Goal: Information Seeking & Learning: Learn about a topic

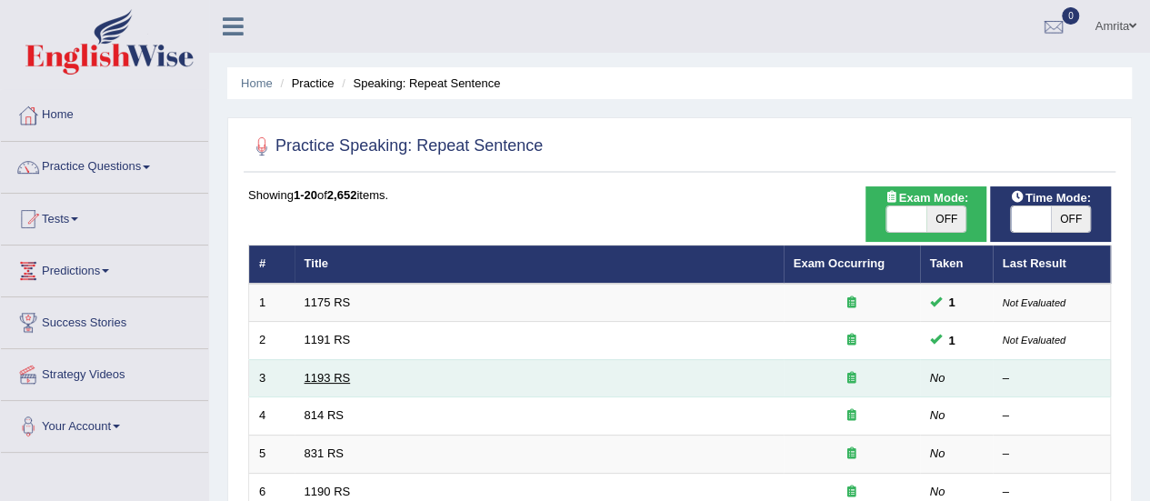
click at [326, 371] on link "1193 RS" at bounding box center [328, 378] width 46 height 14
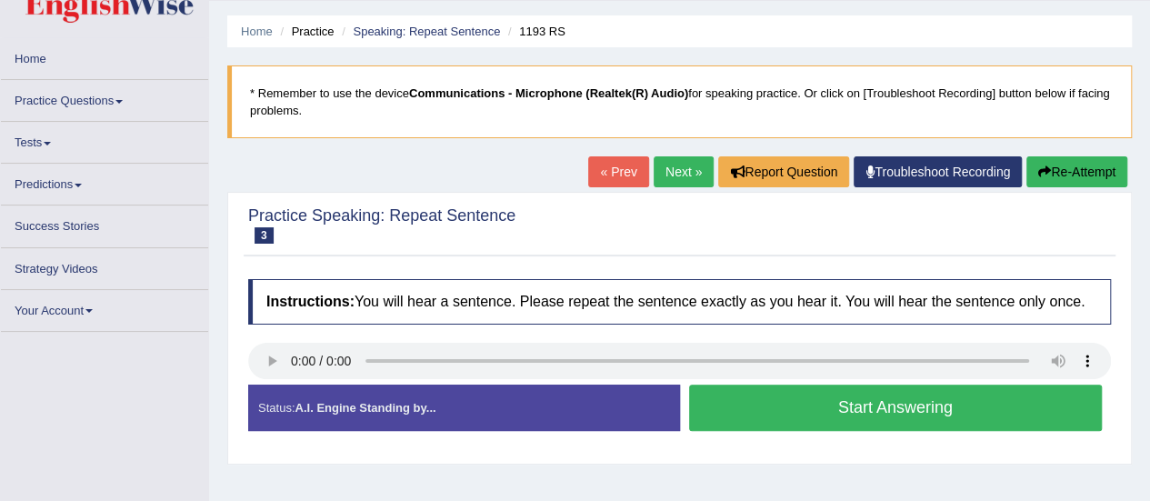
scroll to position [91, 0]
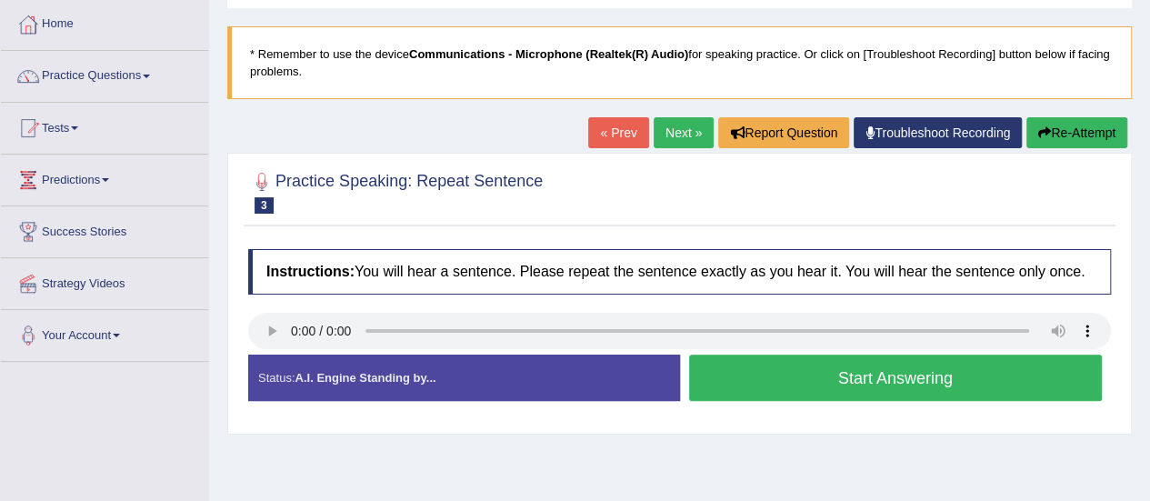
click at [1069, 133] on button "Re-Attempt" at bounding box center [1077, 132] width 101 height 31
click at [748, 387] on button "Start Answering" at bounding box center [896, 378] width 414 height 46
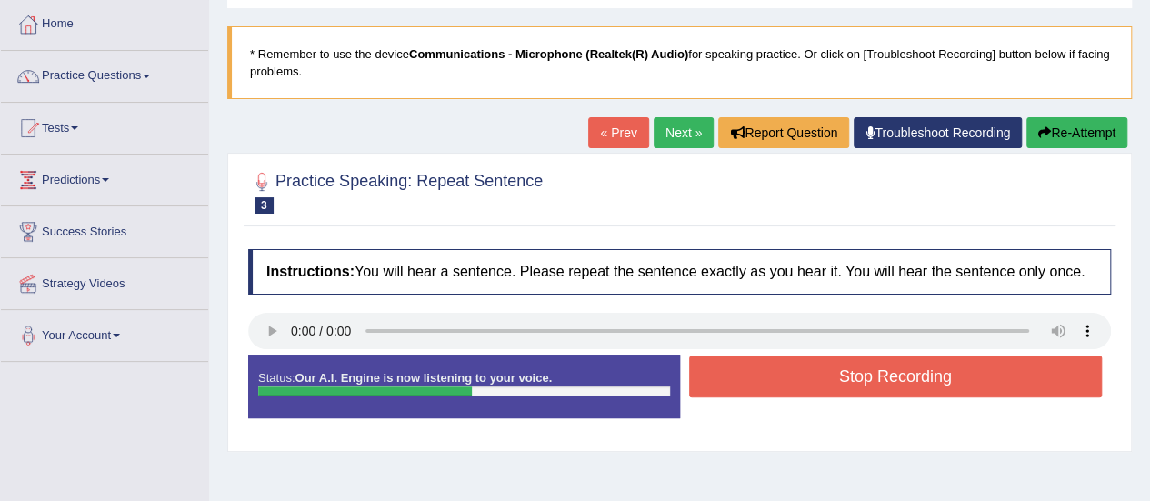
click at [748, 387] on button "Stop Recording" at bounding box center [896, 377] width 414 height 42
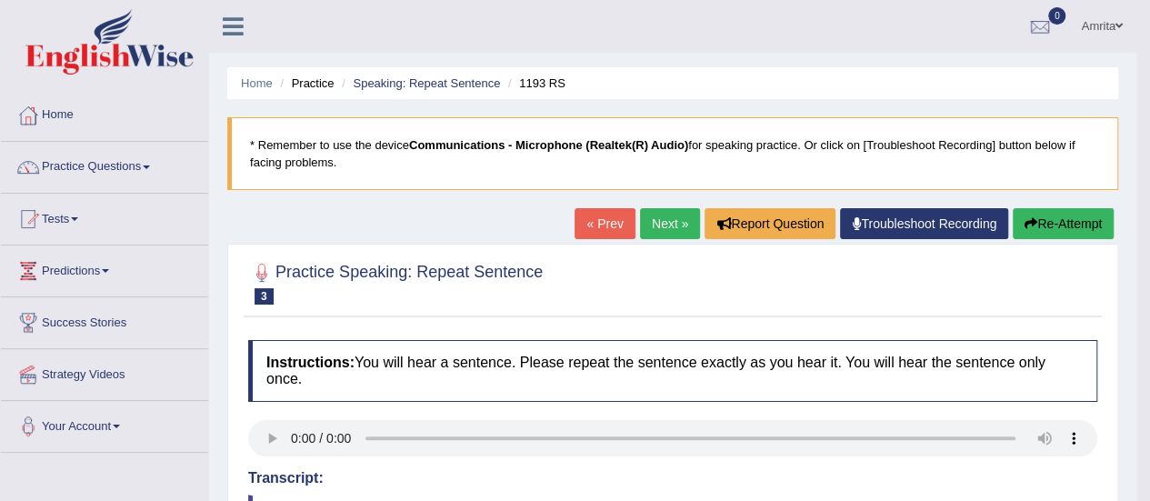
click at [673, 226] on link "Next »" at bounding box center [670, 223] width 60 height 31
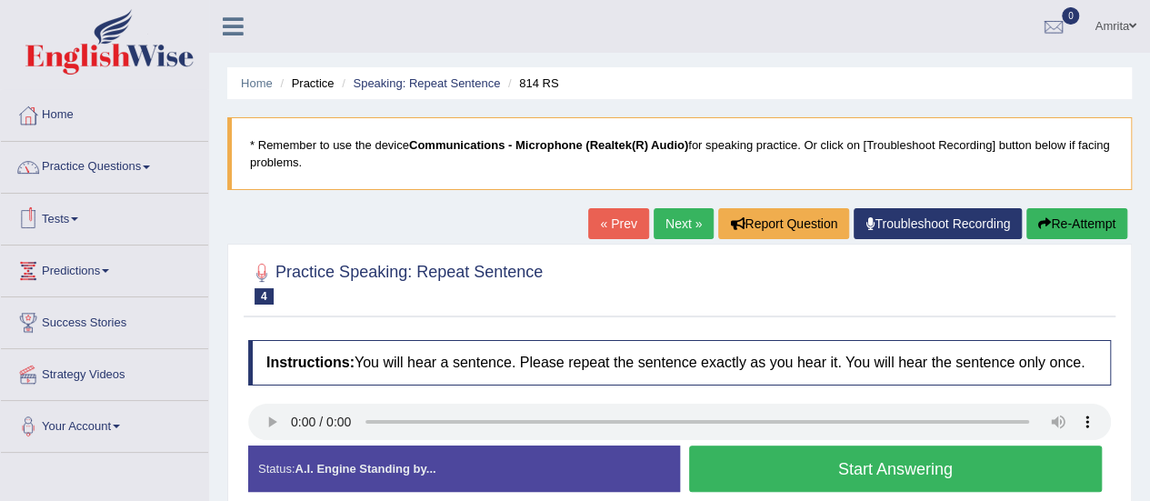
click at [126, 168] on link "Practice Questions" at bounding box center [104, 164] width 207 height 45
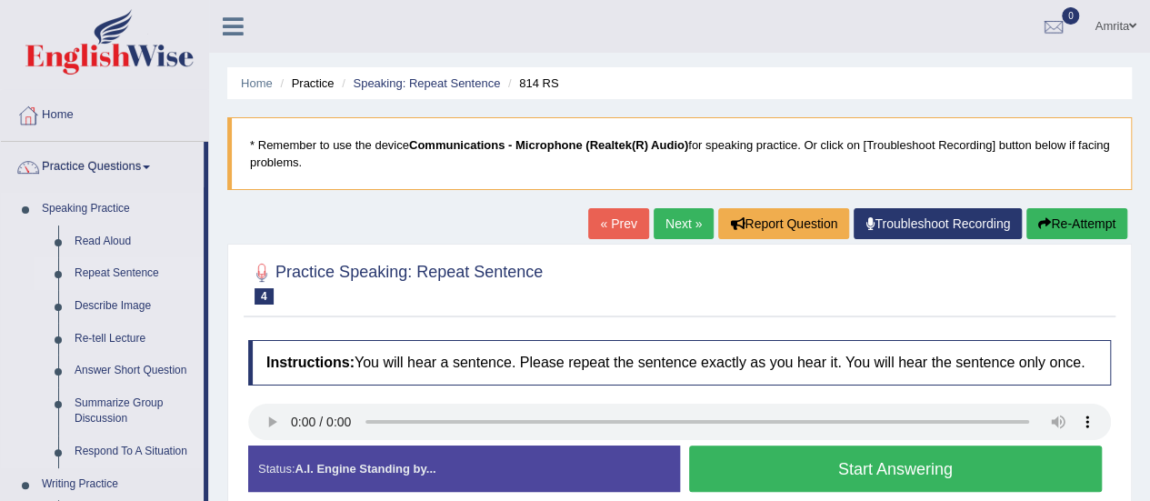
click at [124, 272] on link "Repeat Sentence" at bounding box center [134, 273] width 137 height 33
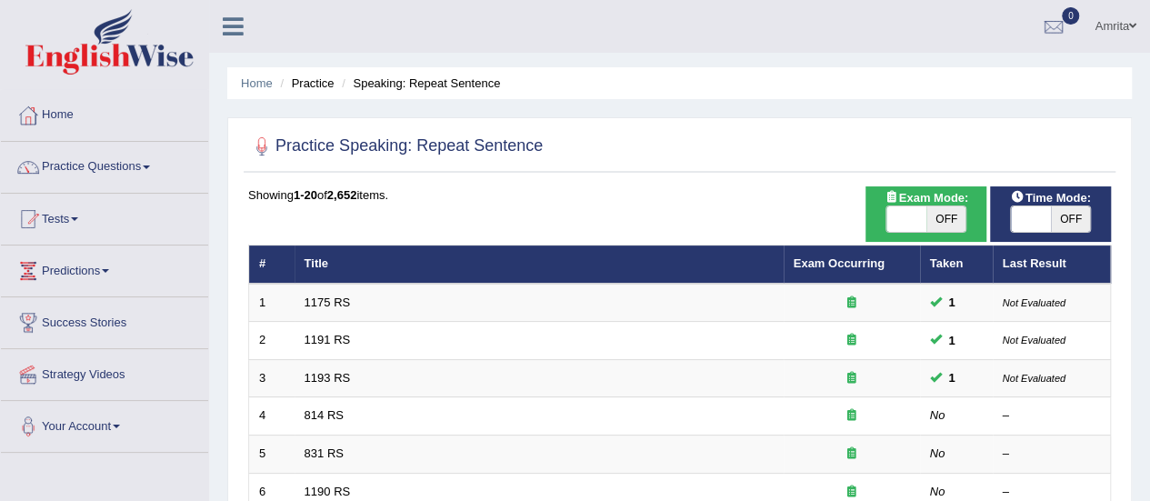
click at [942, 214] on span "OFF" at bounding box center [947, 218] width 40 height 25
checkbox input "true"
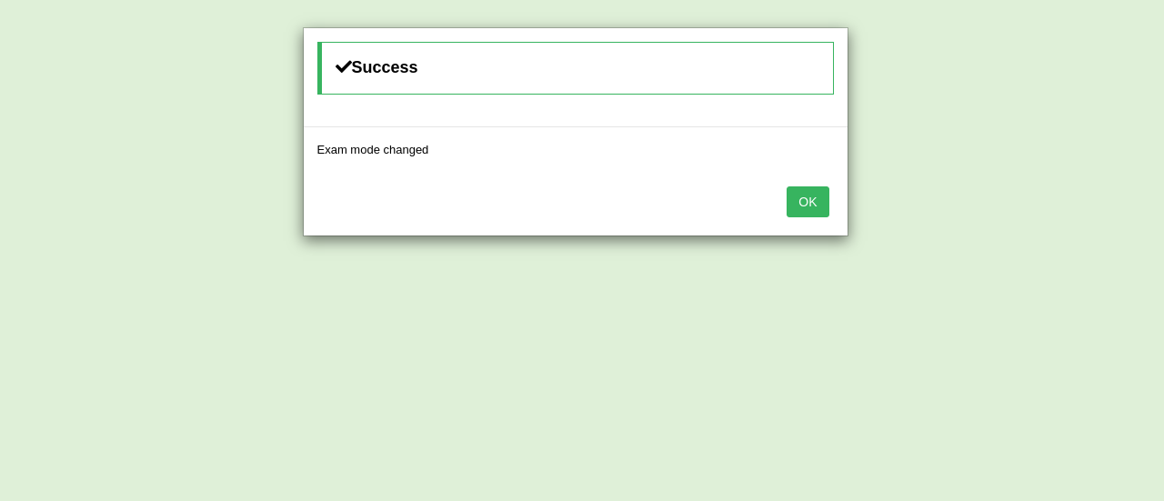
click at [795, 196] on button "OK" at bounding box center [808, 201] width 42 height 31
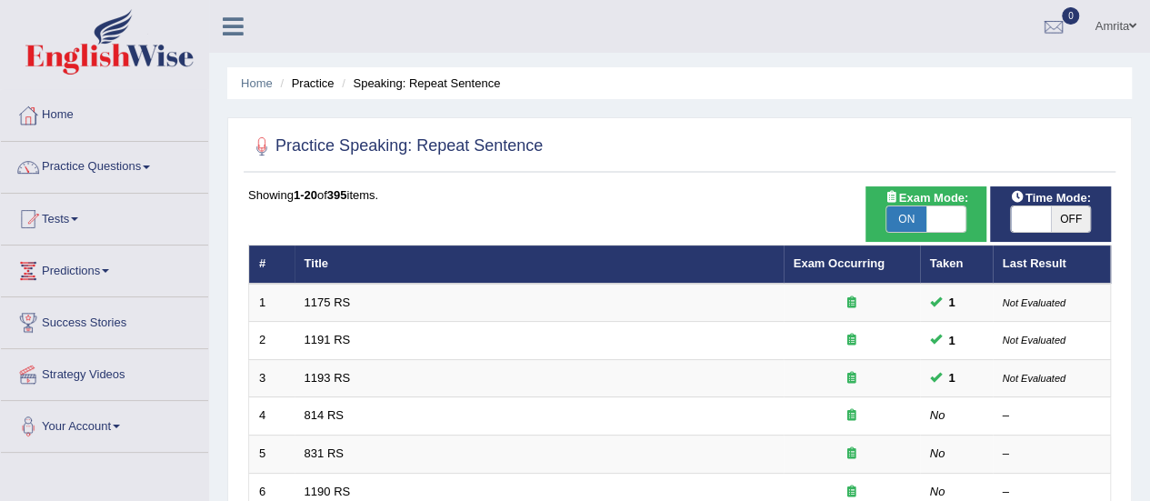
click at [1079, 215] on span "OFF" at bounding box center [1071, 218] width 40 height 25
checkbox input "true"
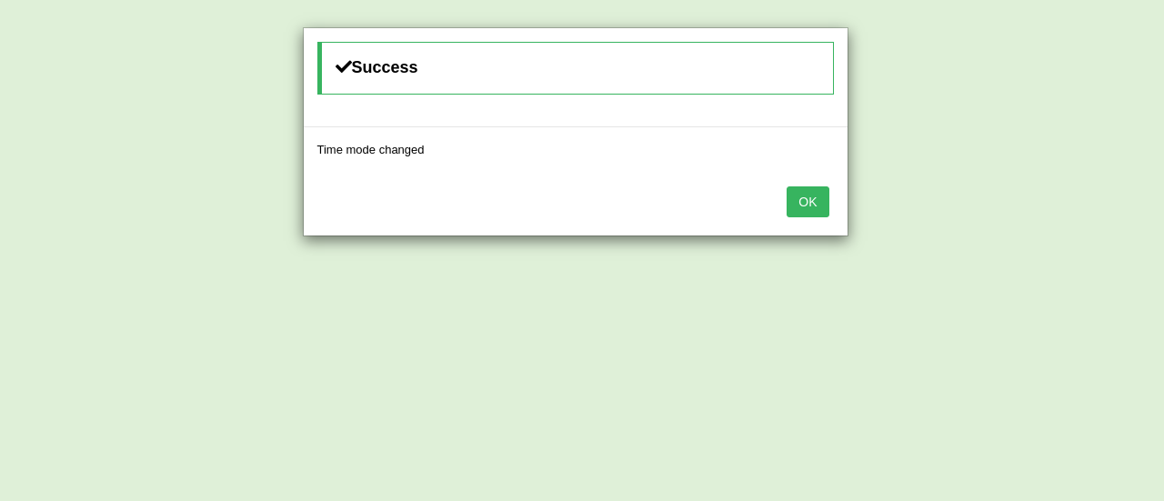
click at [803, 206] on button "OK" at bounding box center [808, 201] width 42 height 31
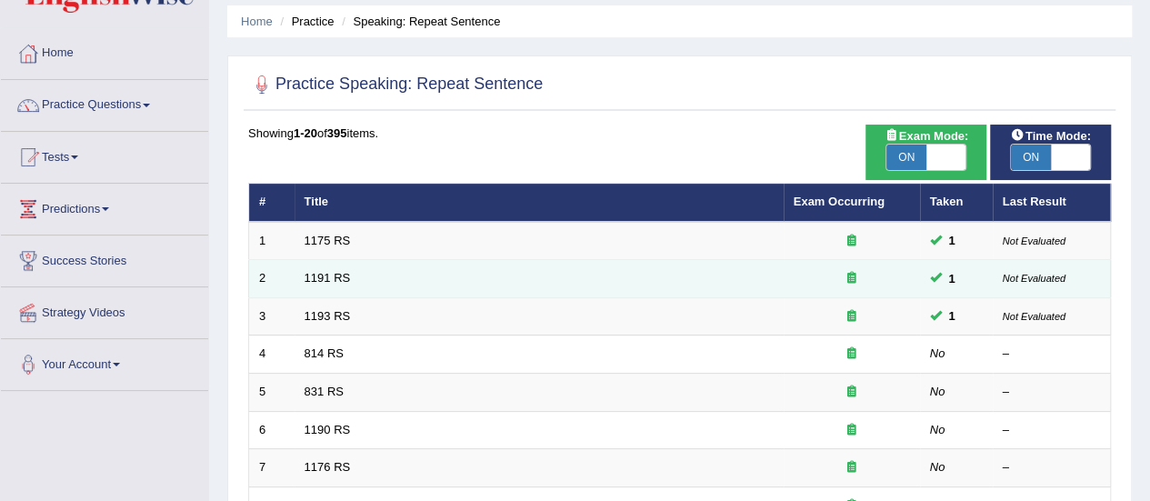
scroll to position [91, 0]
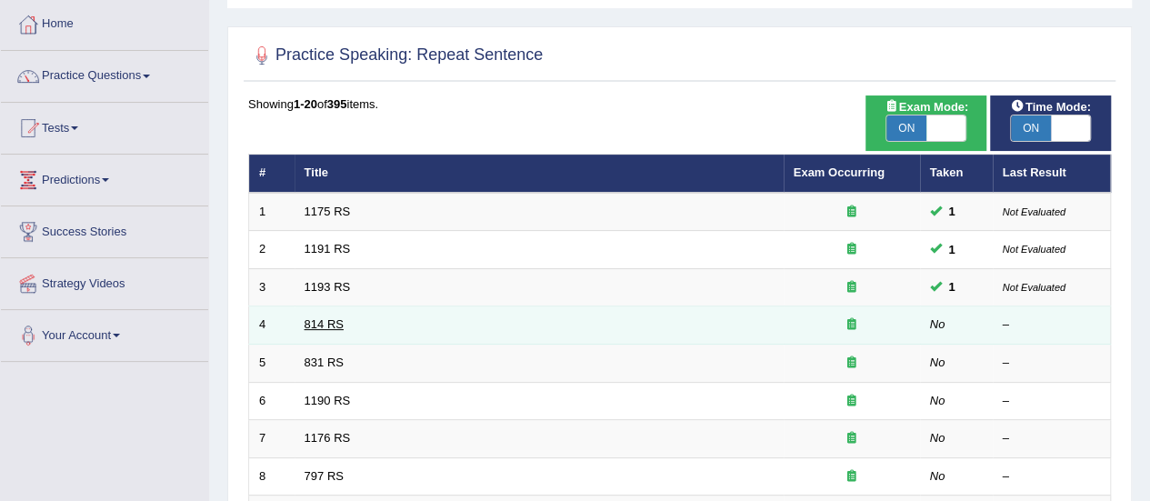
click at [329, 325] on link "814 RS" at bounding box center [324, 324] width 39 height 14
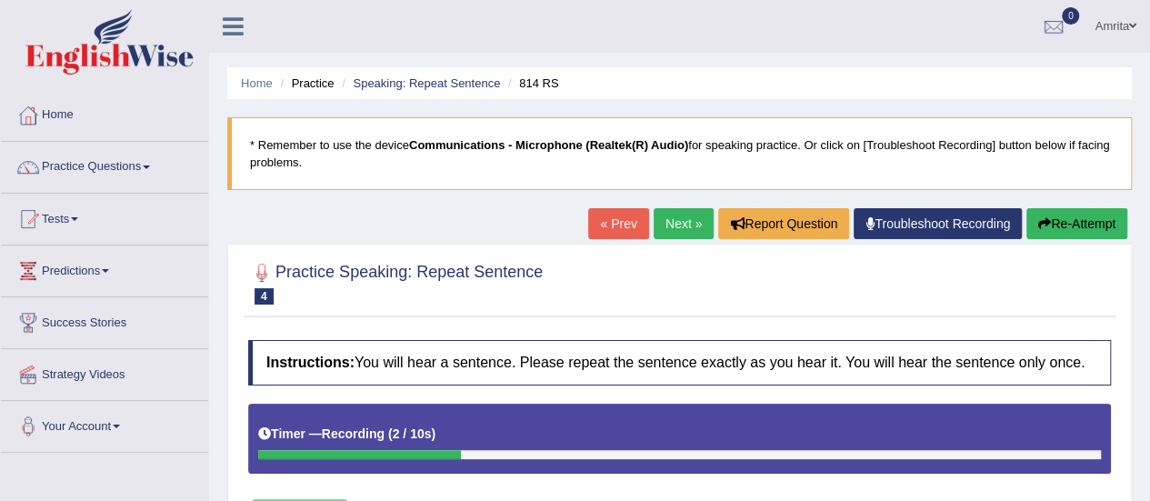
click at [1076, 223] on button "Re-Attempt" at bounding box center [1077, 223] width 101 height 31
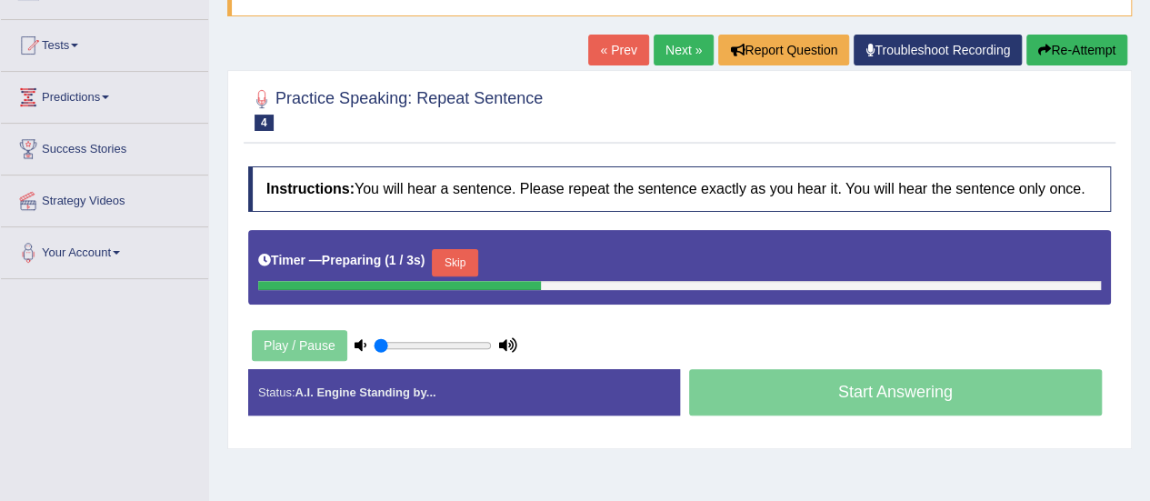
scroll to position [182, 0]
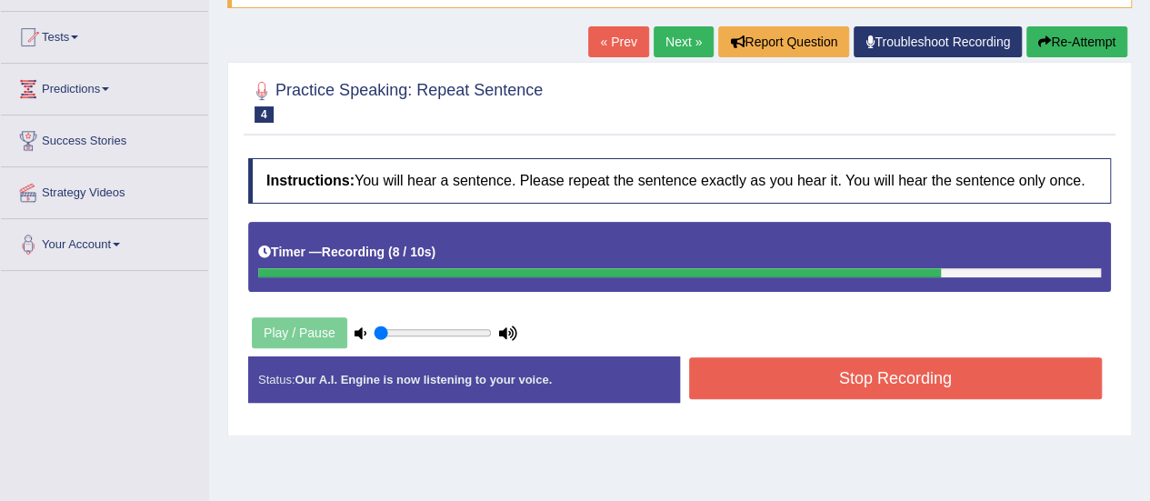
click at [759, 379] on button "Stop Recording" at bounding box center [896, 378] width 414 height 42
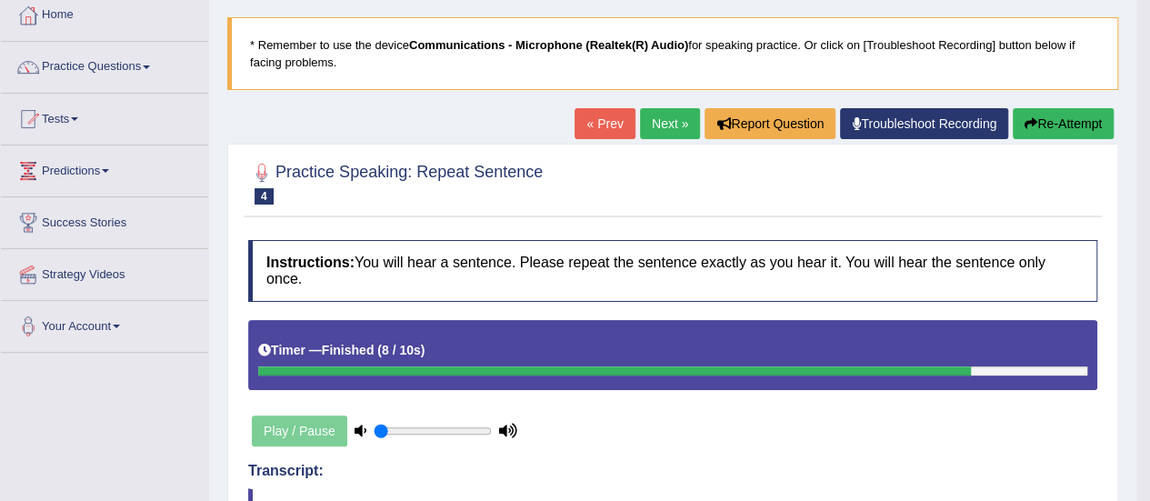
scroll to position [91, 0]
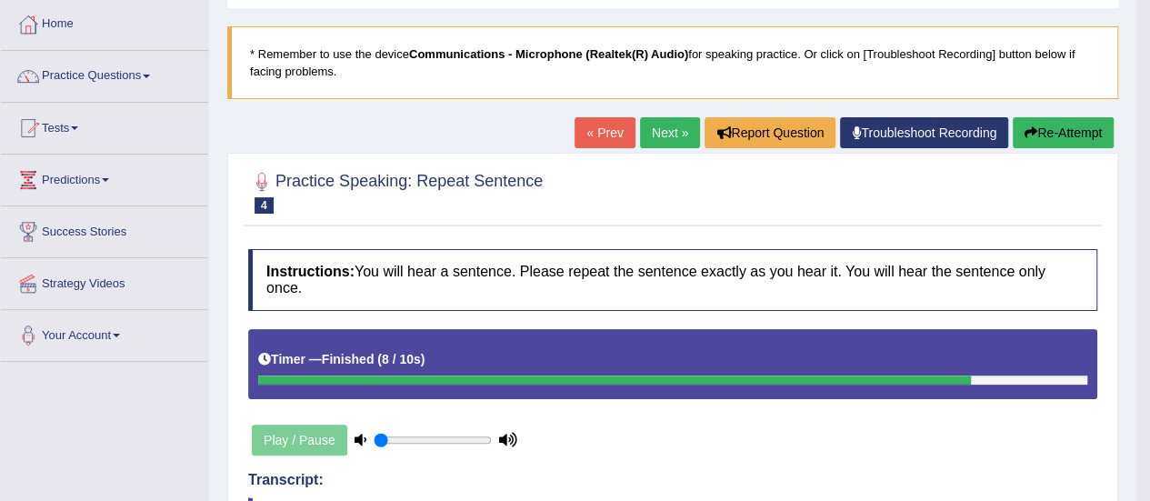
click at [653, 136] on link "Next »" at bounding box center [670, 132] width 60 height 31
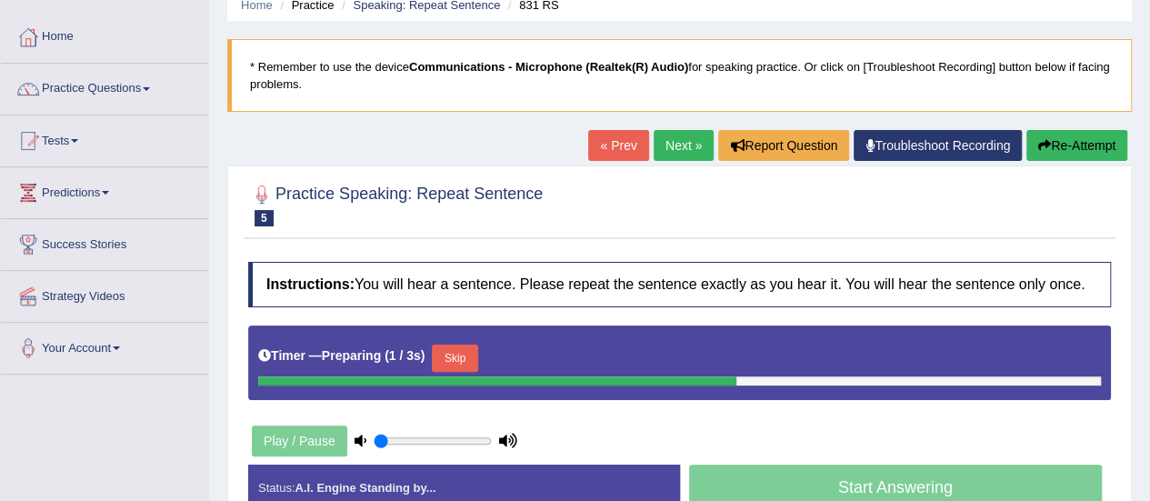
scroll to position [182, 0]
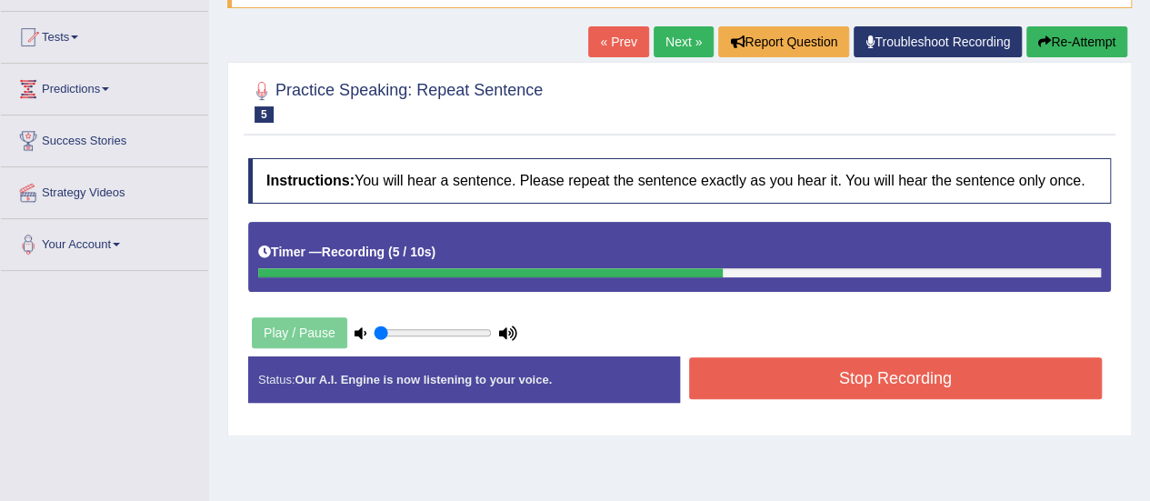
click at [818, 382] on button "Stop Recording" at bounding box center [896, 378] width 414 height 42
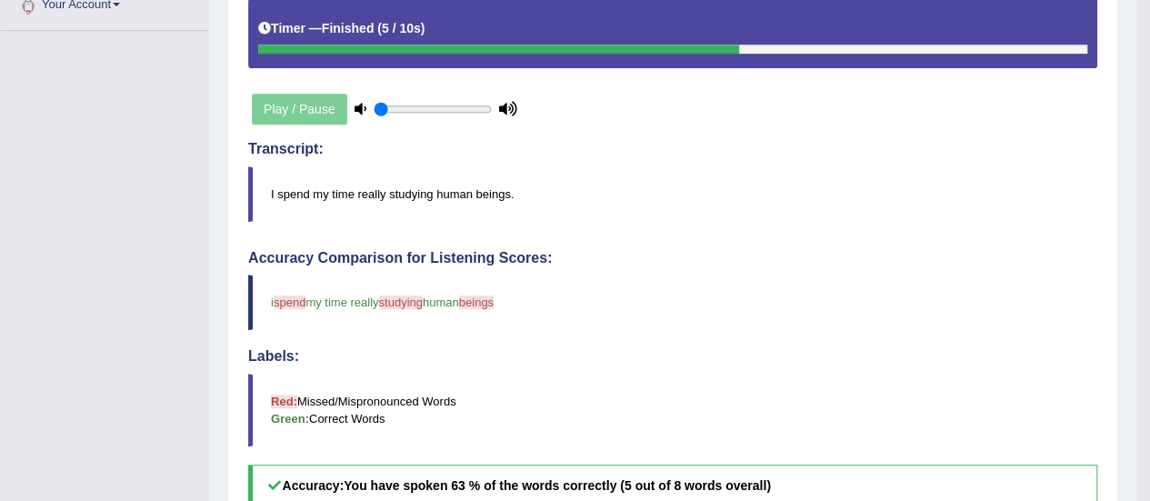
scroll to position [455, 0]
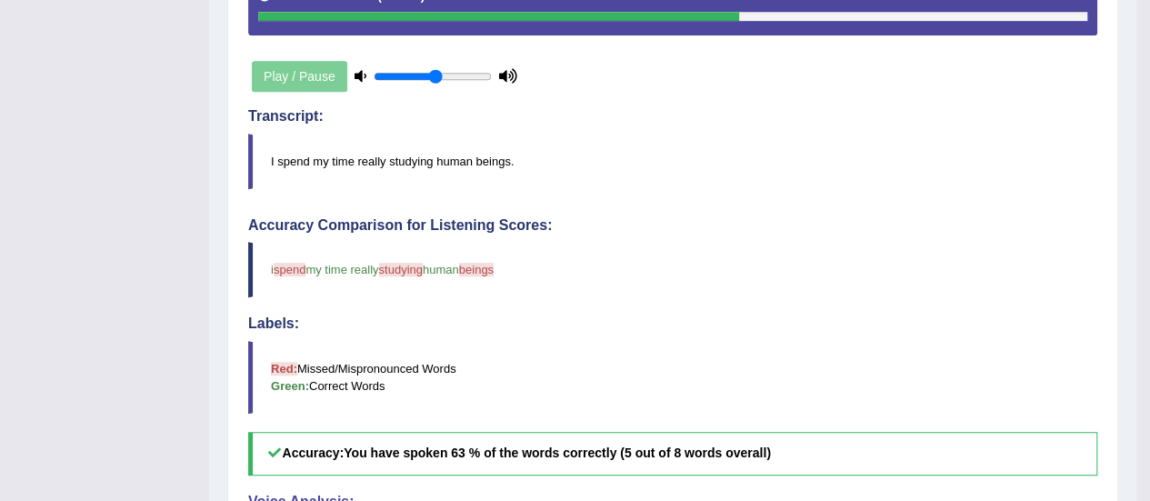
type input "0.55"
click at [434, 75] on input "range" at bounding box center [433, 76] width 118 height 15
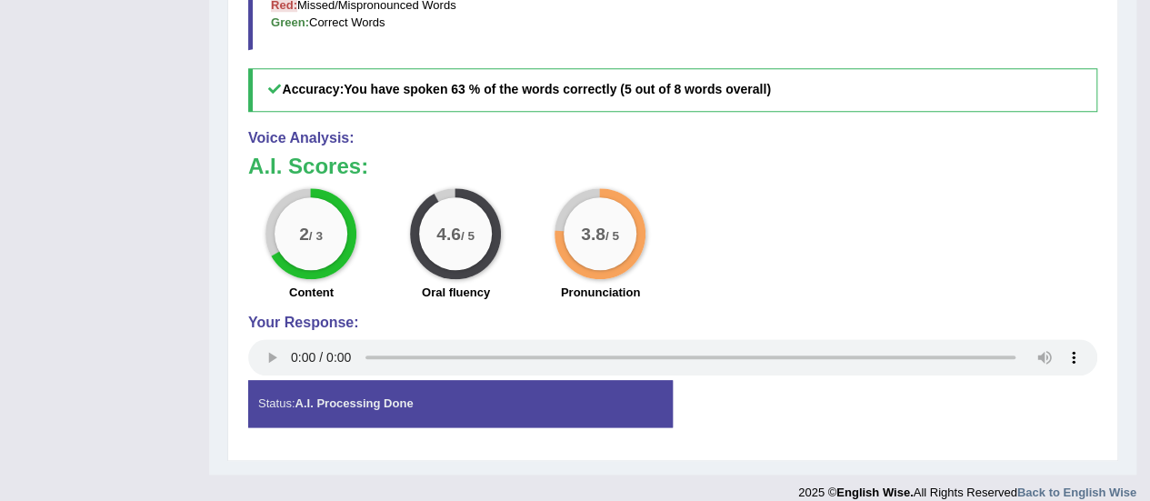
scroll to position [831, 0]
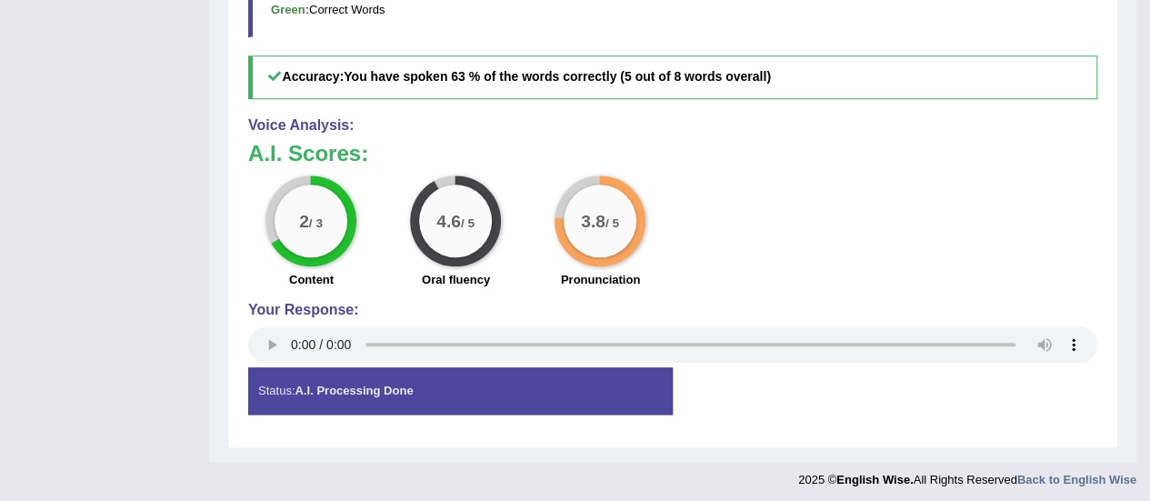
click at [418, 388] on div "Status: A.I. Processing Done" at bounding box center [460, 390] width 425 height 46
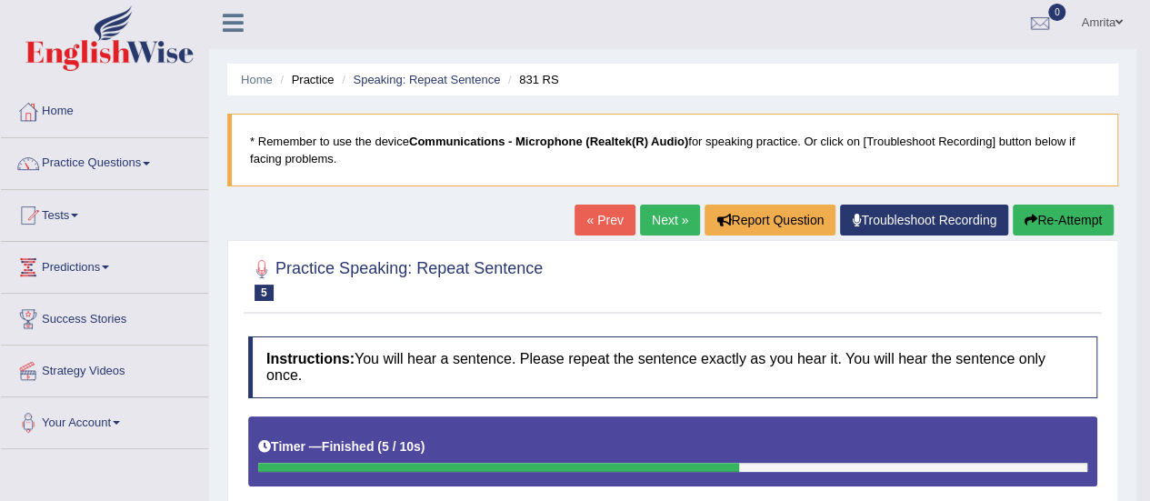
scroll to position [0, 0]
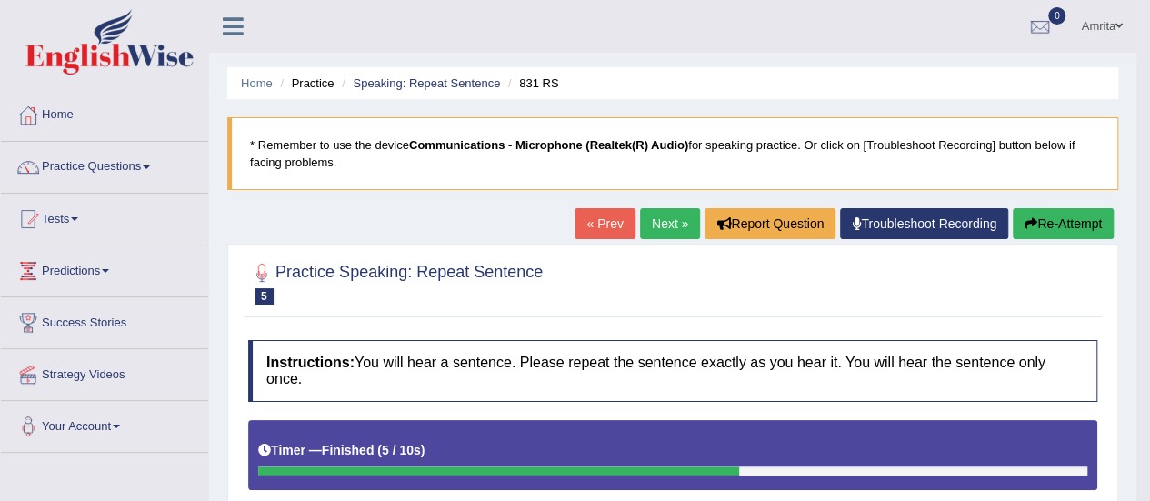
click at [673, 216] on link "Next »" at bounding box center [670, 223] width 60 height 31
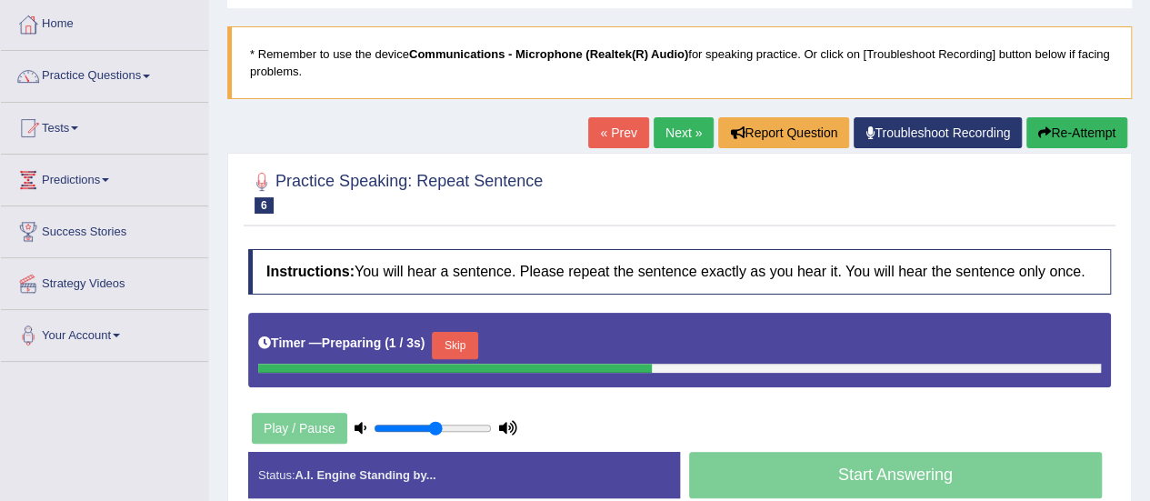
scroll to position [182, 0]
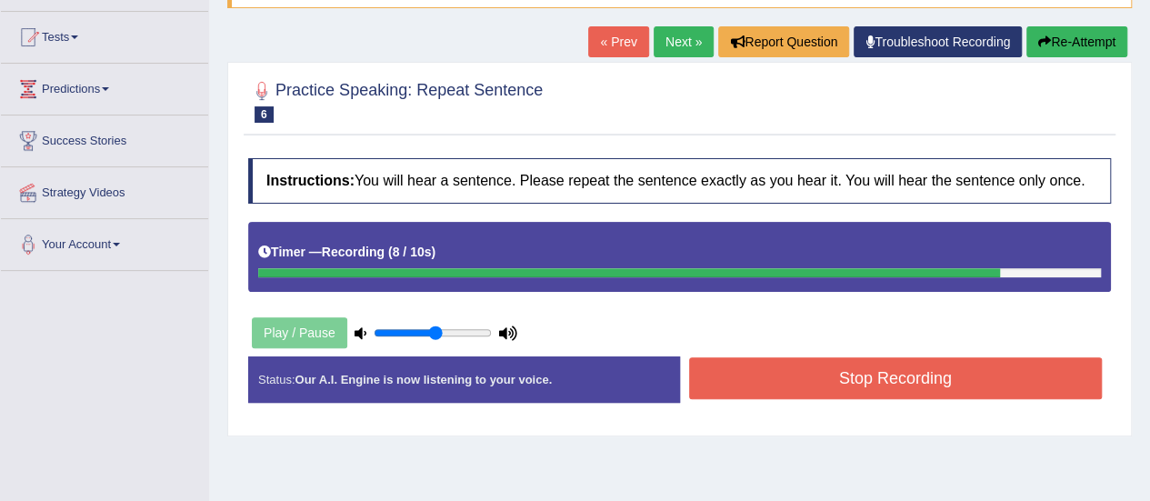
click at [748, 372] on button "Stop Recording" at bounding box center [896, 378] width 414 height 42
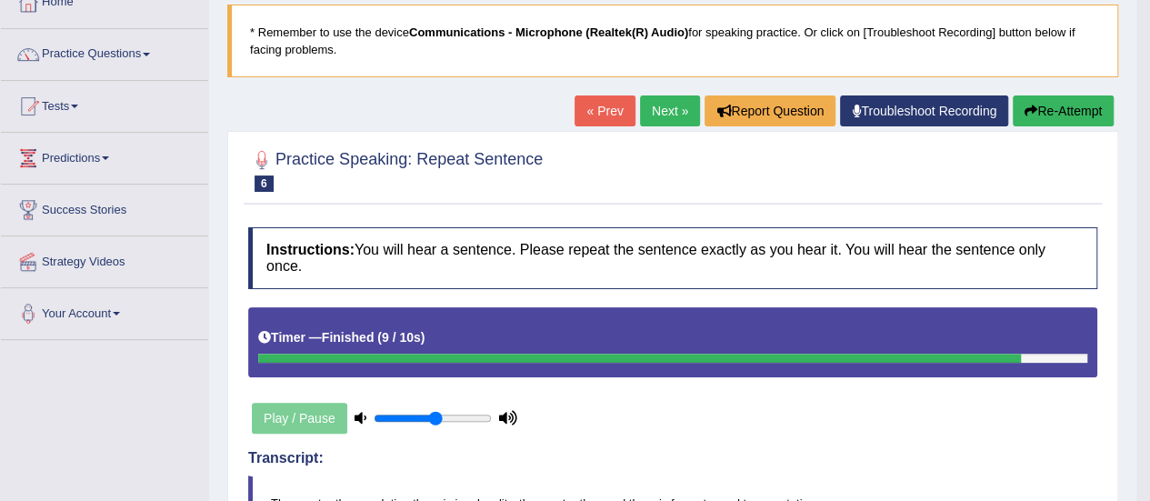
scroll to position [0, 0]
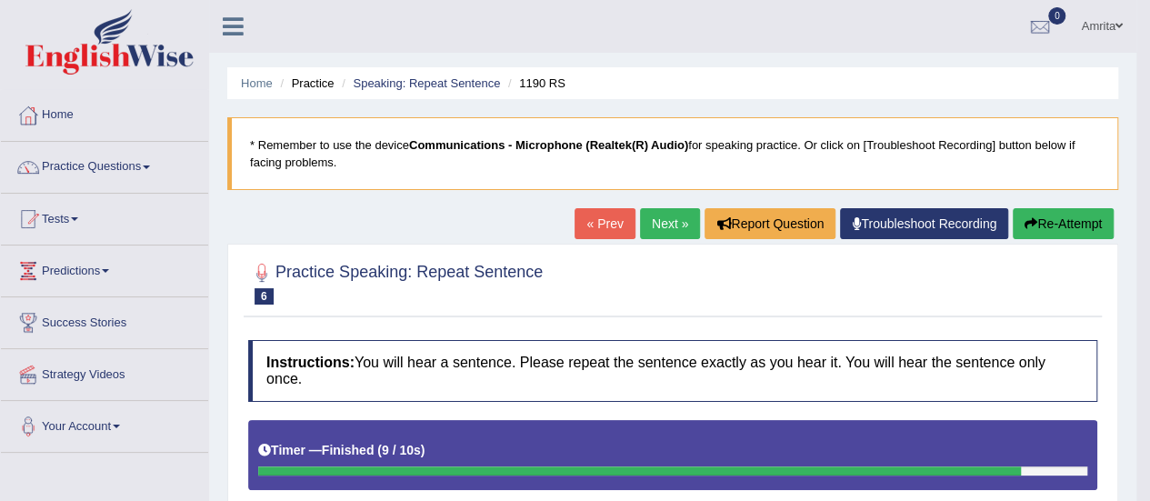
click at [668, 226] on link "Next »" at bounding box center [670, 223] width 60 height 31
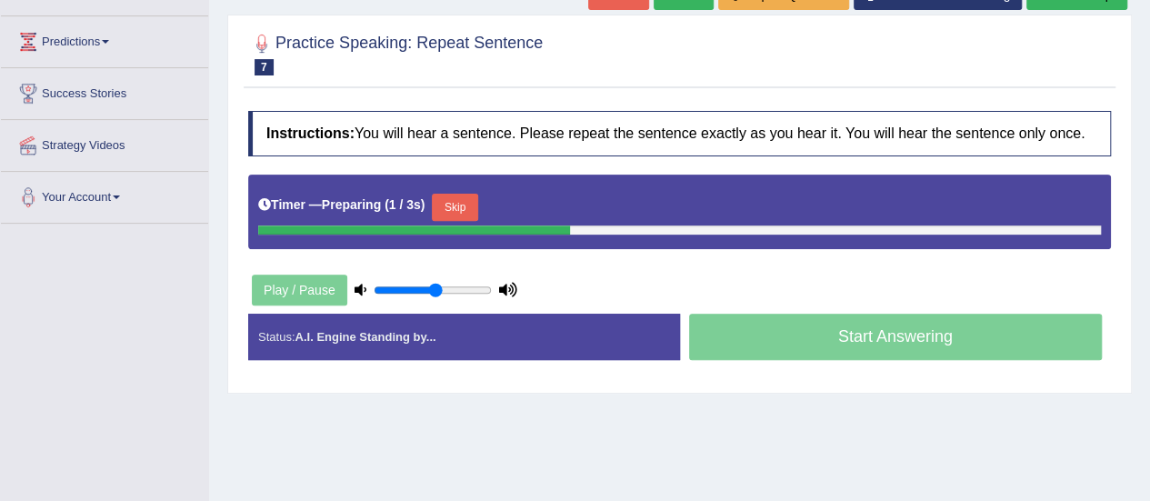
scroll to position [273, 0]
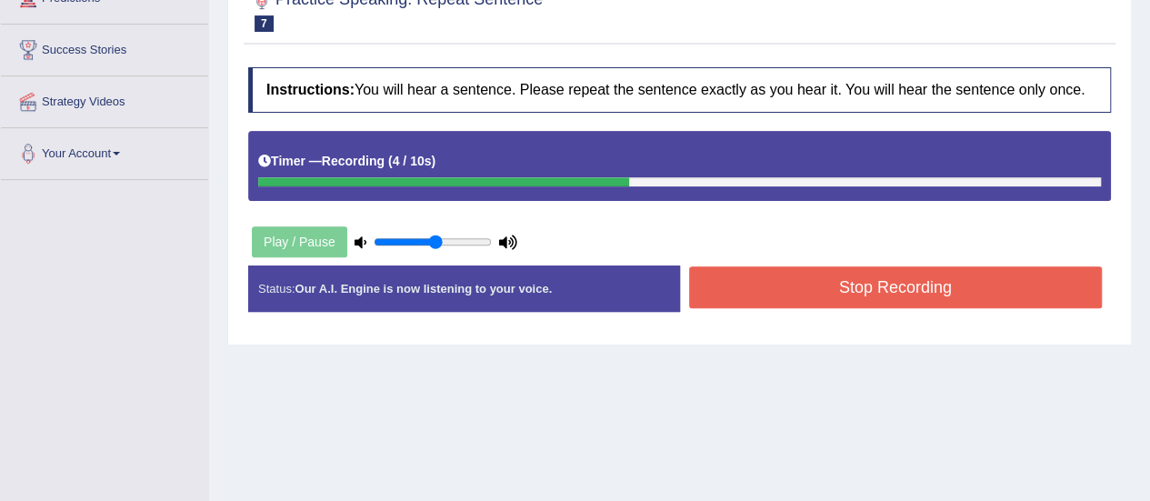
click at [748, 288] on button "Stop Recording" at bounding box center [896, 287] width 414 height 42
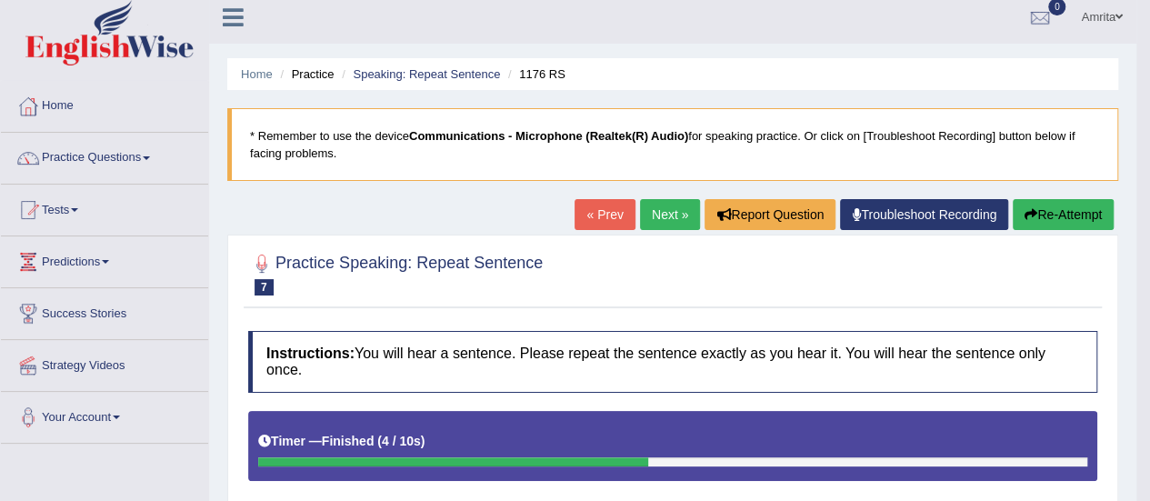
scroll to position [0, 0]
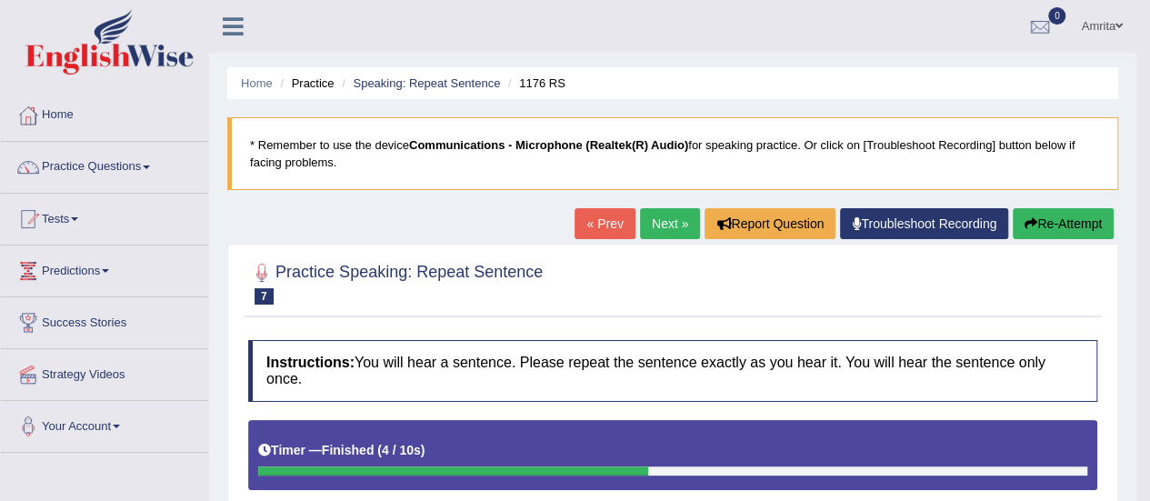
click at [683, 223] on link "Next »" at bounding box center [670, 223] width 60 height 31
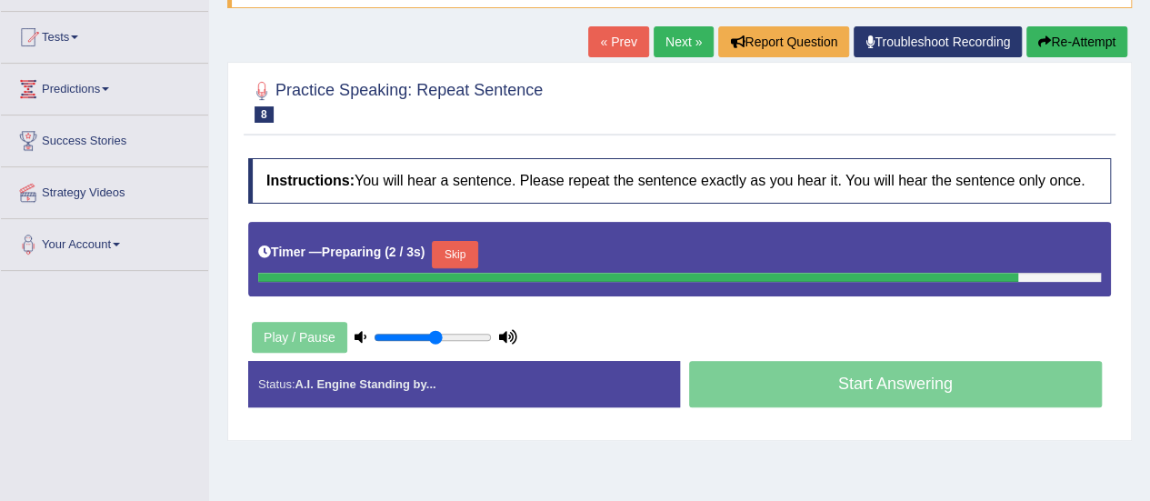
scroll to position [273, 0]
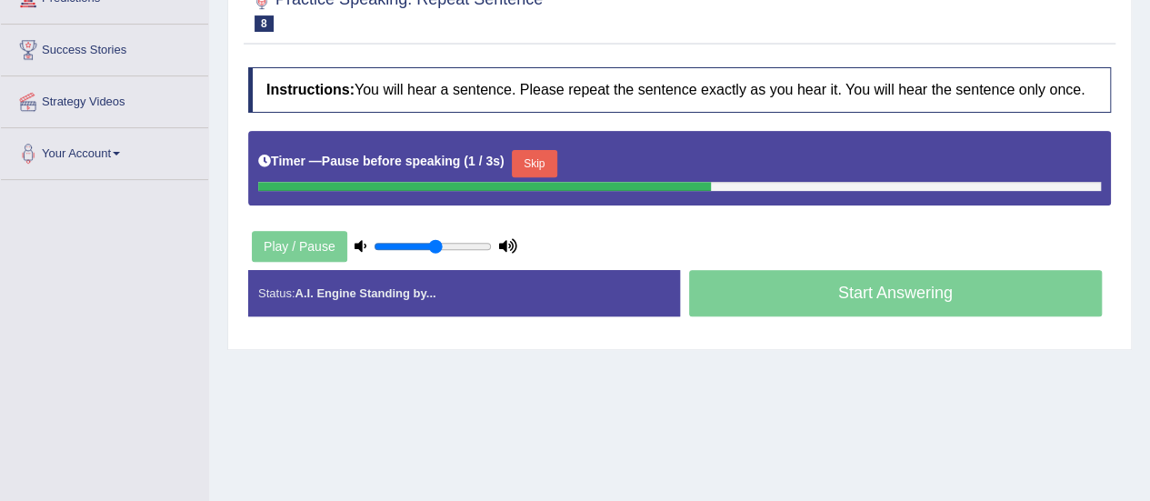
click at [751, 297] on div "Start Answering" at bounding box center [896, 295] width 432 height 51
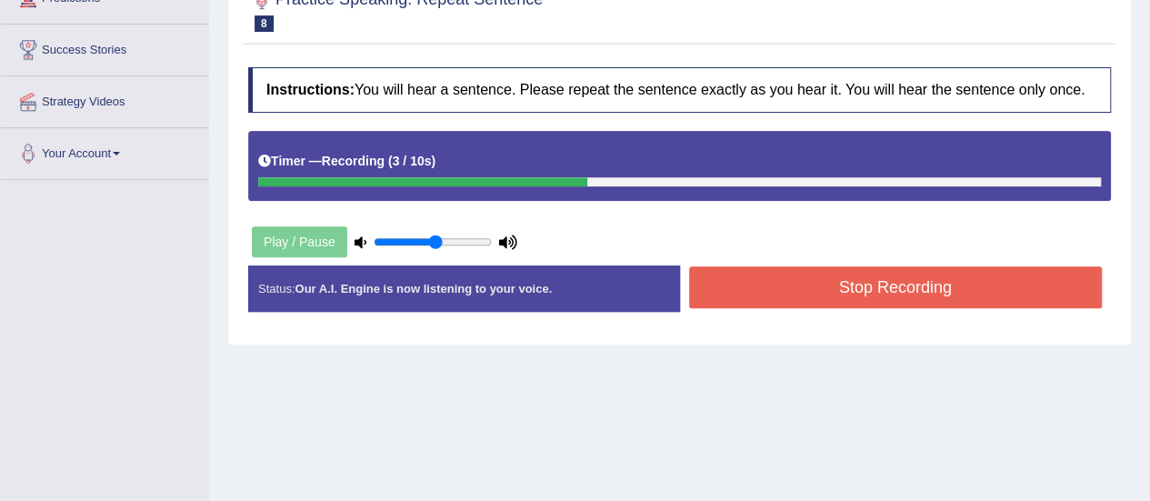
click at [752, 297] on button "Stop Recording" at bounding box center [896, 287] width 414 height 42
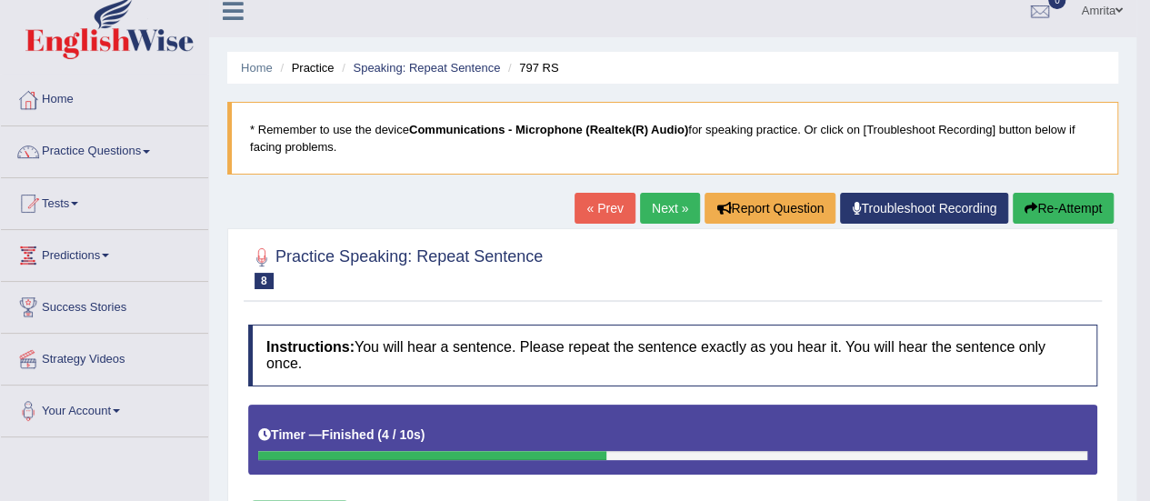
scroll to position [0, 0]
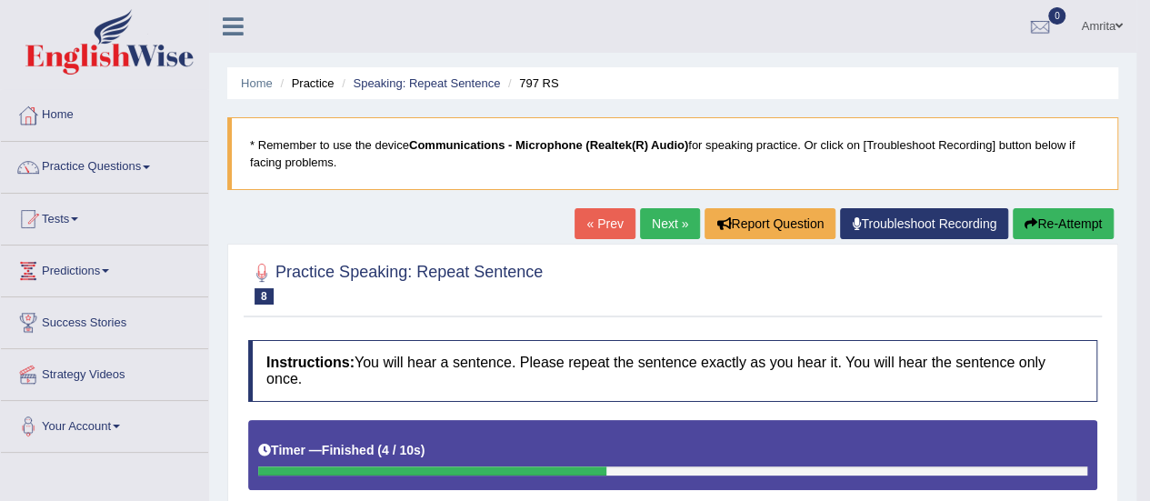
click at [662, 228] on link "Next »" at bounding box center [670, 223] width 60 height 31
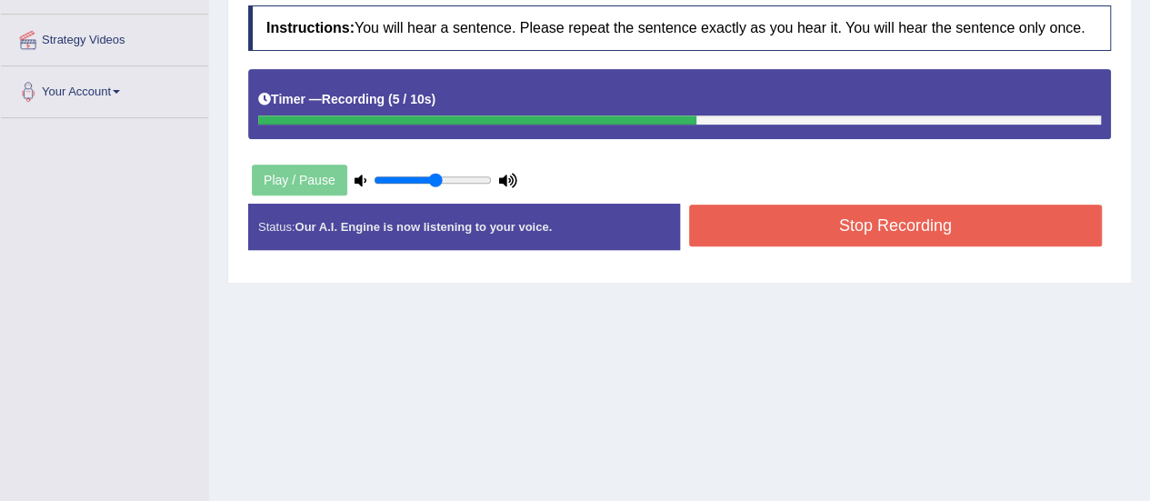
scroll to position [364, 0]
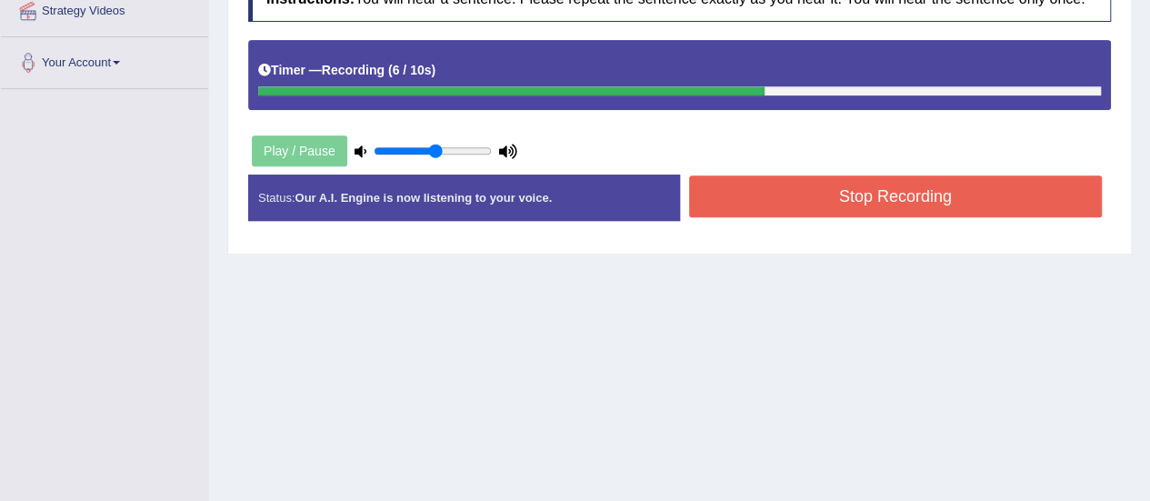
click at [848, 206] on button "Stop Recording" at bounding box center [896, 197] width 414 height 42
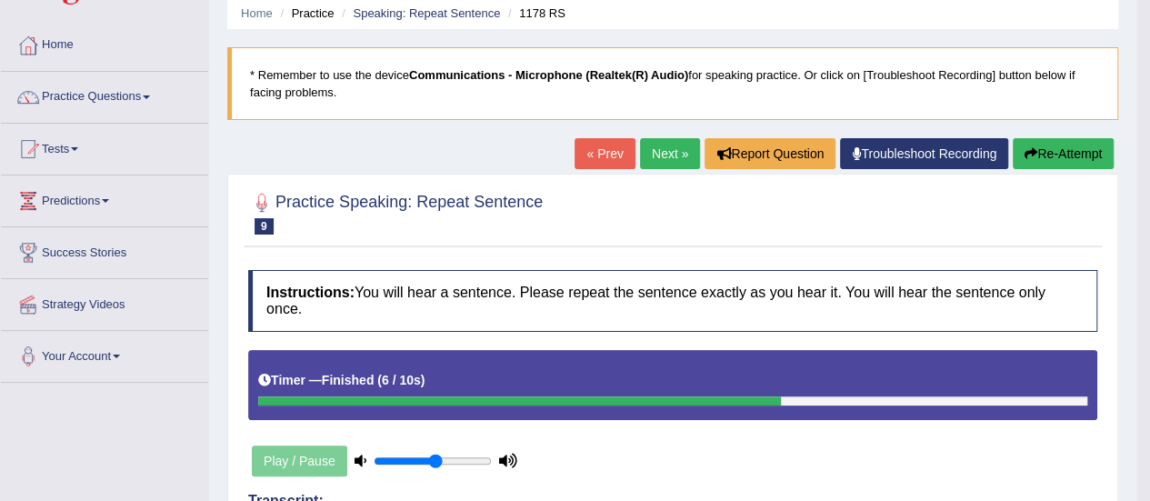
scroll to position [182, 0]
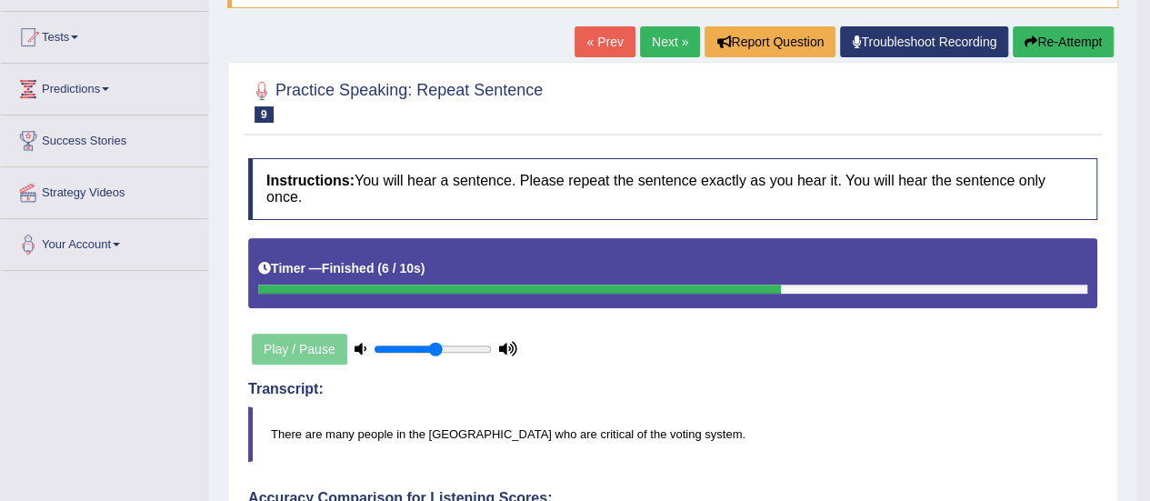
click at [665, 40] on link "Next »" at bounding box center [670, 41] width 60 height 31
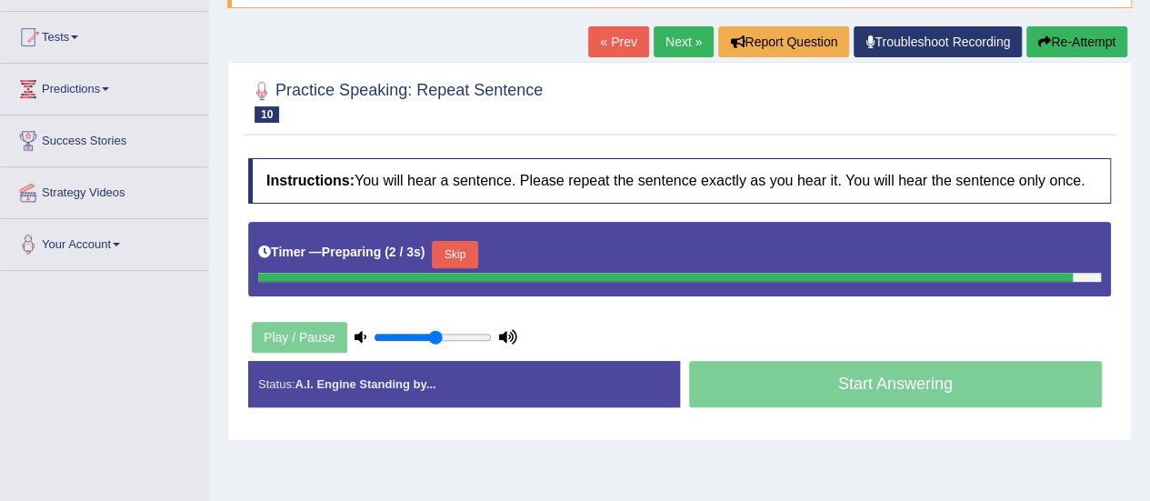
scroll to position [273, 0]
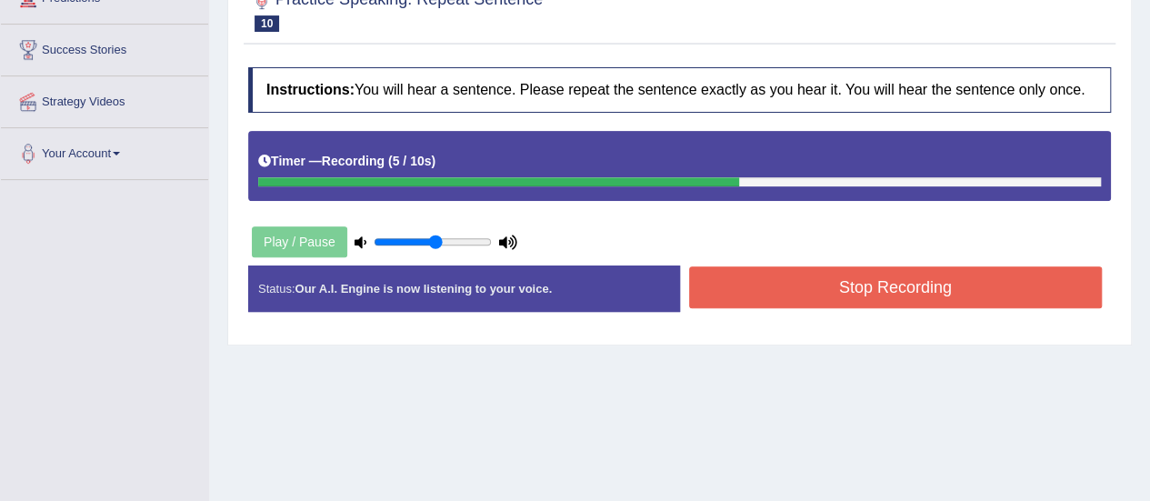
click at [799, 299] on button "Stop Recording" at bounding box center [896, 287] width 414 height 42
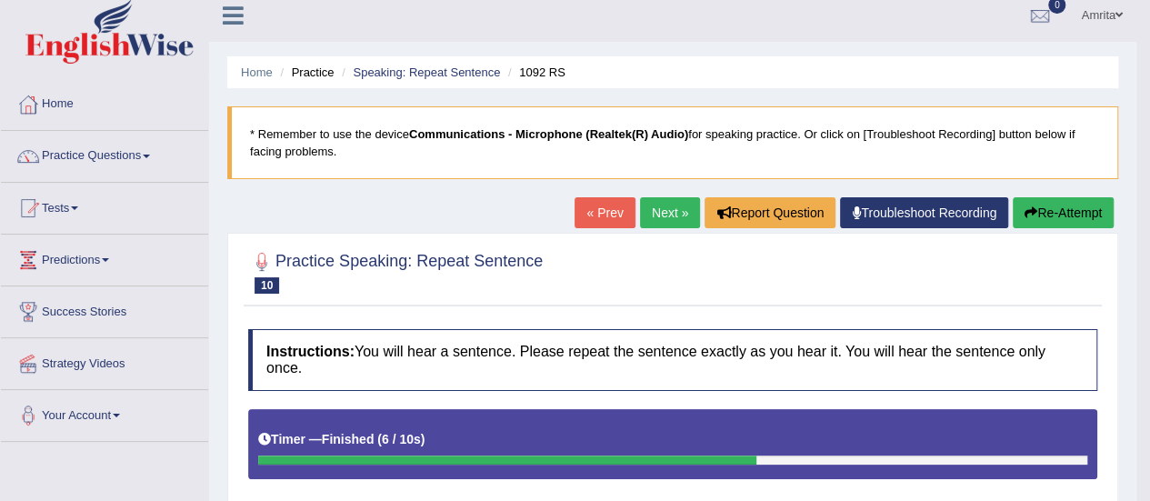
scroll to position [0, 0]
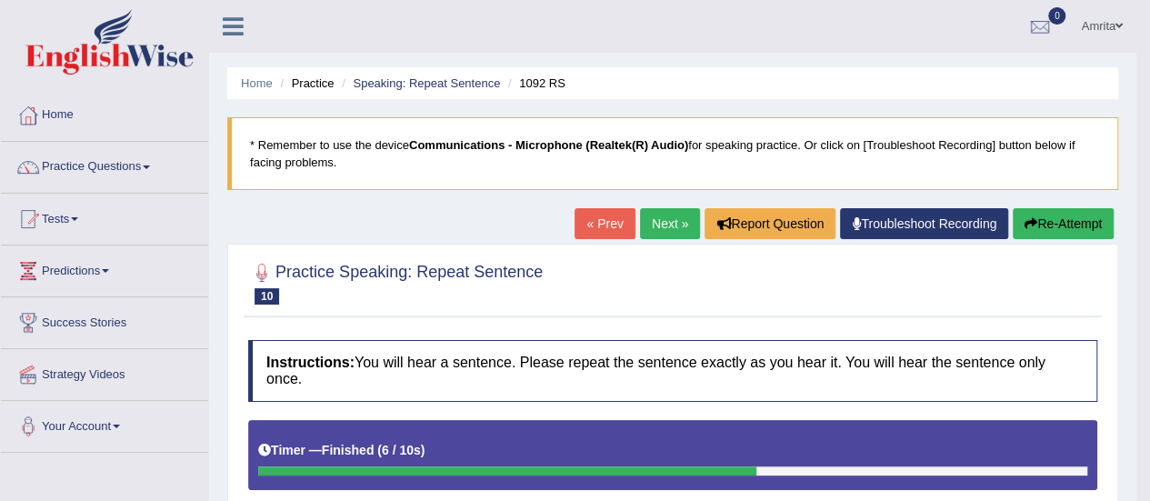
click at [649, 223] on link "Next »" at bounding box center [670, 223] width 60 height 31
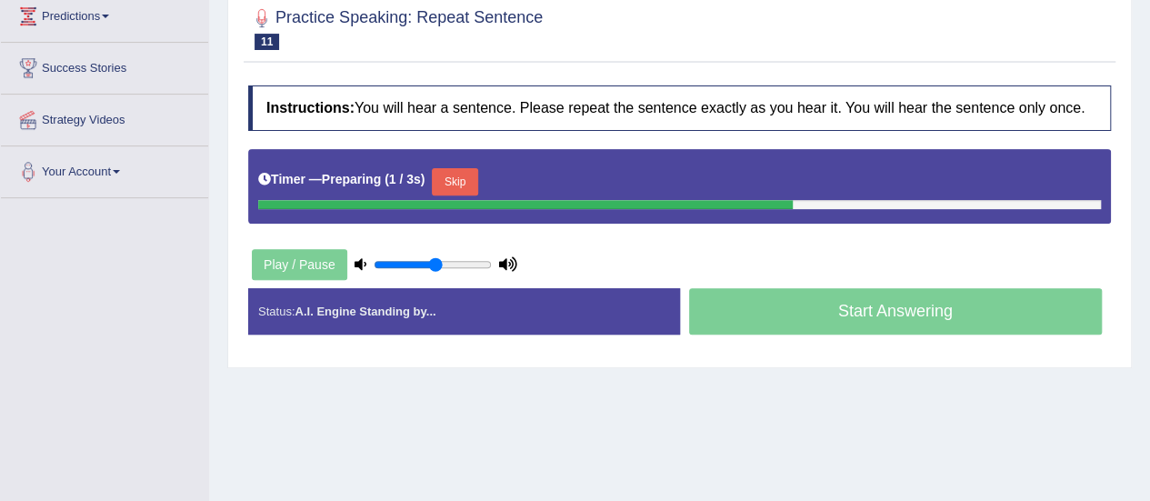
scroll to position [273, 0]
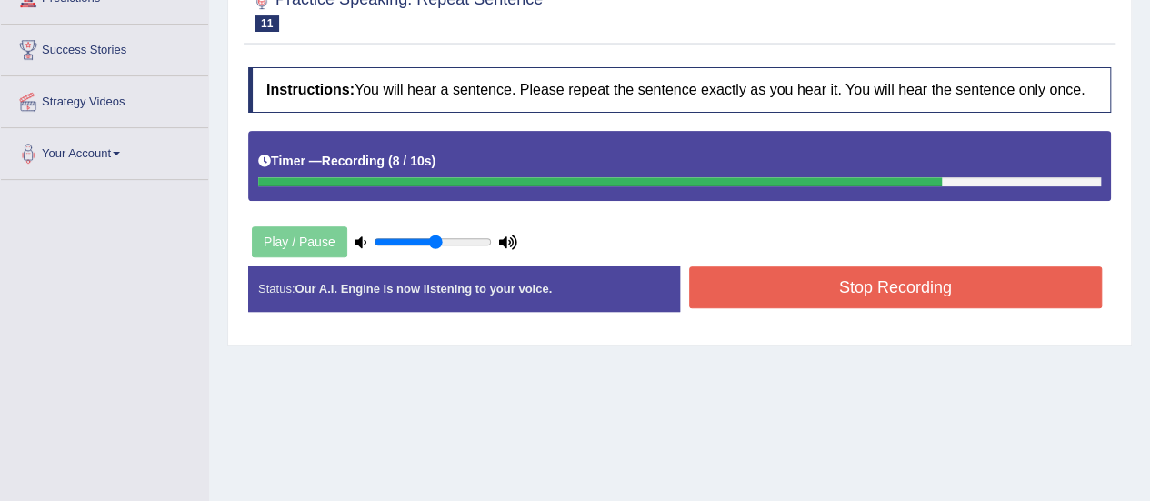
click at [784, 295] on button "Stop Recording" at bounding box center [896, 287] width 414 height 42
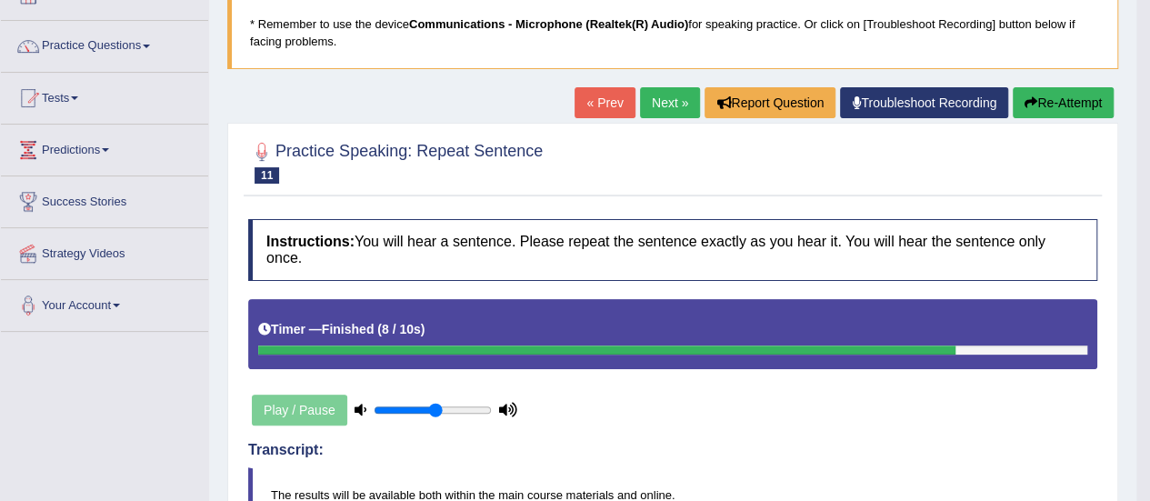
scroll to position [104, 0]
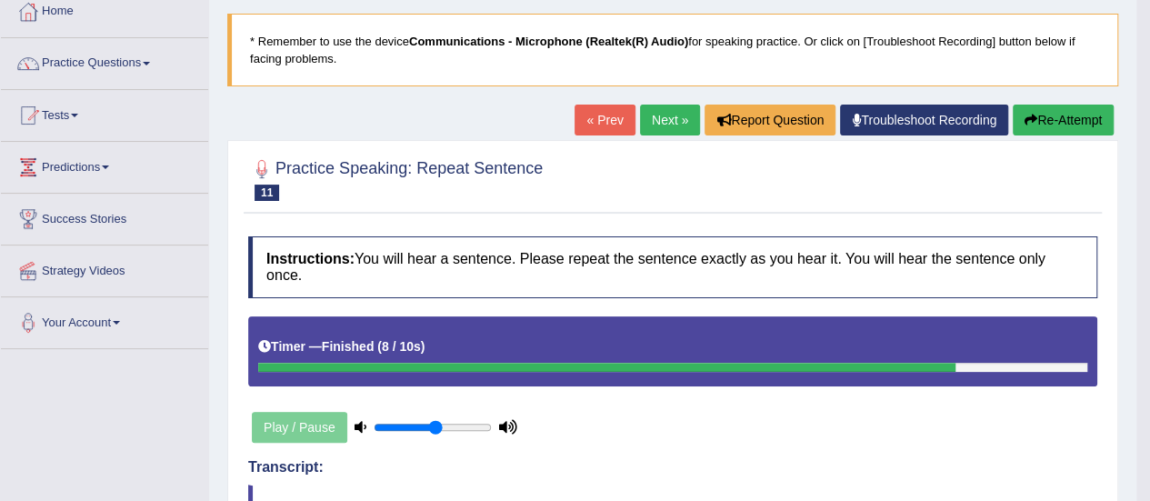
click at [1039, 125] on button "Re-Attempt" at bounding box center [1063, 120] width 101 height 31
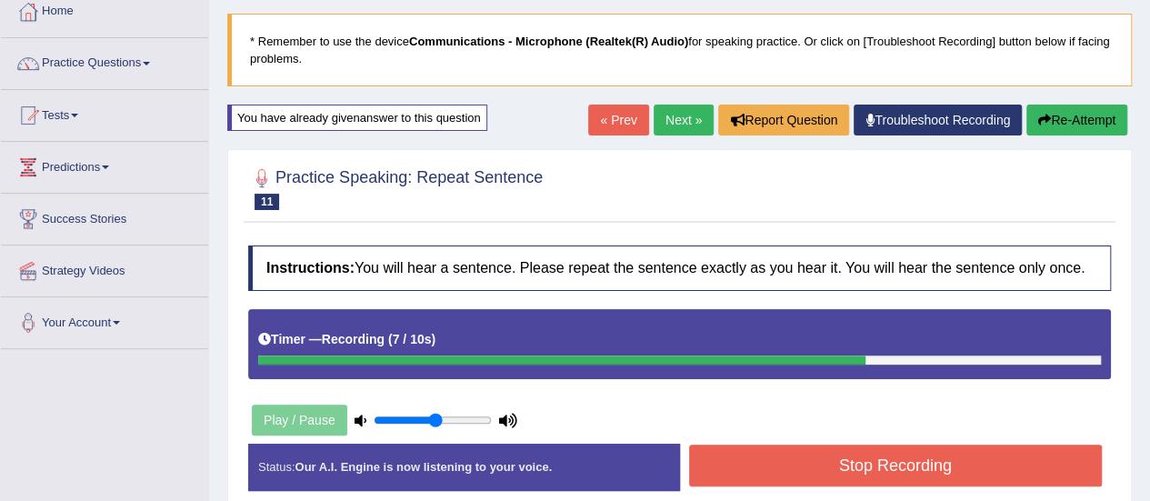
click at [981, 467] on button "Stop Recording" at bounding box center [896, 466] width 414 height 42
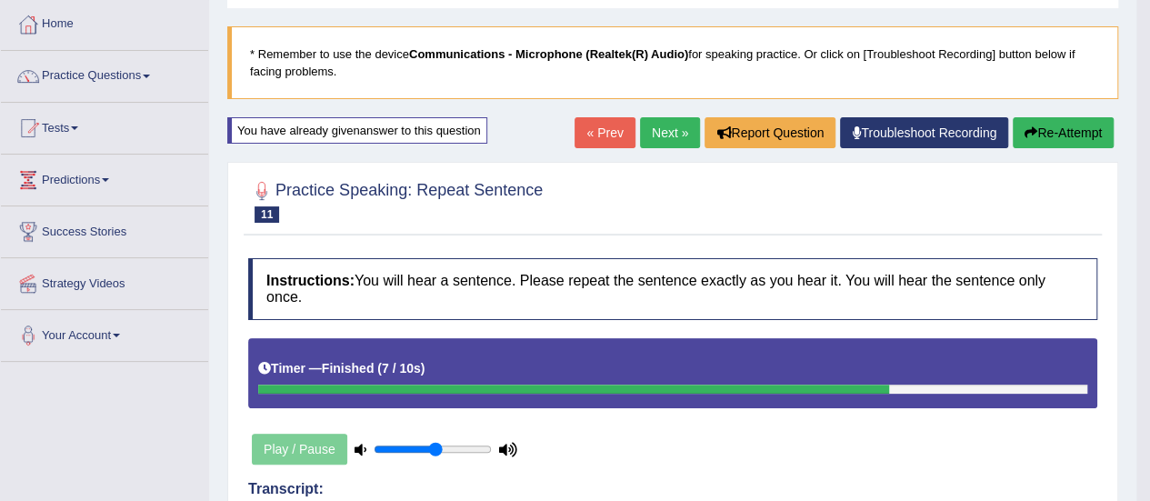
scroll to position [13, 0]
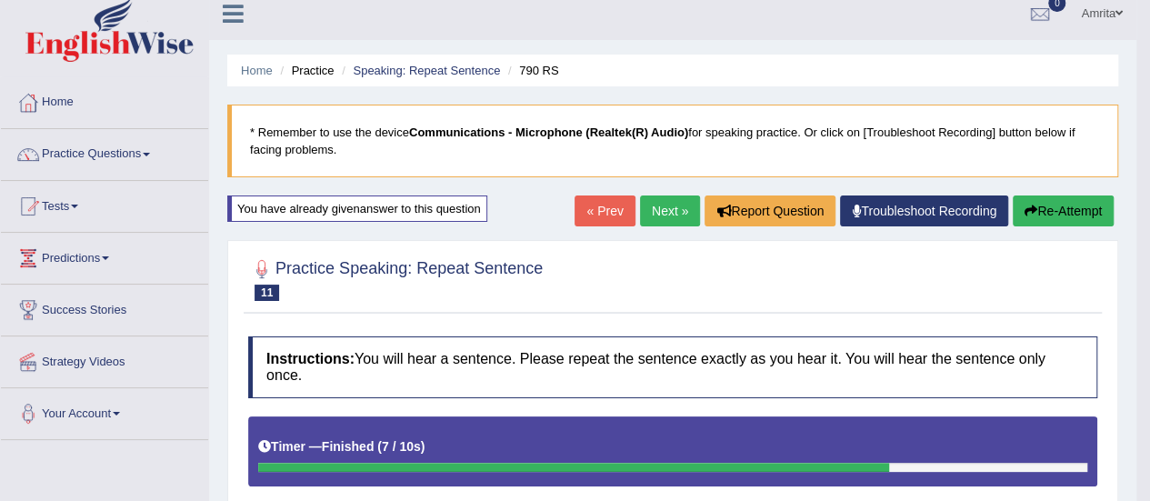
click at [675, 211] on link "Next »" at bounding box center [670, 211] width 60 height 31
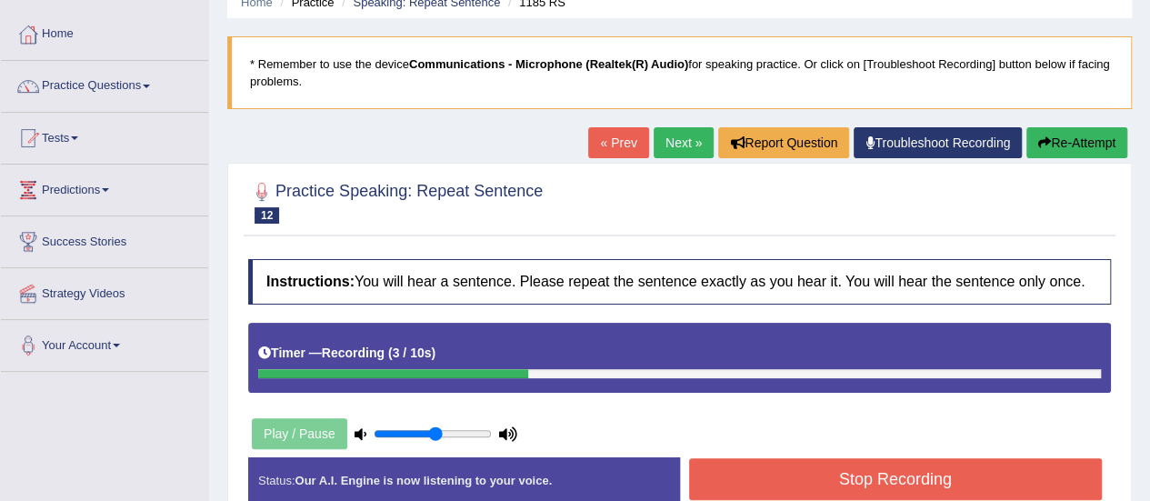
scroll to position [182, 0]
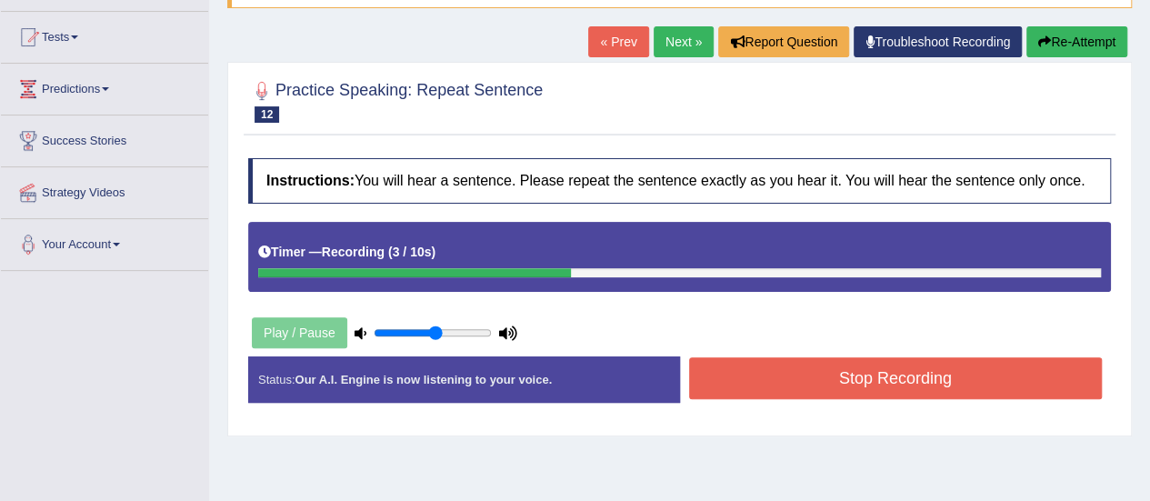
click at [949, 381] on button "Stop Recording" at bounding box center [896, 378] width 414 height 42
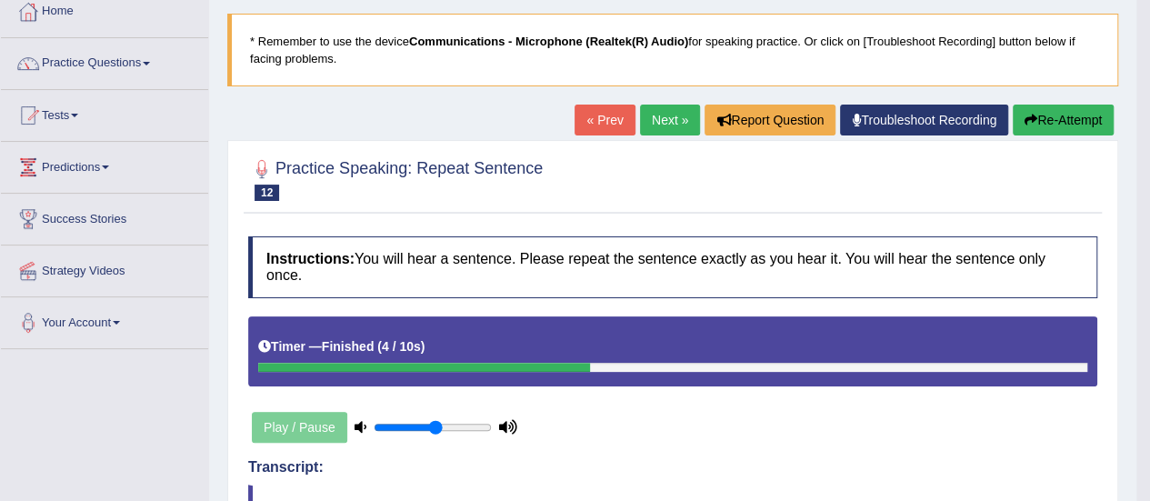
scroll to position [91, 0]
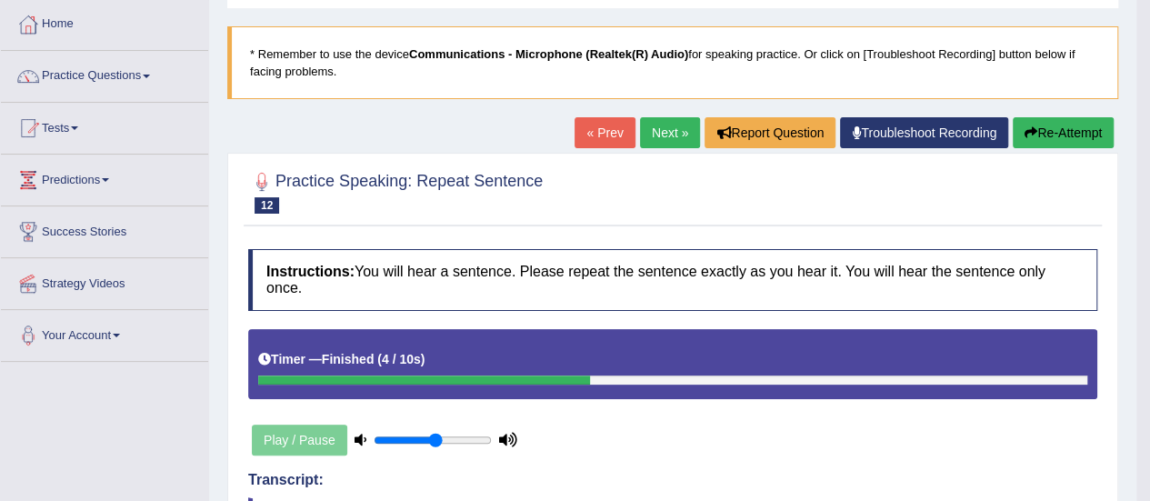
click at [675, 132] on link "Next »" at bounding box center [670, 132] width 60 height 31
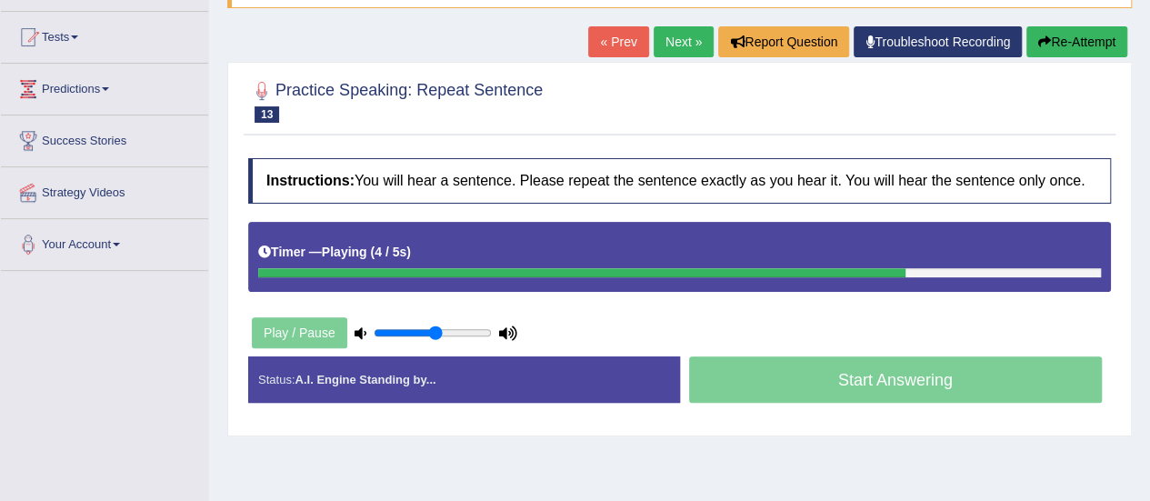
scroll to position [273, 0]
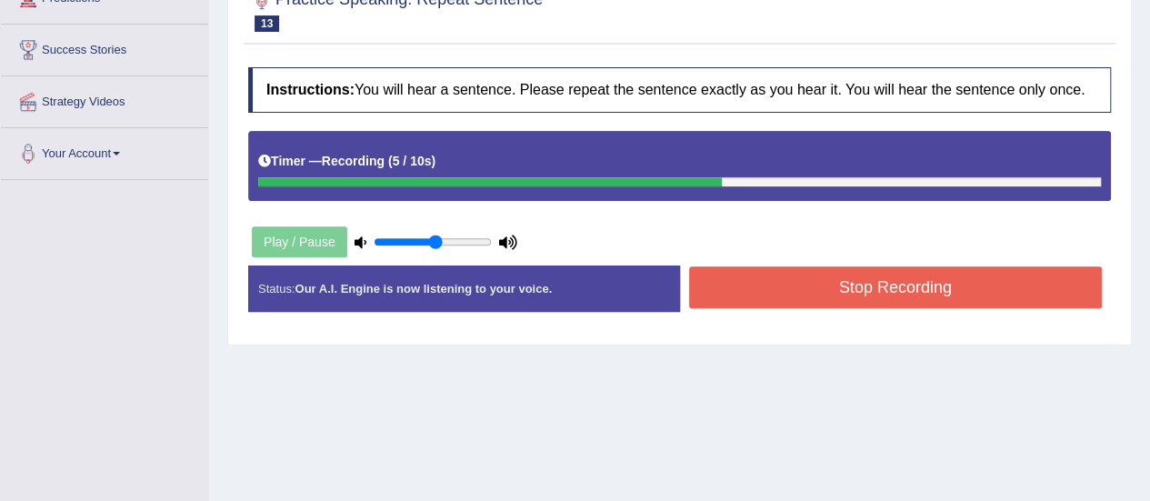
click at [766, 286] on button "Stop Recording" at bounding box center [896, 287] width 414 height 42
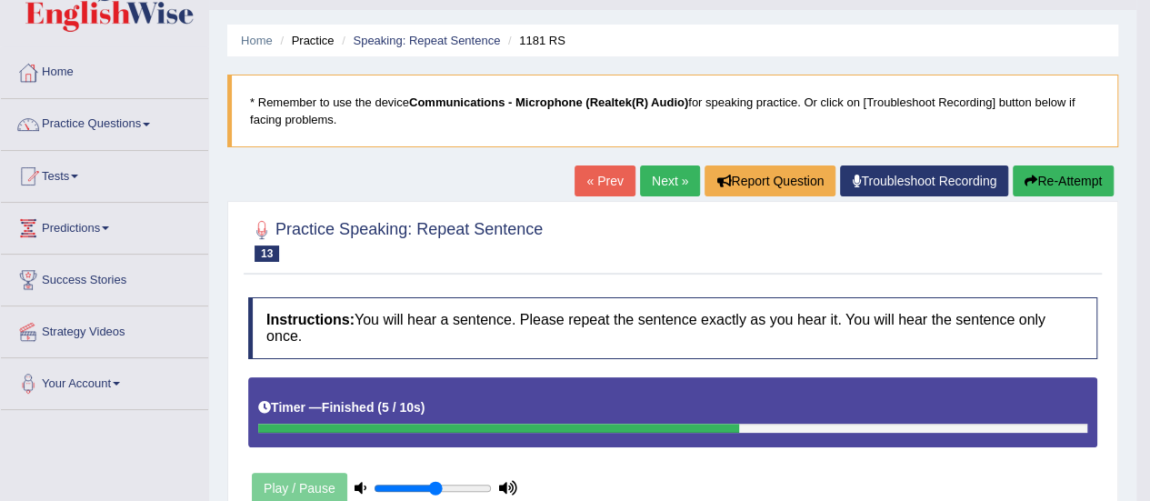
scroll to position [0, 0]
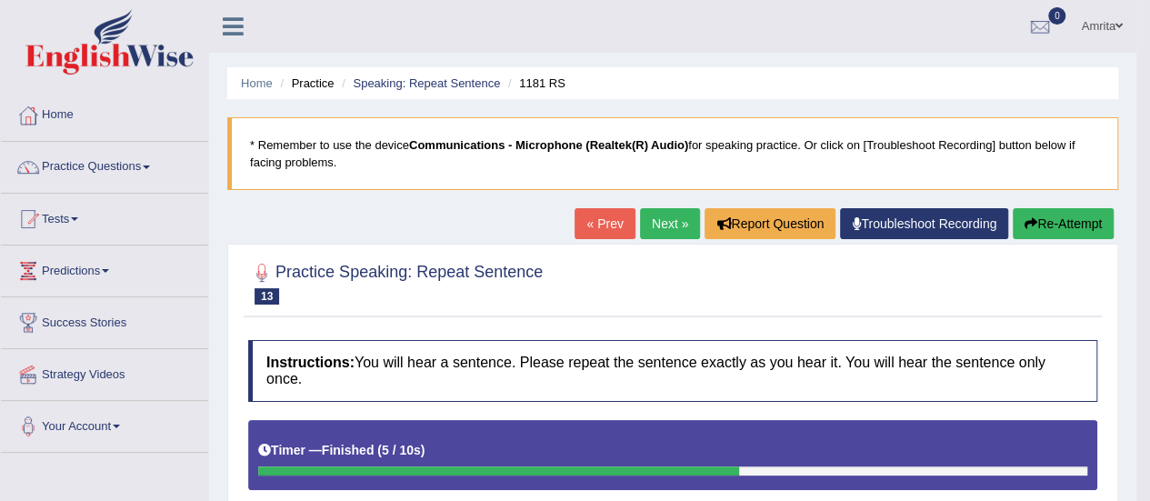
click at [1048, 226] on button "Re-Attempt" at bounding box center [1063, 223] width 101 height 31
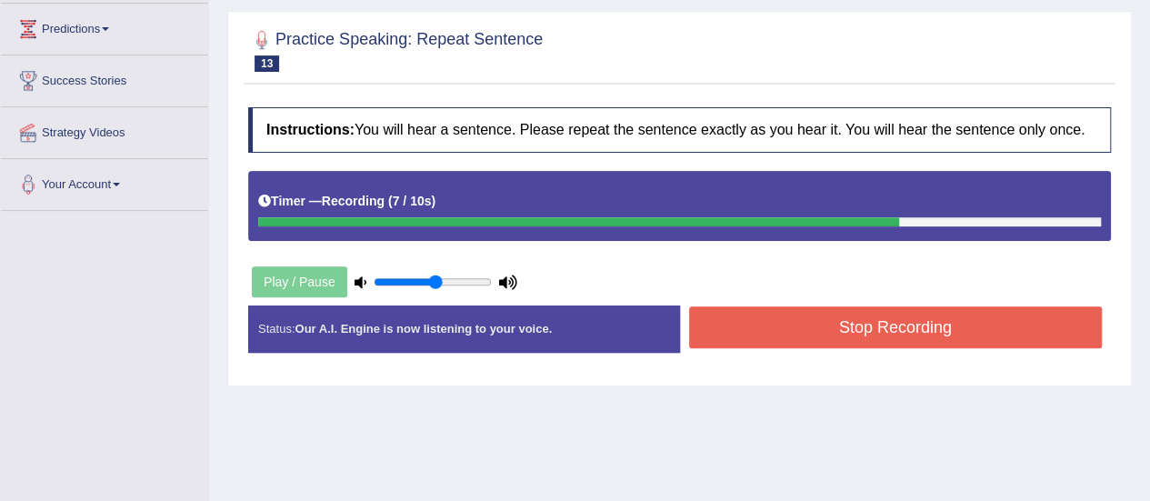
scroll to position [273, 0]
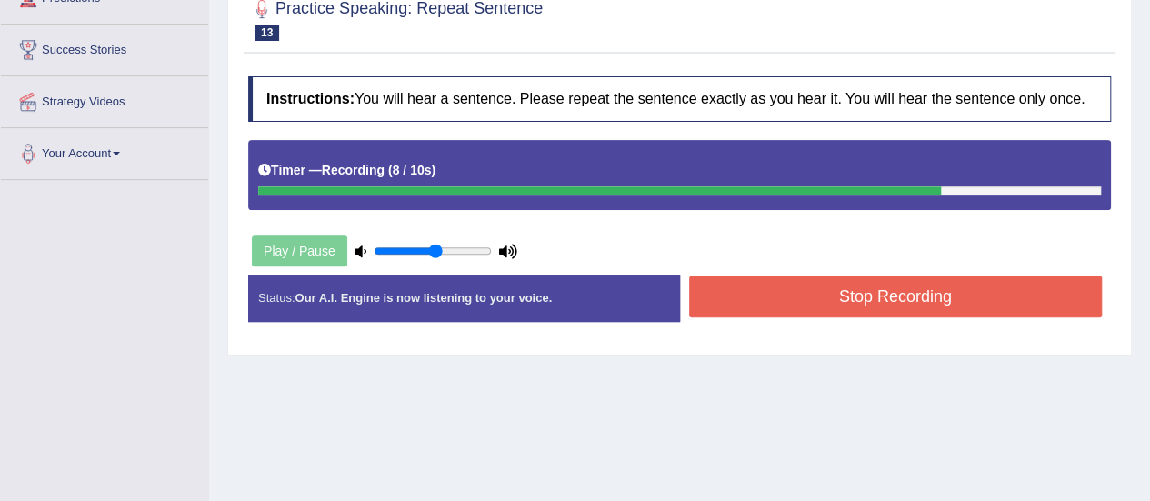
click at [943, 313] on button "Stop Recording" at bounding box center [896, 297] width 414 height 42
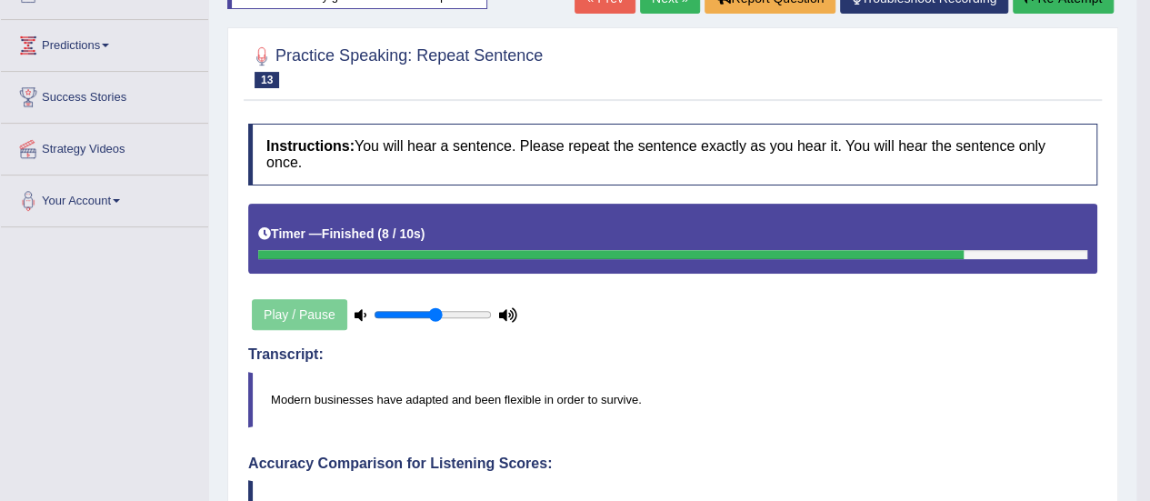
scroll to position [182, 0]
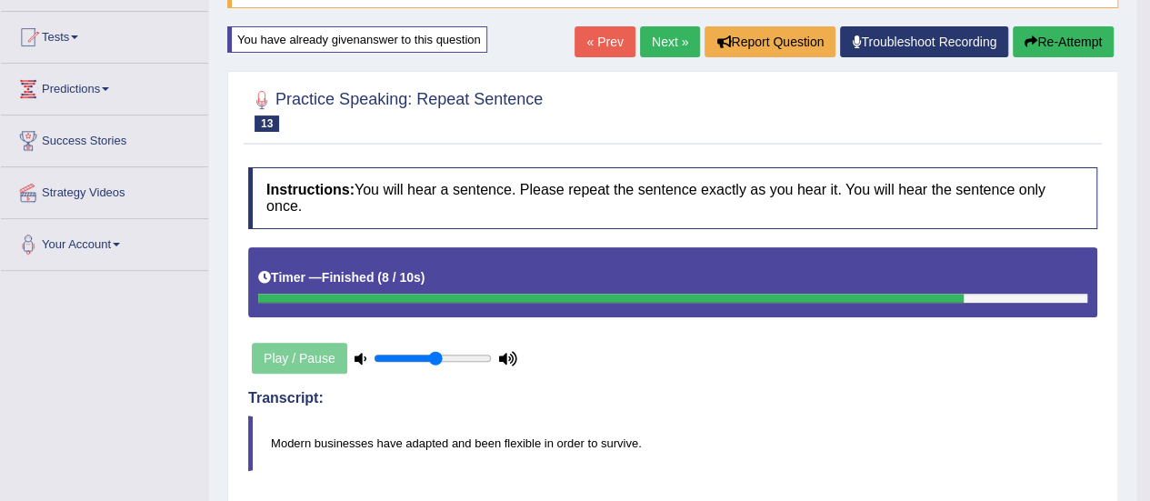
click at [647, 35] on link "Next »" at bounding box center [670, 41] width 60 height 31
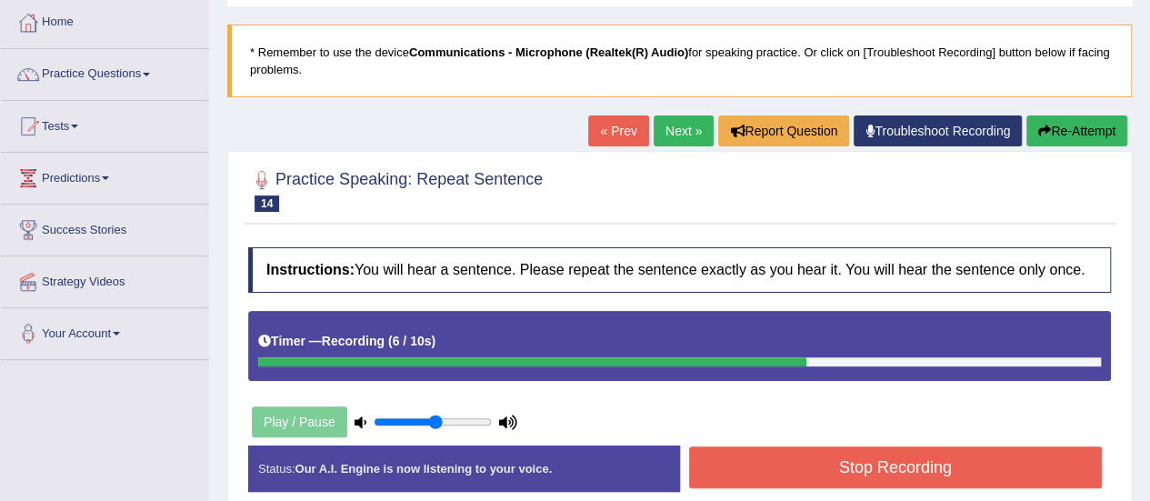
scroll to position [182, 0]
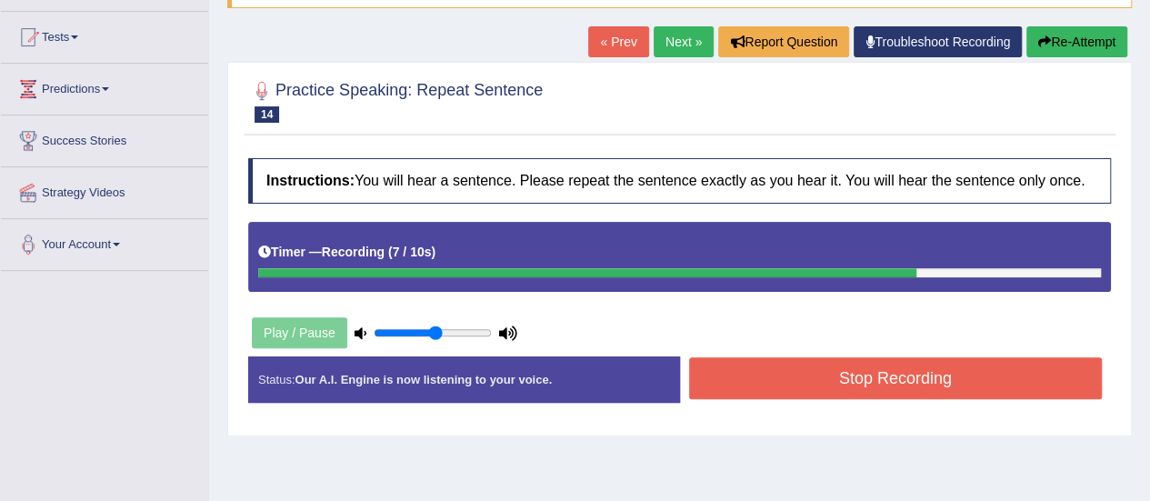
click at [999, 385] on button "Stop Recording" at bounding box center [896, 378] width 414 height 42
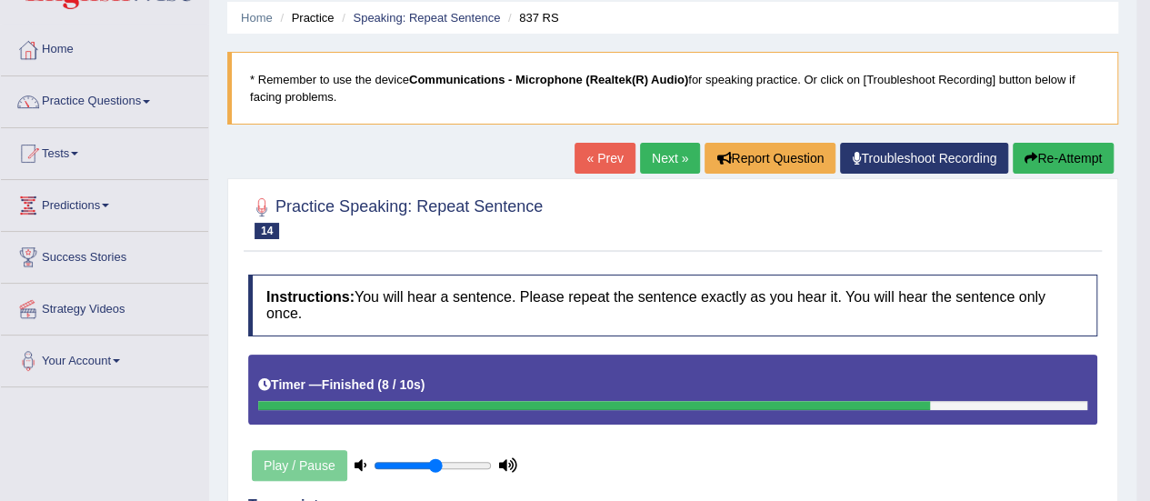
scroll to position [0, 0]
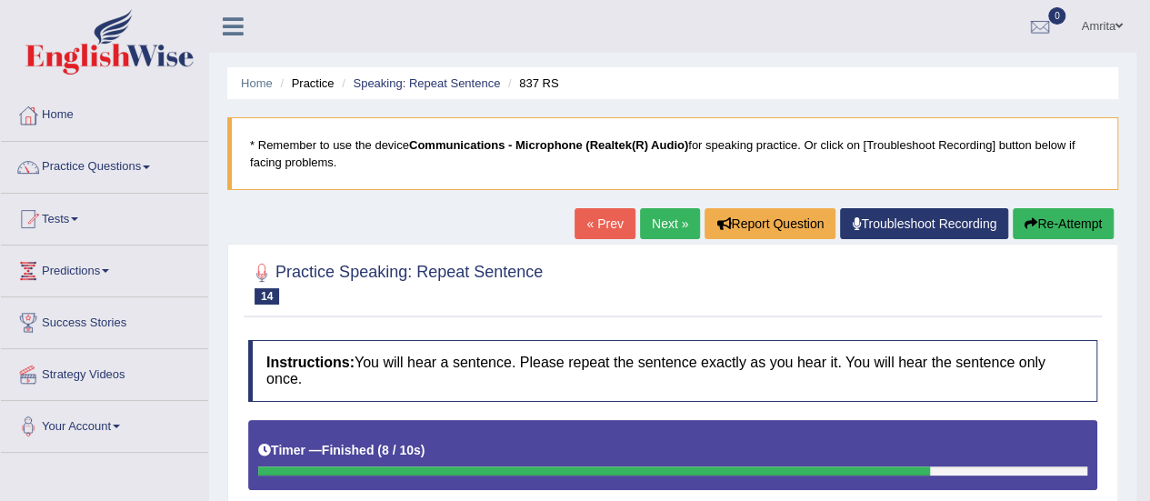
click at [671, 216] on link "Next »" at bounding box center [670, 223] width 60 height 31
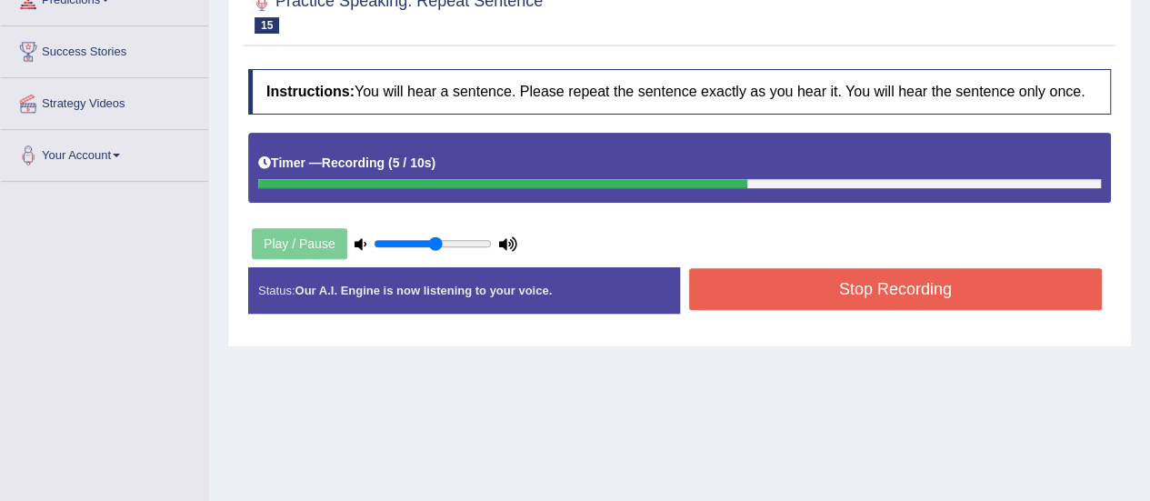
scroll to position [273, 0]
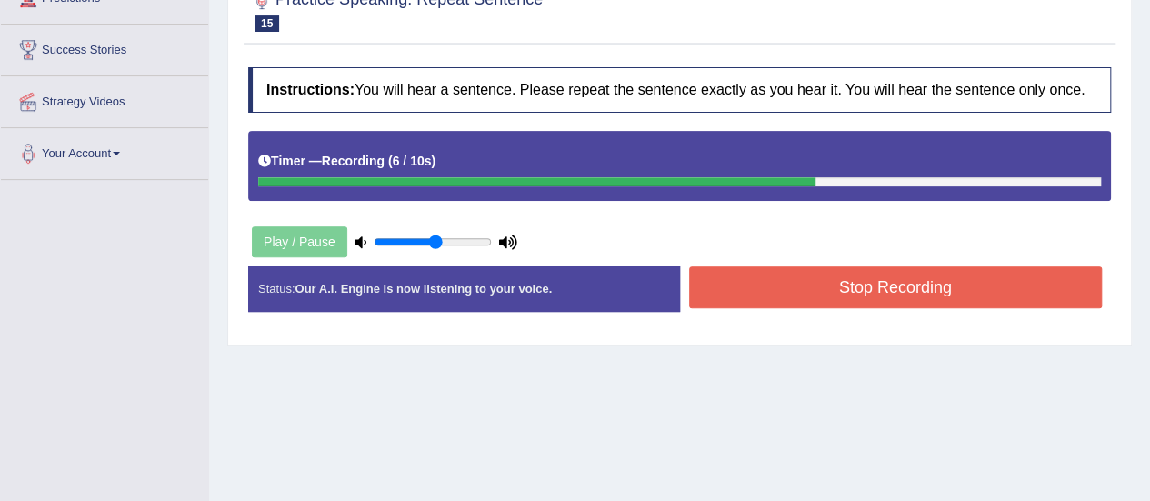
click at [818, 296] on button "Stop Recording" at bounding box center [896, 287] width 414 height 42
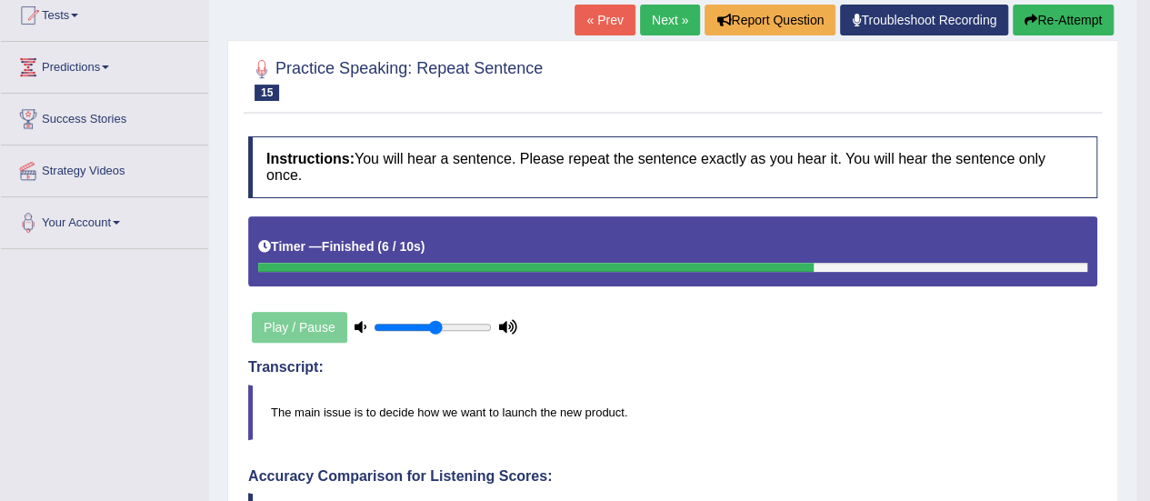
scroll to position [182, 0]
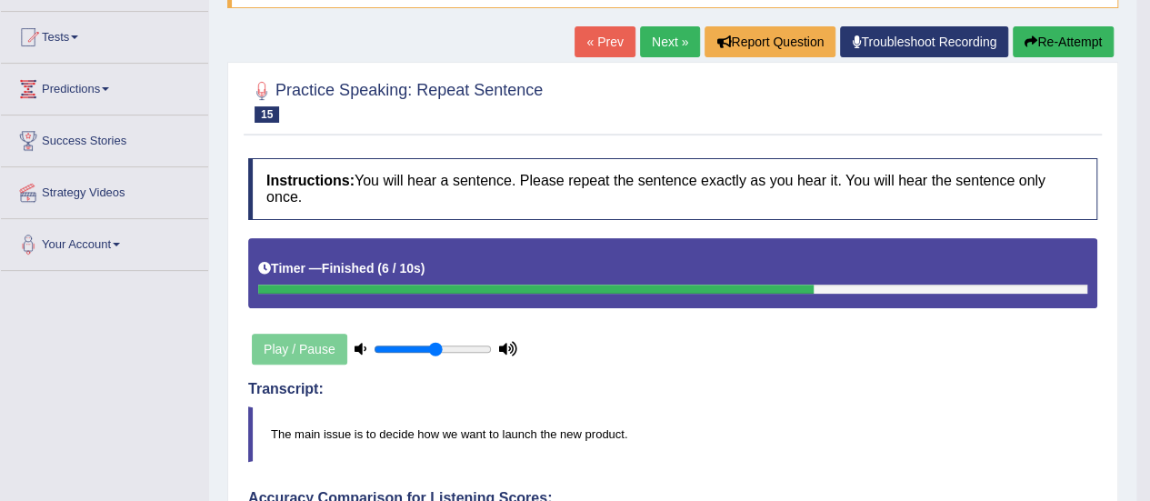
click at [659, 49] on link "Next »" at bounding box center [670, 41] width 60 height 31
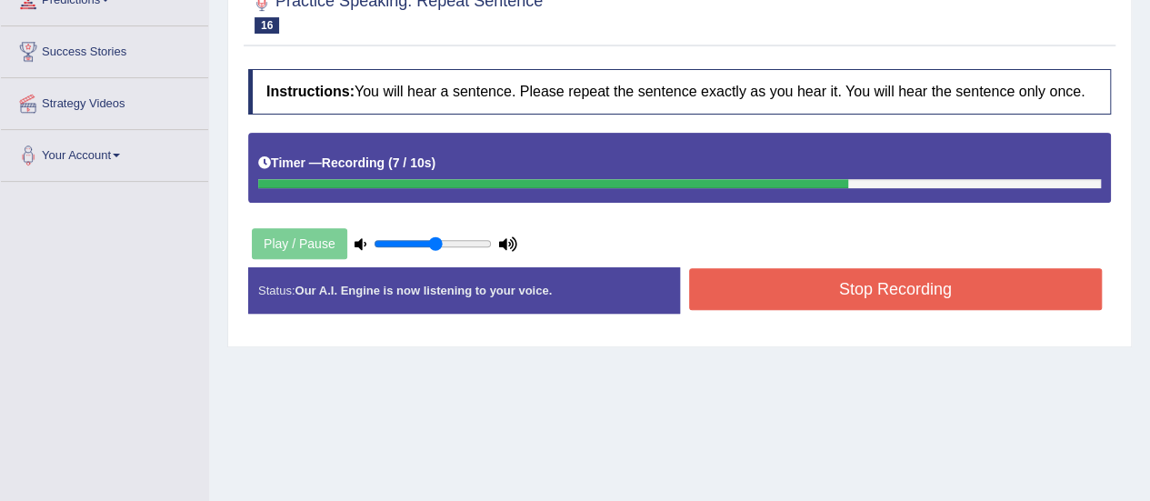
scroll to position [273, 0]
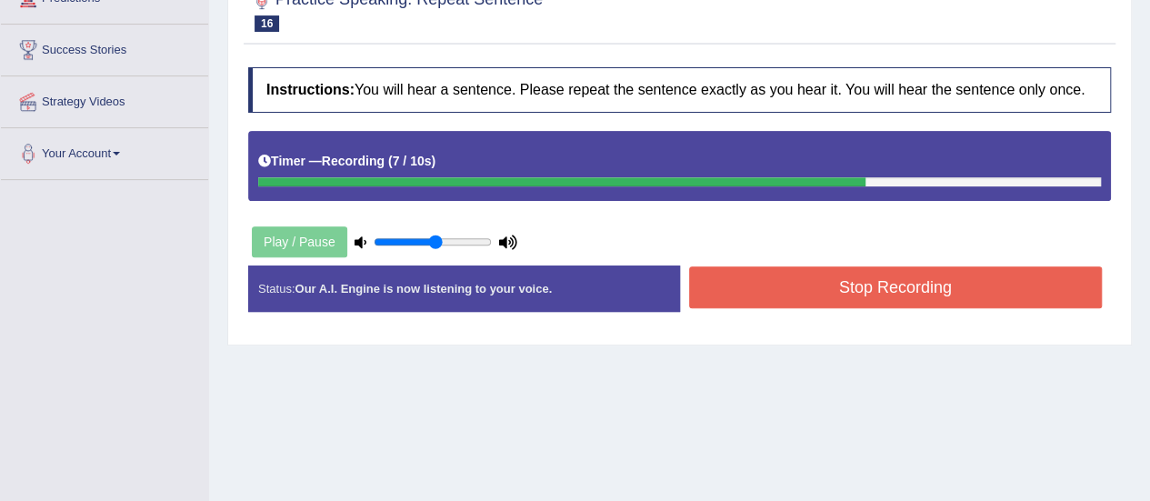
click at [818, 274] on button "Stop Recording" at bounding box center [896, 287] width 414 height 42
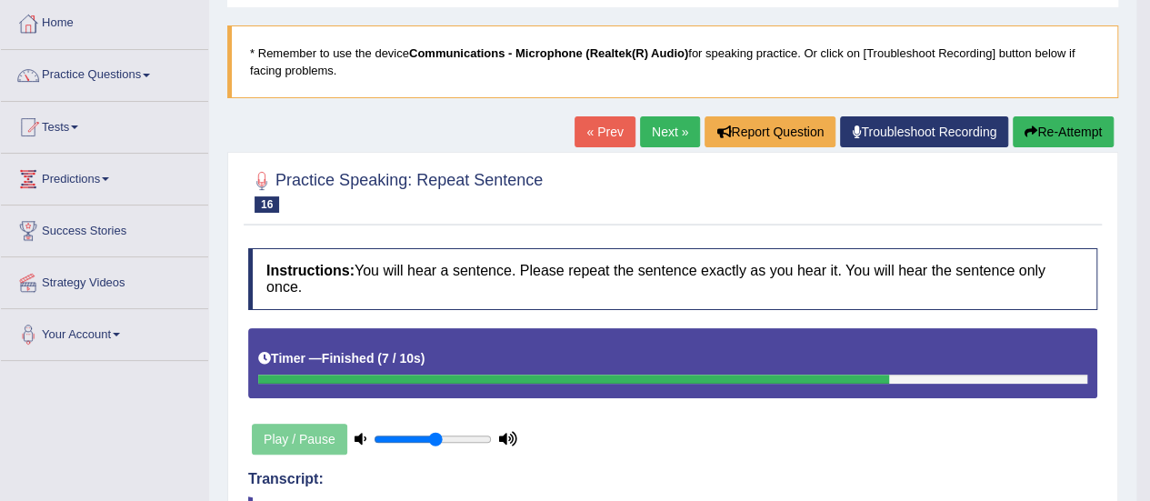
scroll to position [91, 0]
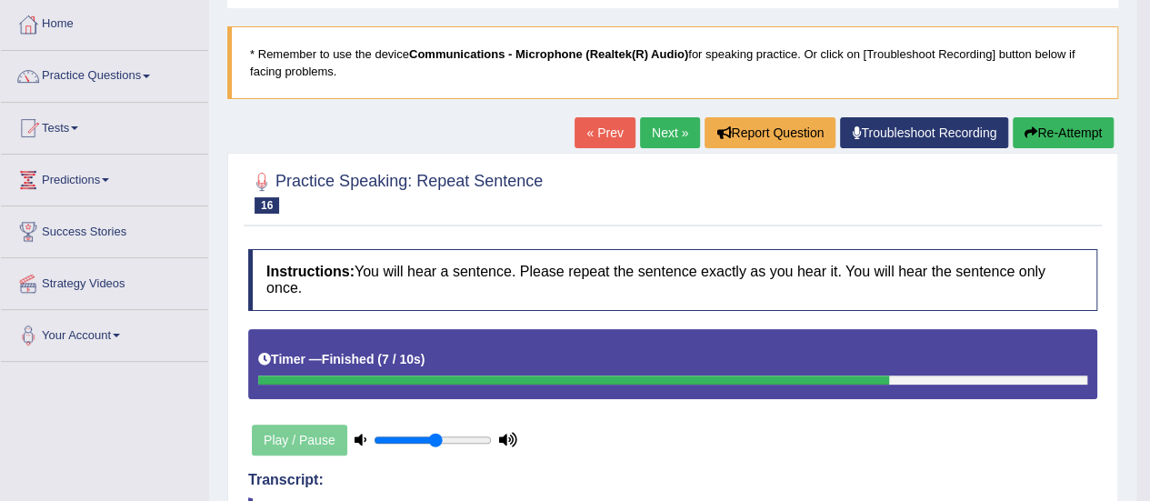
click at [660, 133] on link "Next »" at bounding box center [670, 132] width 60 height 31
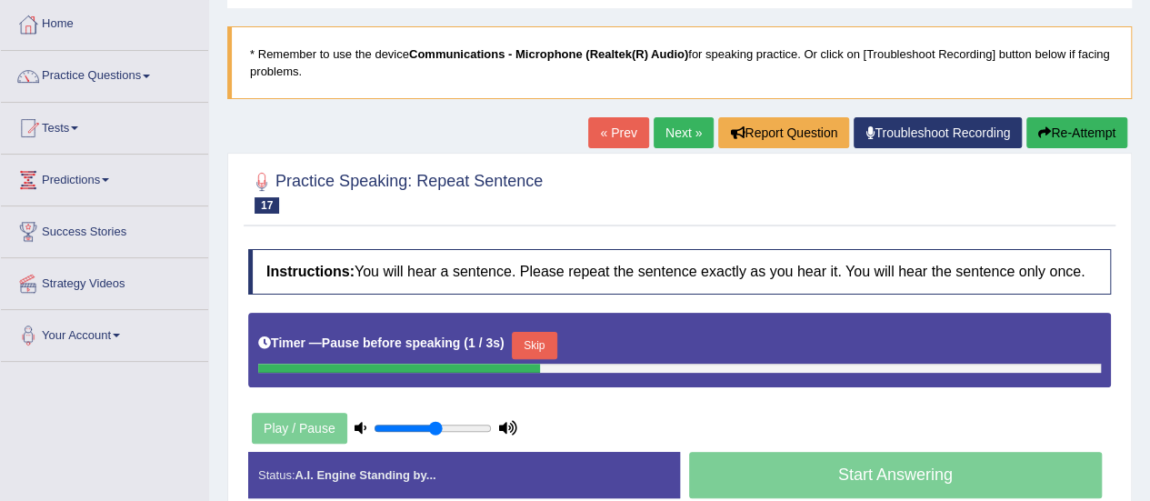
scroll to position [273, 0]
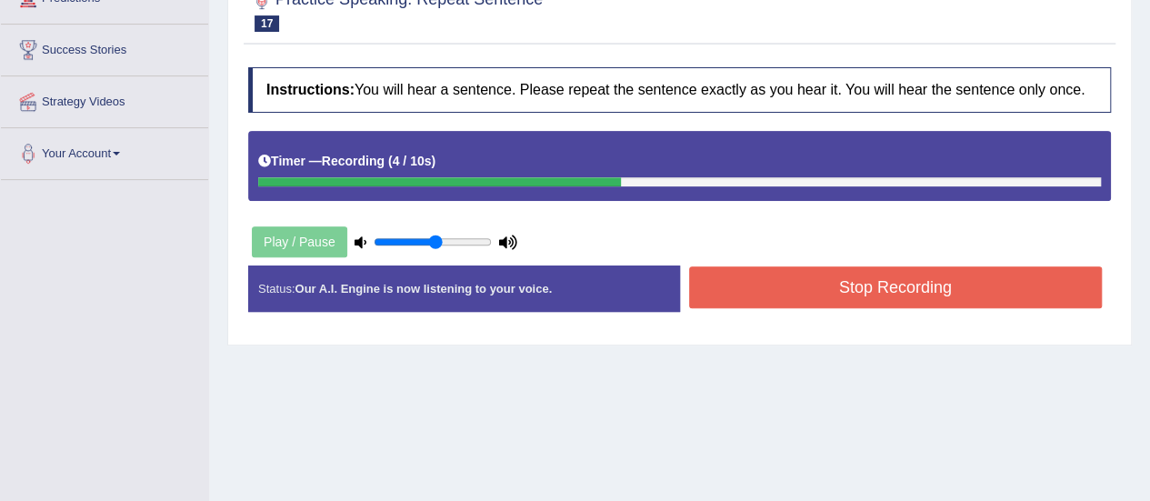
click at [833, 296] on button "Stop Recording" at bounding box center [896, 287] width 414 height 42
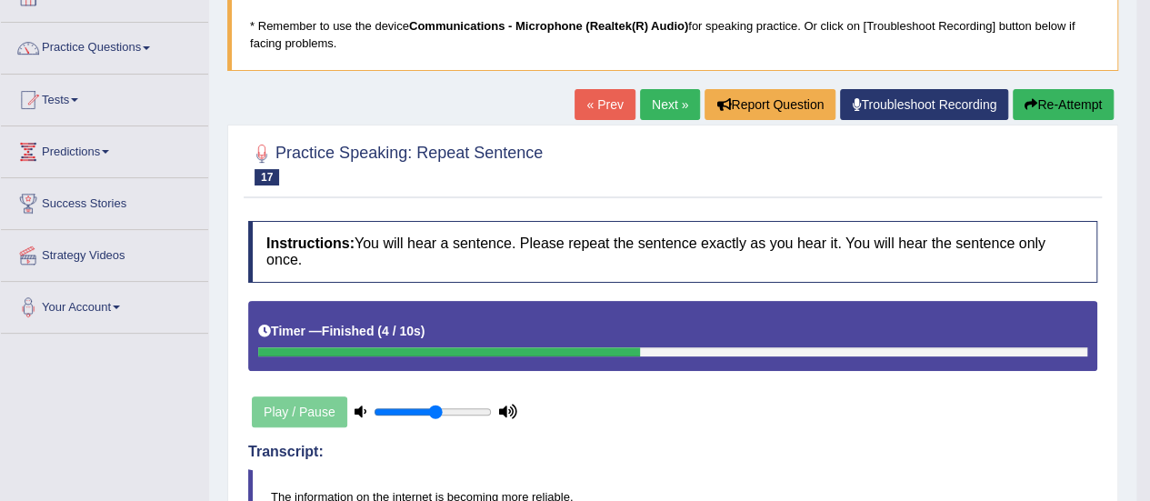
scroll to position [118, 0]
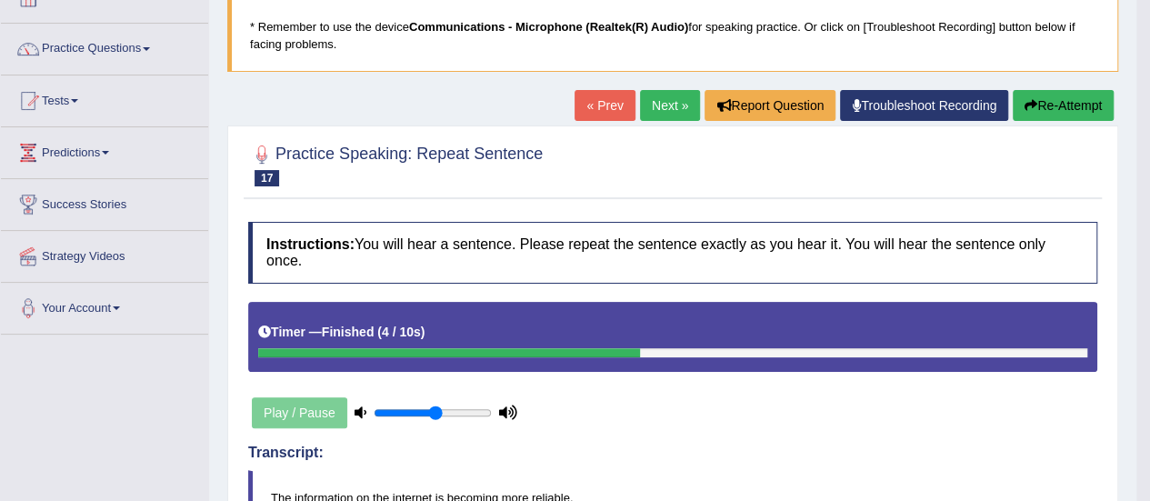
click at [664, 100] on link "Next »" at bounding box center [670, 105] width 60 height 31
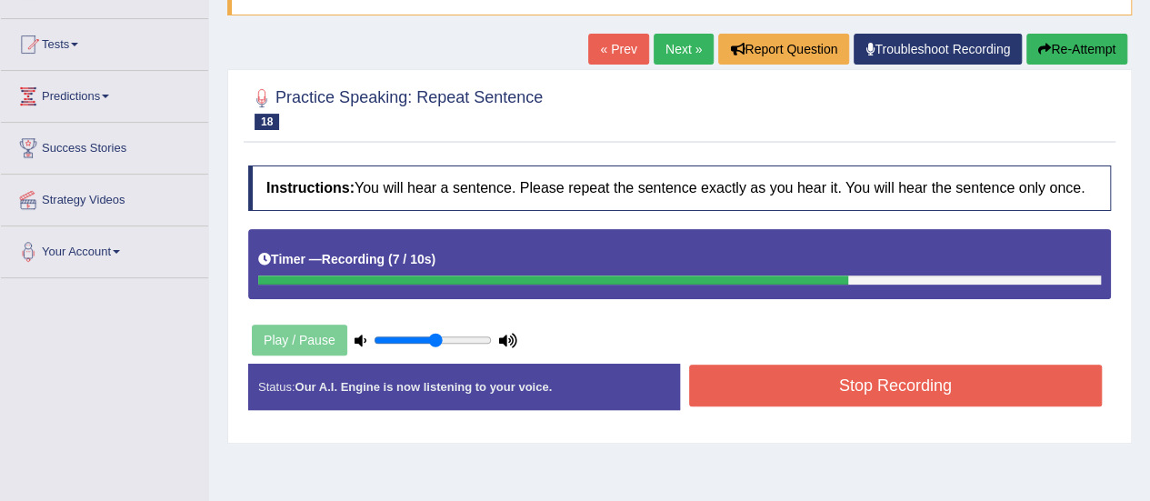
scroll to position [182, 0]
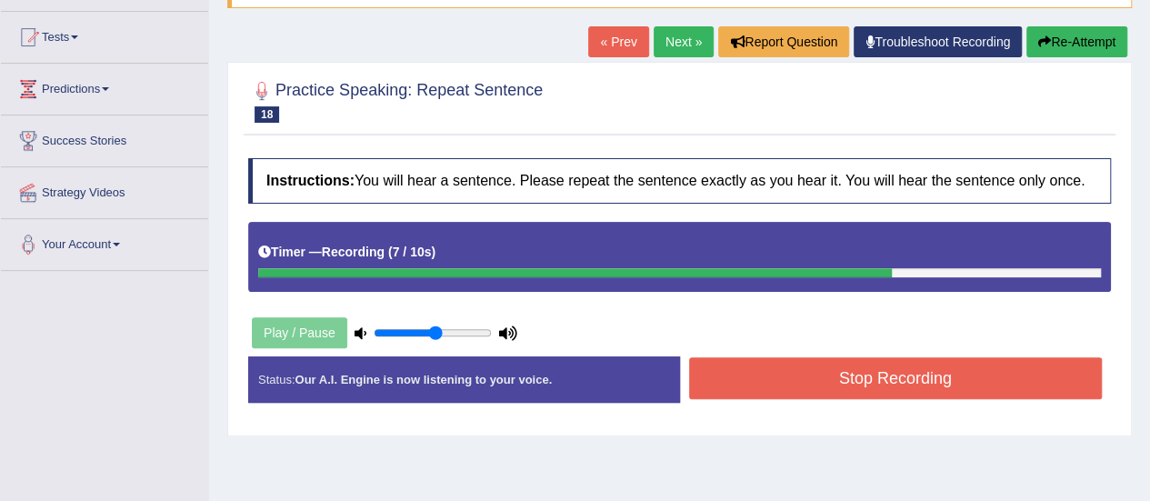
click at [880, 373] on button "Stop Recording" at bounding box center [896, 378] width 414 height 42
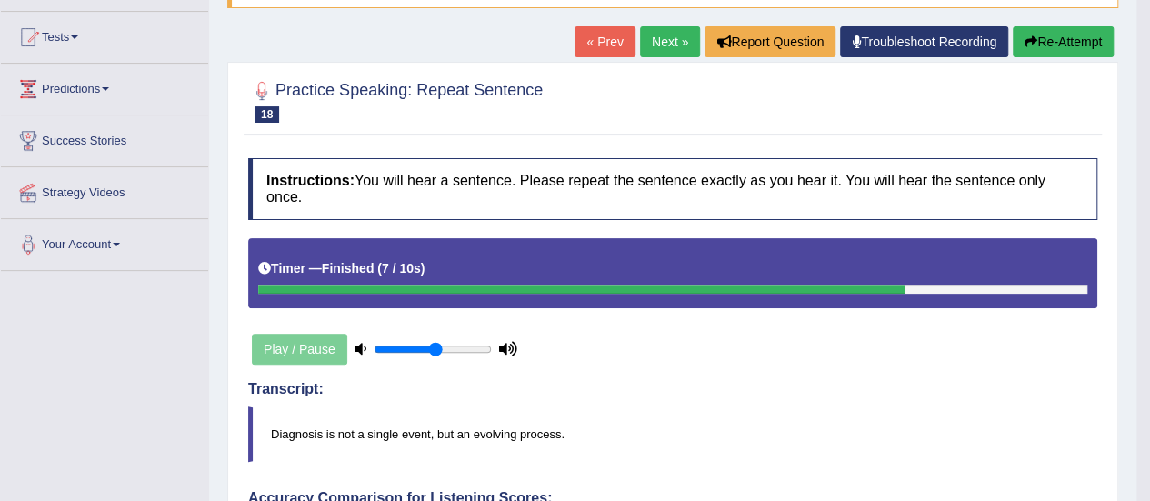
click at [1048, 40] on button "Re-Attempt" at bounding box center [1063, 41] width 101 height 31
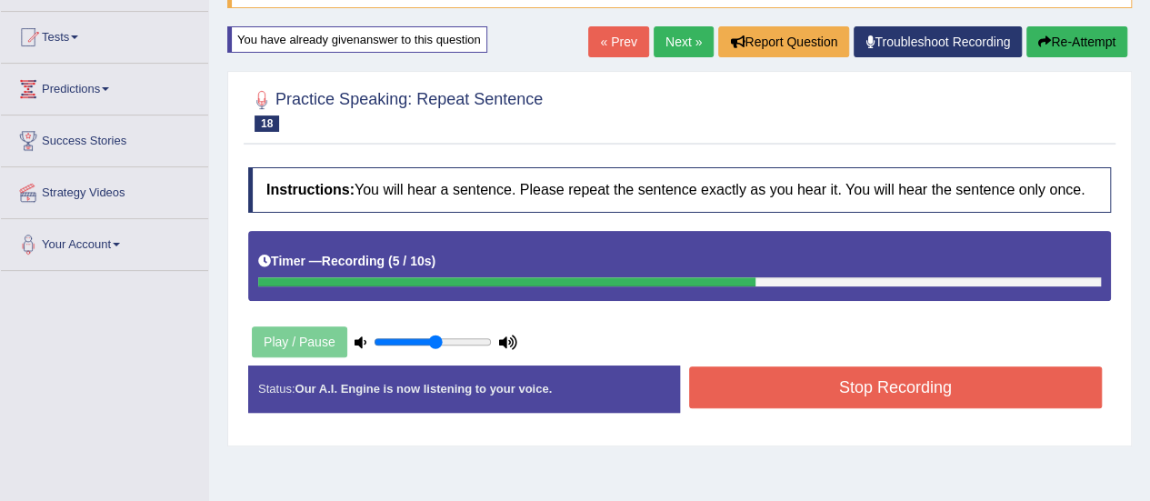
click at [911, 383] on button "Stop Recording" at bounding box center [896, 387] width 414 height 42
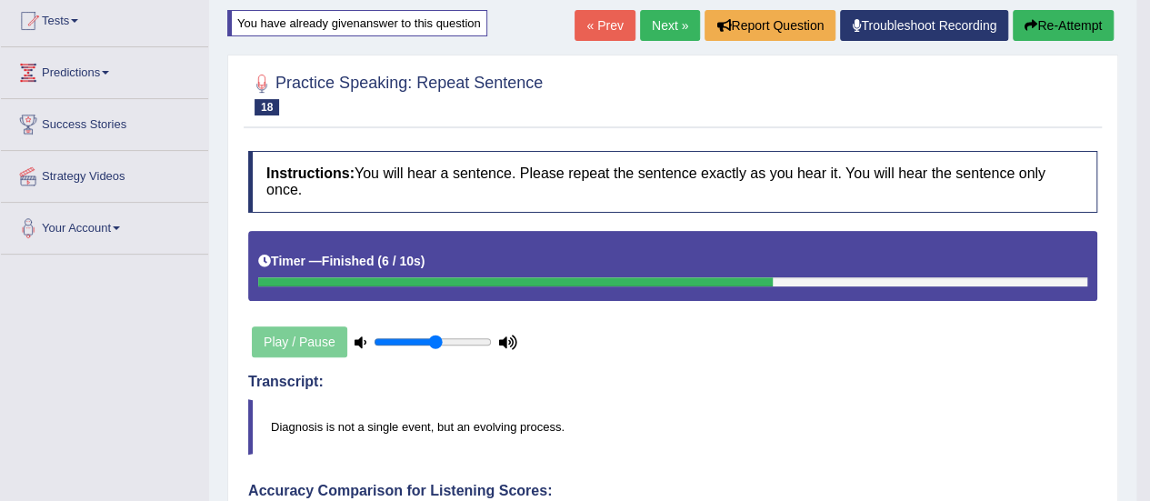
scroll to position [182, 0]
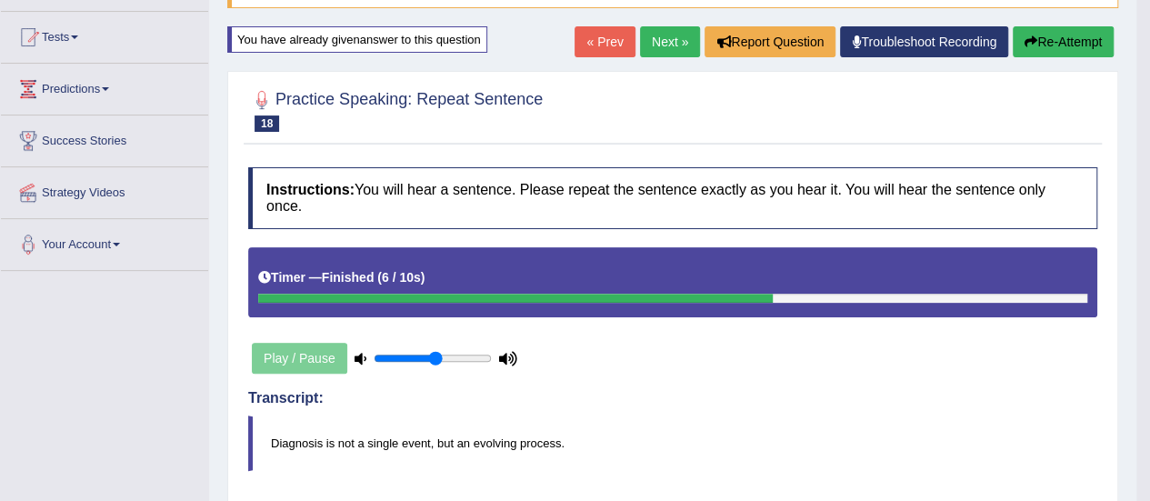
click at [657, 52] on link "Next »" at bounding box center [670, 41] width 60 height 31
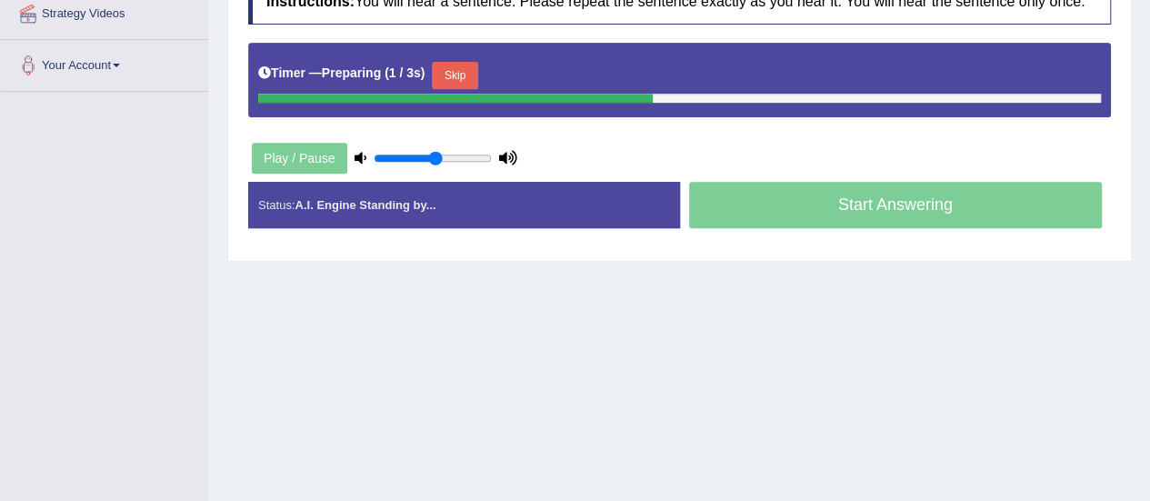
scroll to position [364, 0]
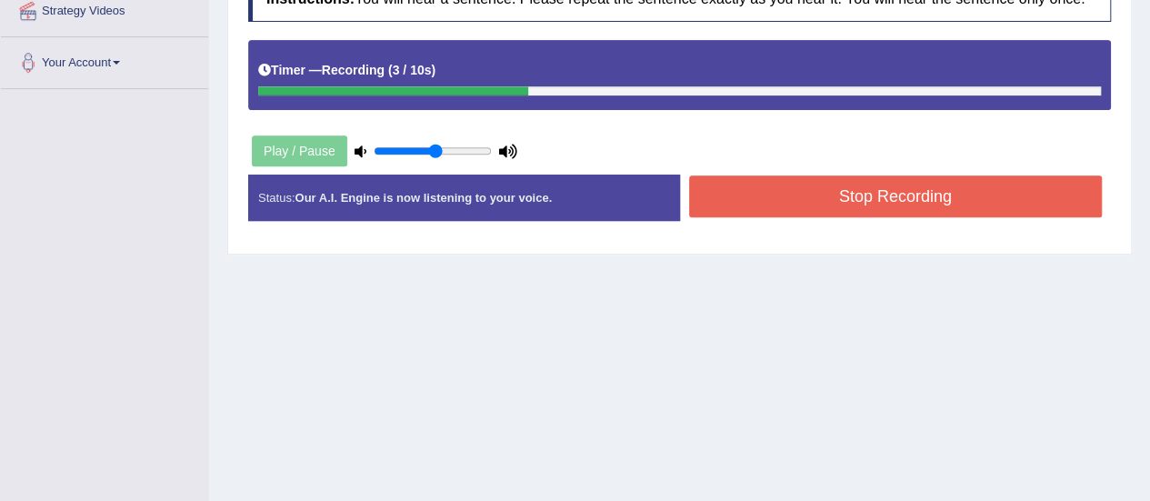
click at [777, 195] on button "Stop Recording" at bounding box center [896, 197] width 414 height 42
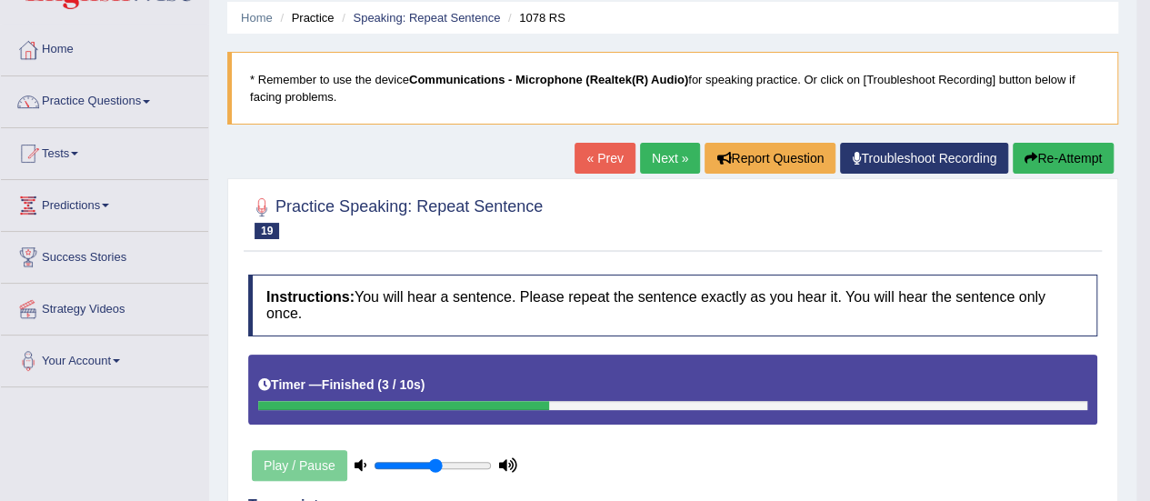
scroll to position [91, 0]
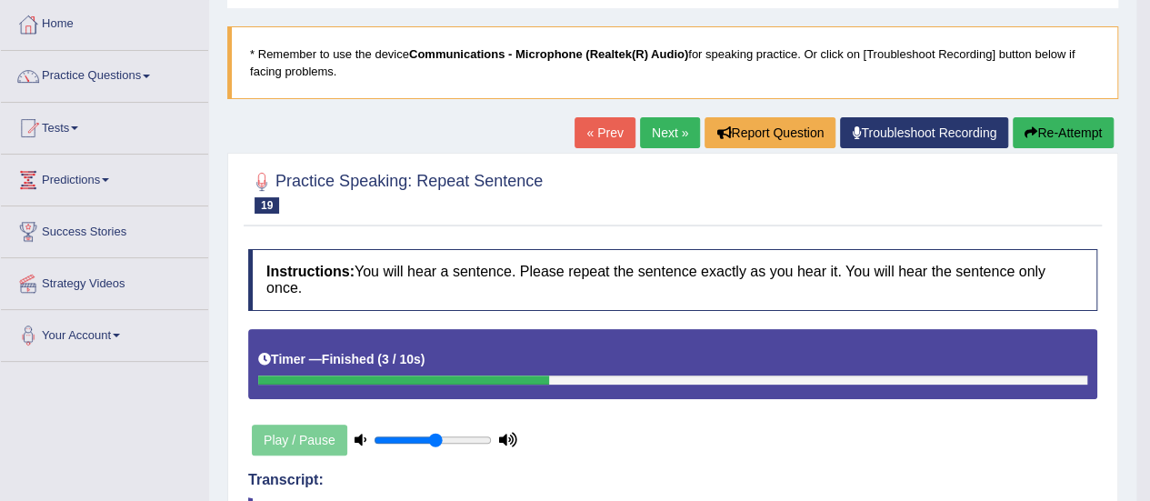
click at [646, 134] on link "Next »" at bounding box center [670, 132] width 60 height 31
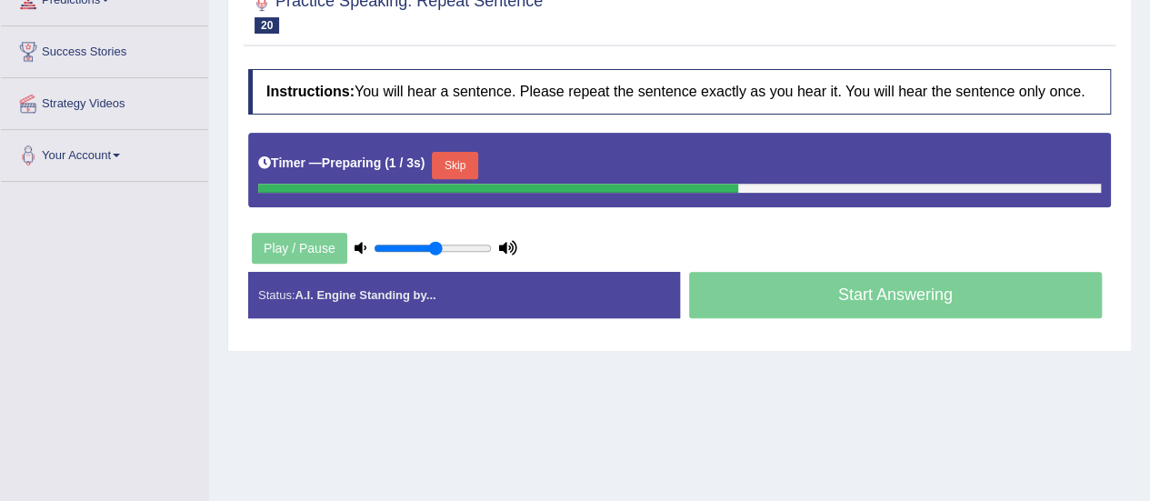
scroll to position [273, 0]
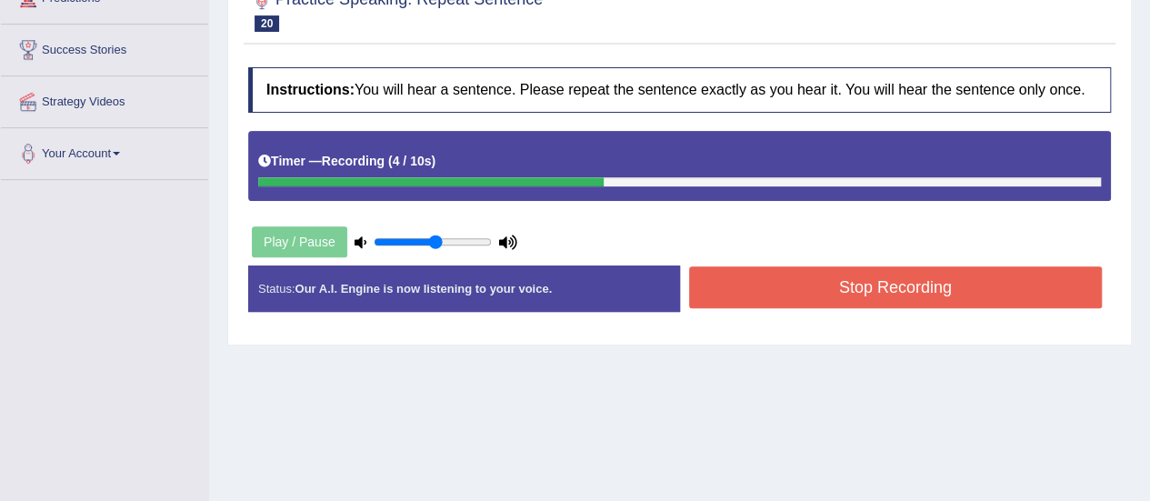
click at [728, 282] on button "Stop Recording" at bounding box center [896, 287] width 414 height 42
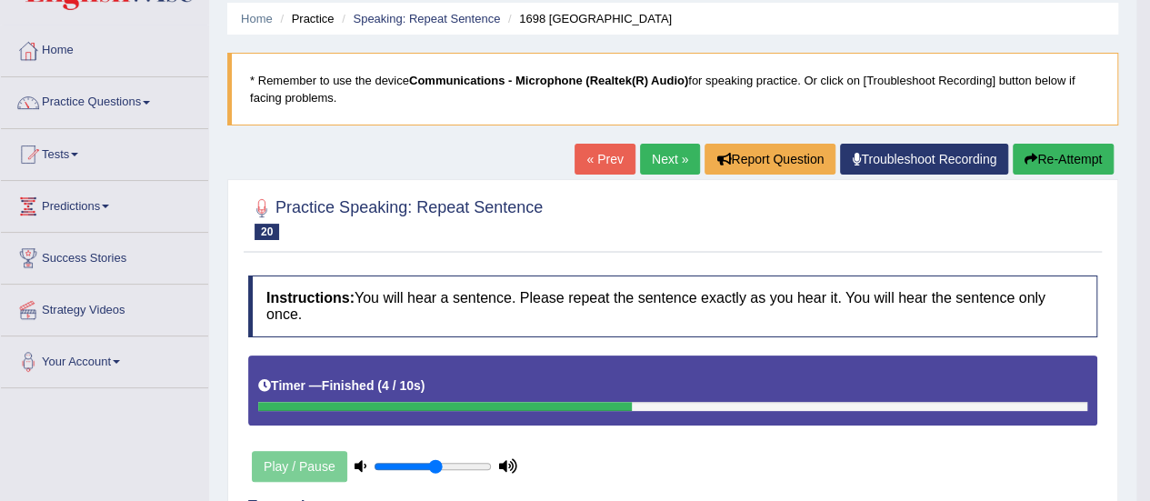
scroll to position [0, 0]
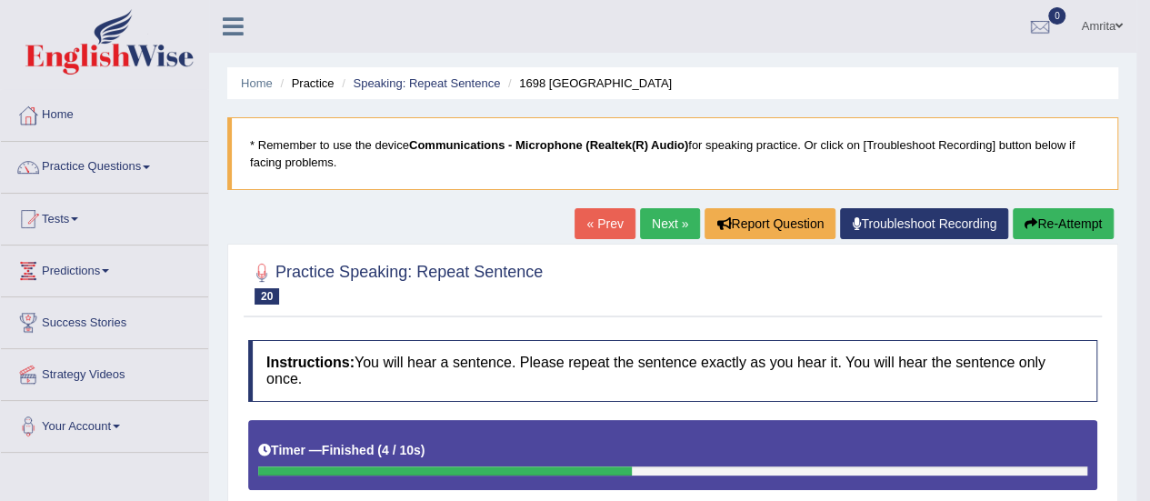
click at [658, 222] on link "Next »" at bounding box center [670, 223] width 60 height 31
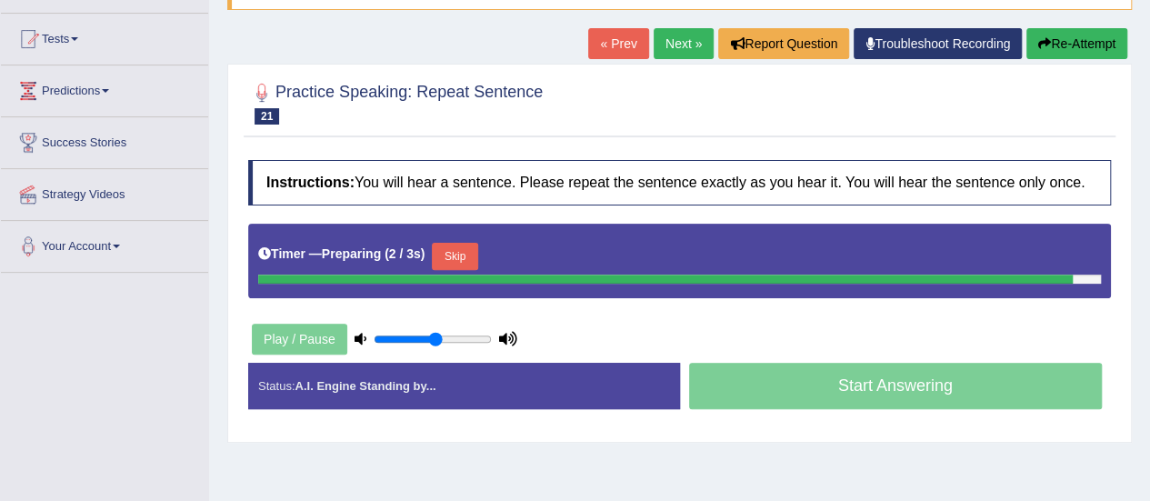
scroll to position [182, 0]
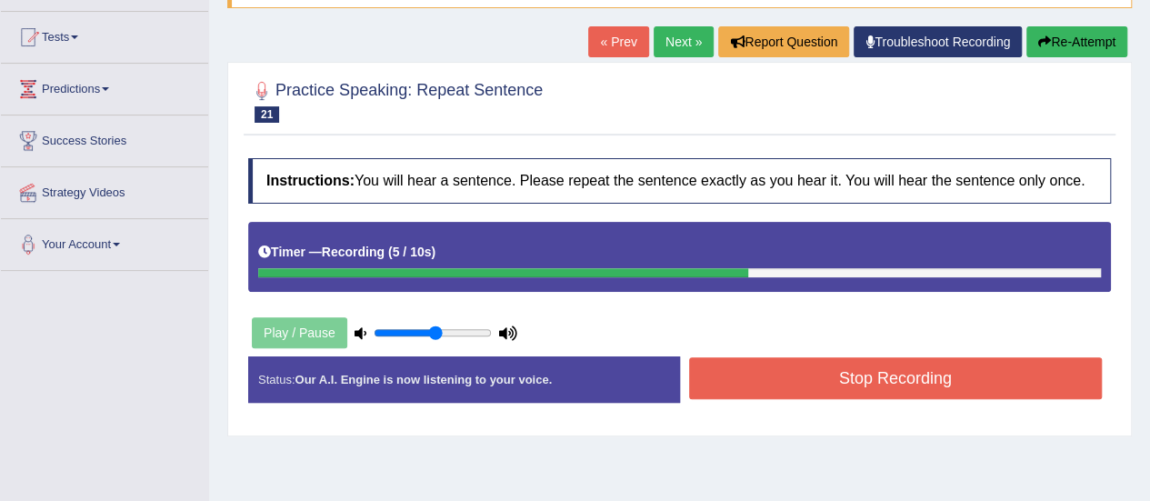
click at [771, 375] on button "Stop Recording" at bounding box center [896, 378] width 414 height 42
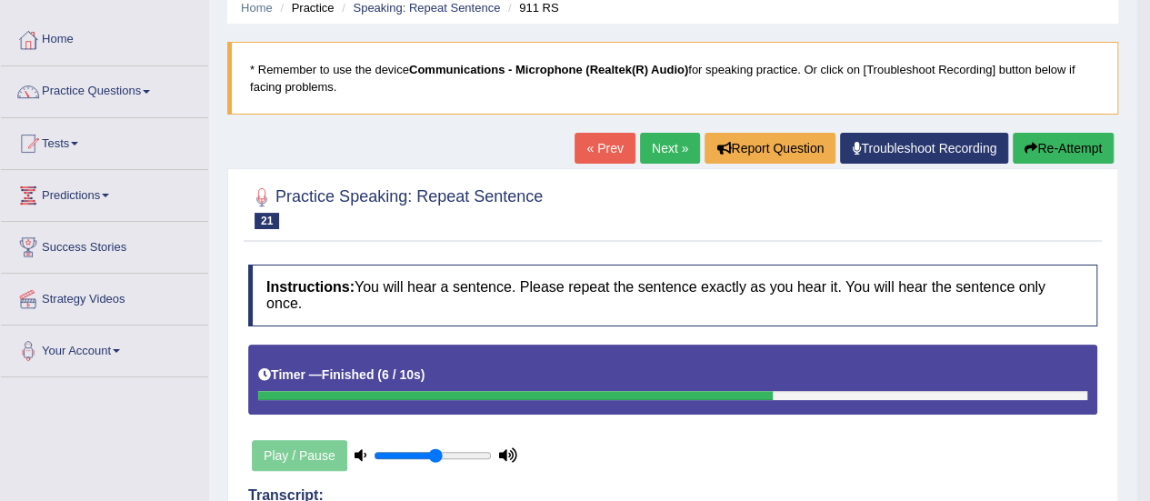
scroll to position [13, 0]
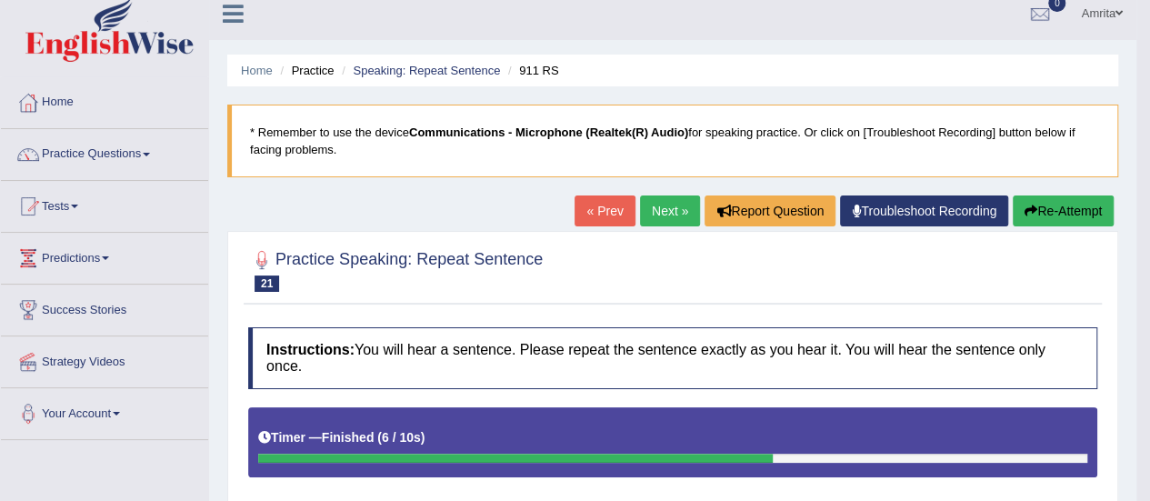
click at [1089, 206] on button "Re-Attempt" at bounding box center [1063, 211] width 101 height 31
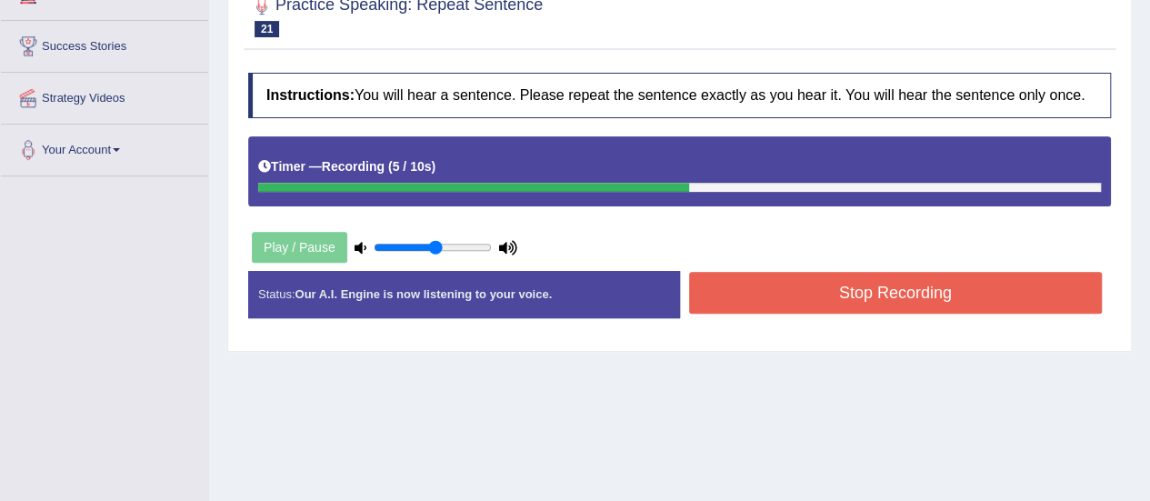
scroll to position [286, 0]
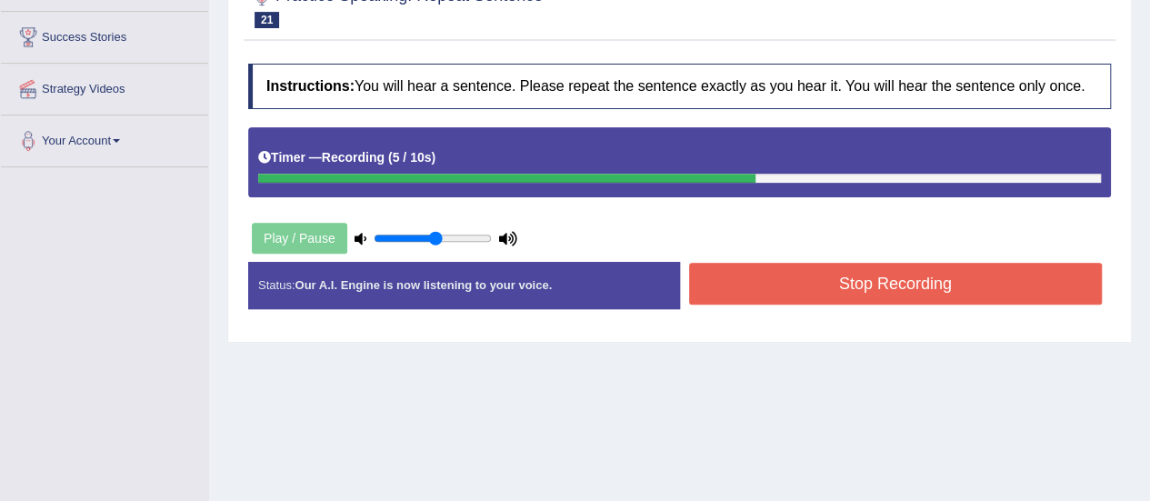
click at [938, 276] on button "Stop Recording" at bounding box center [896, 284] width 414 height 42
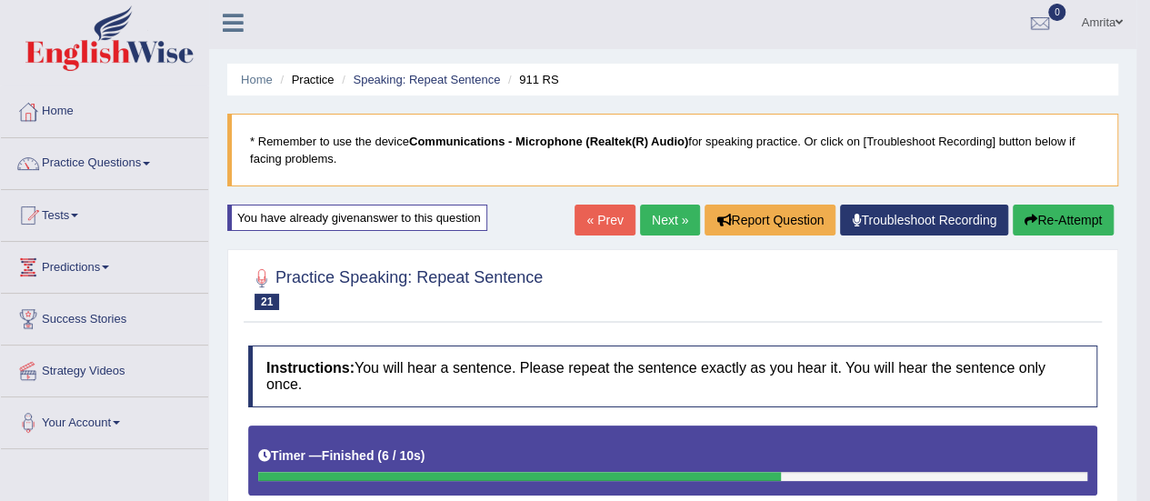
scroll to position [0, 0]
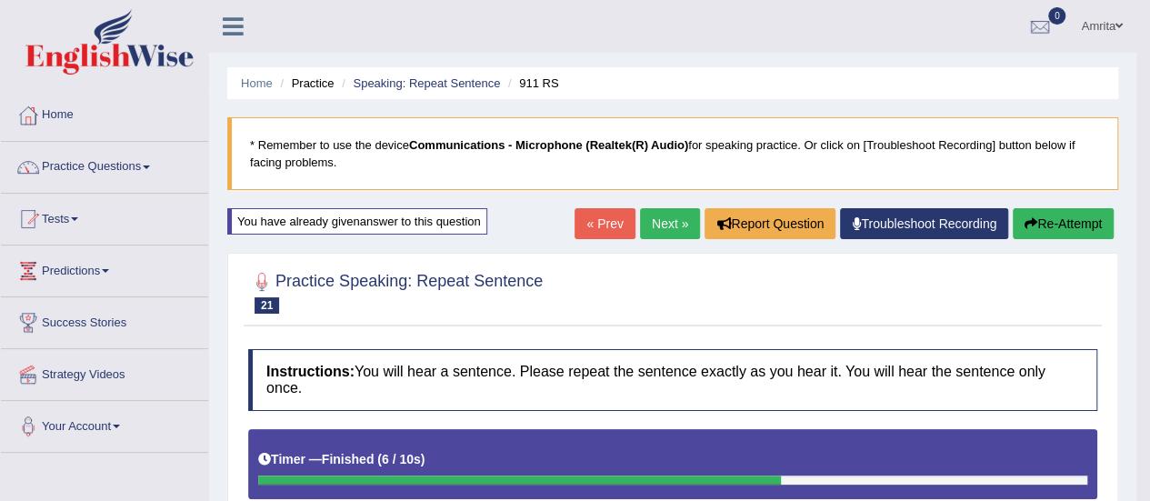
click at [679, 224] on link "Next »" at bounding box center [670, 223] width 60 height 31
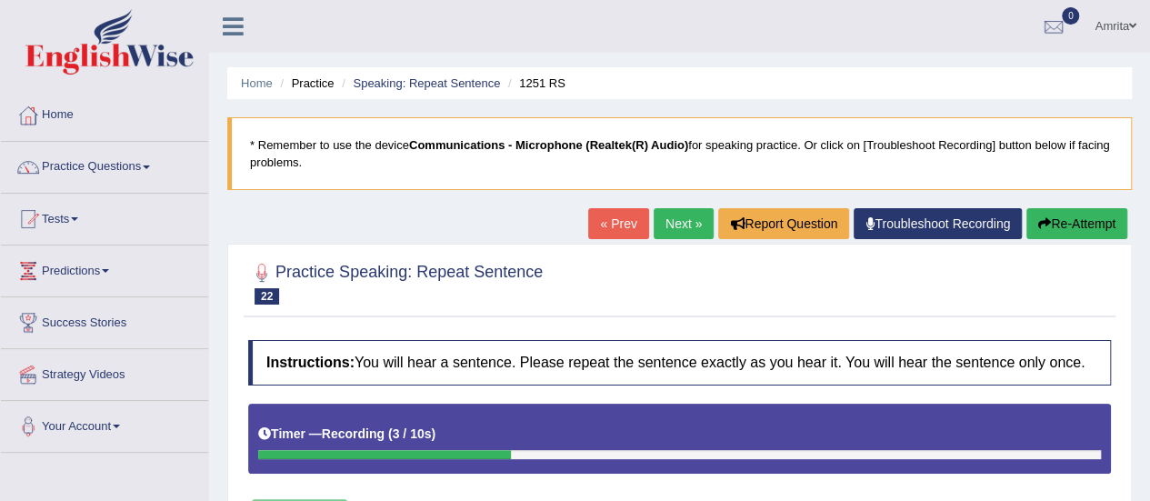
scroll to position [91, 0]
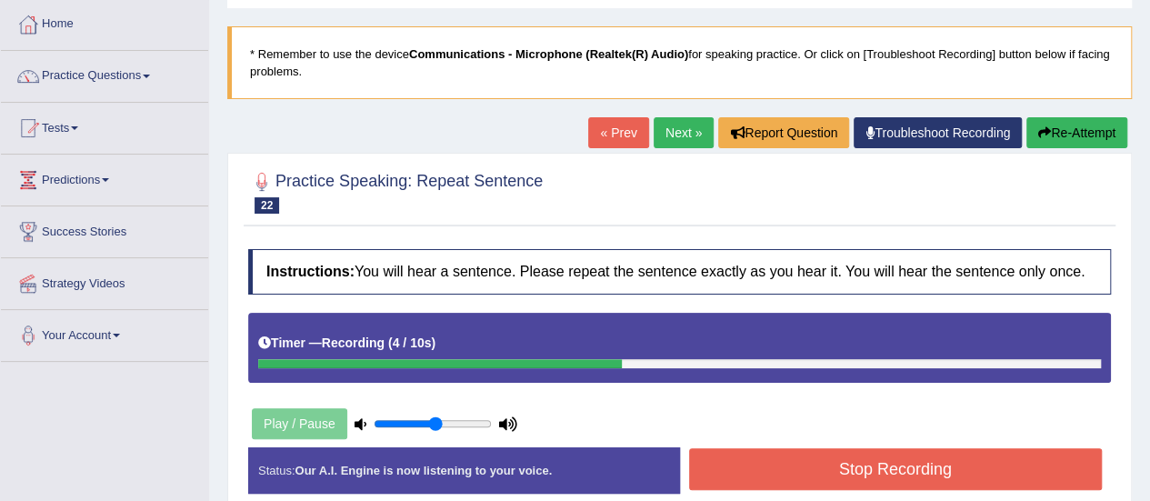
click at [778, 468] on button "Stop Recording" at bounding box center [896, 469] width 414 height 42
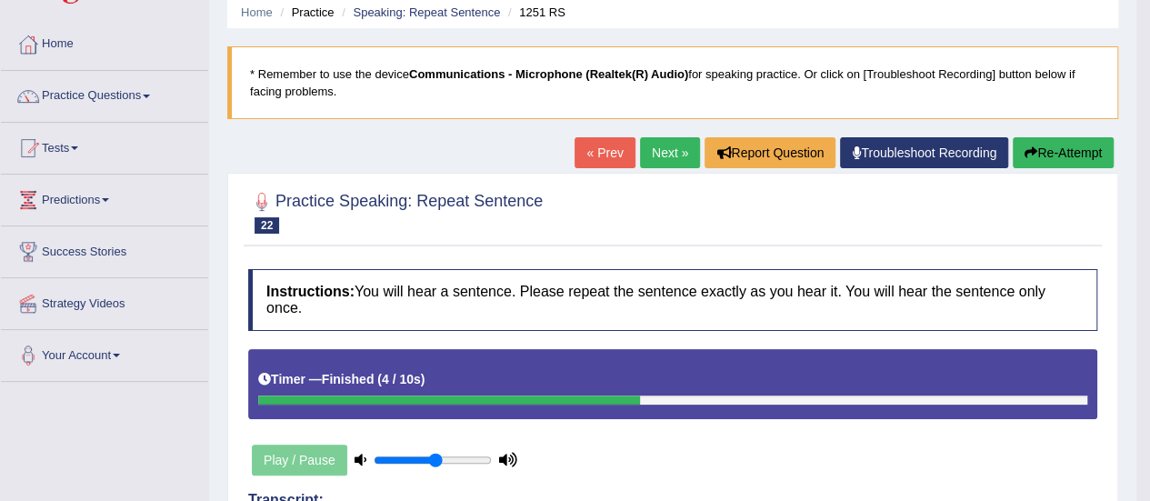
scroll to position [182, 0]
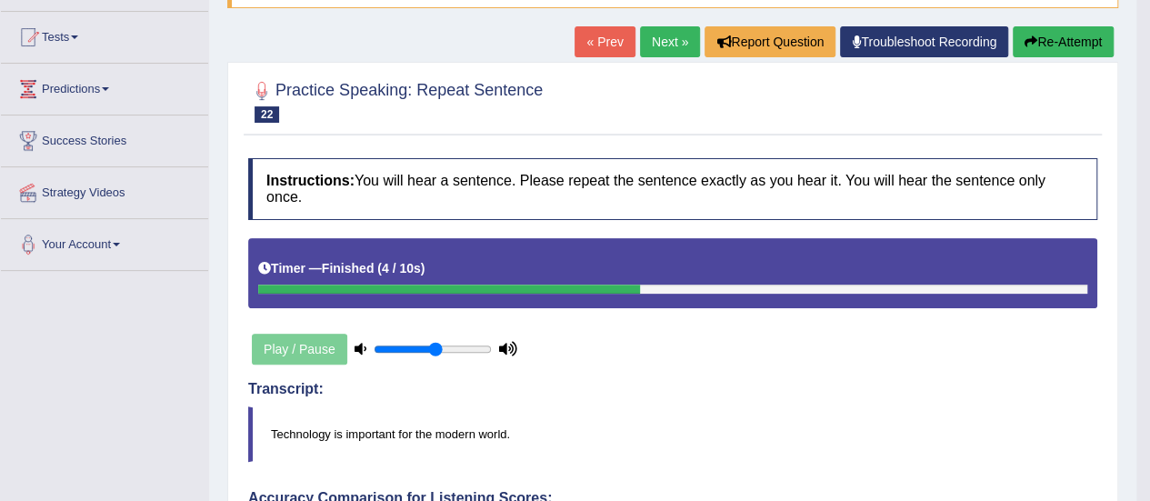
click at [358, 344] on icon at bounding box center [361, 349] width 12 height 12
click at [360, 344] on icon at bounding box center [361, 349] width 12 height 12
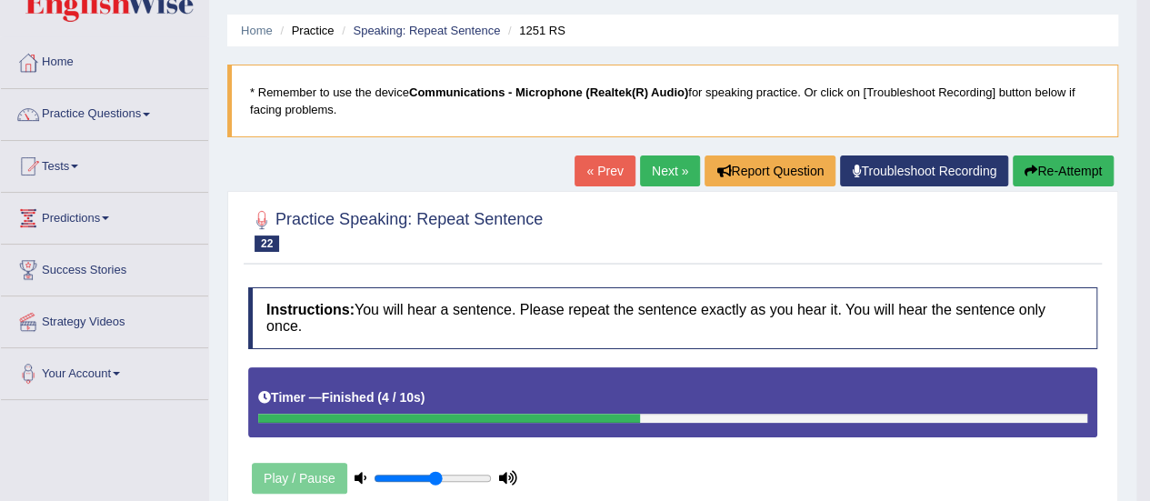
scroll to position [0, 0]
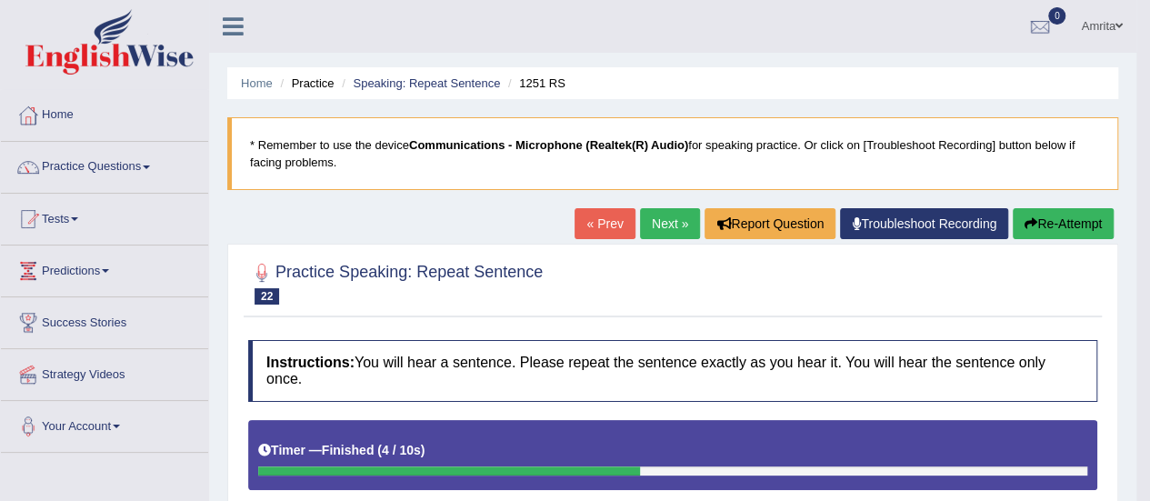
click at [659, 216] on link "Next »" at bounding box center [670, 223] width 60 height 31
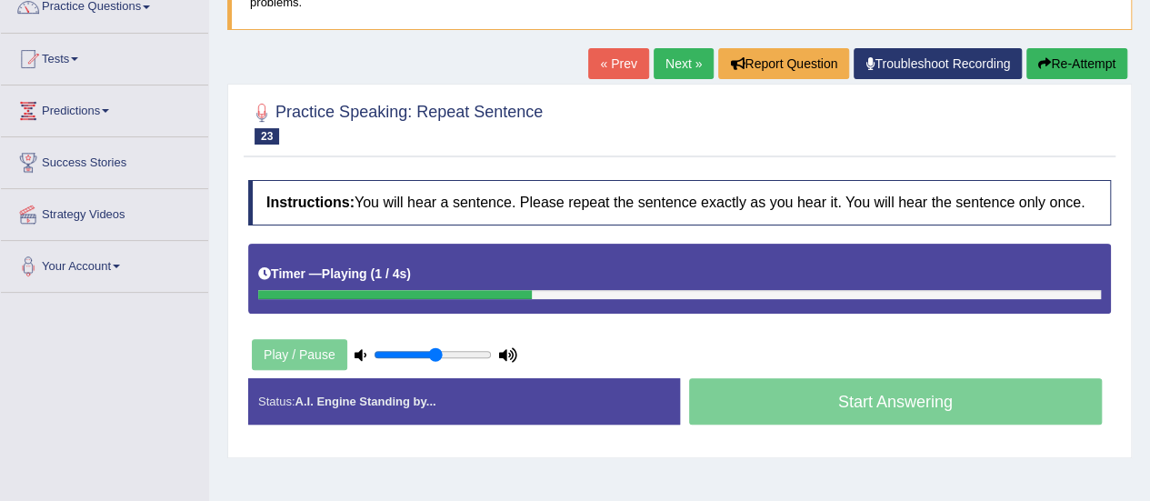
scroll to position [182, 0]
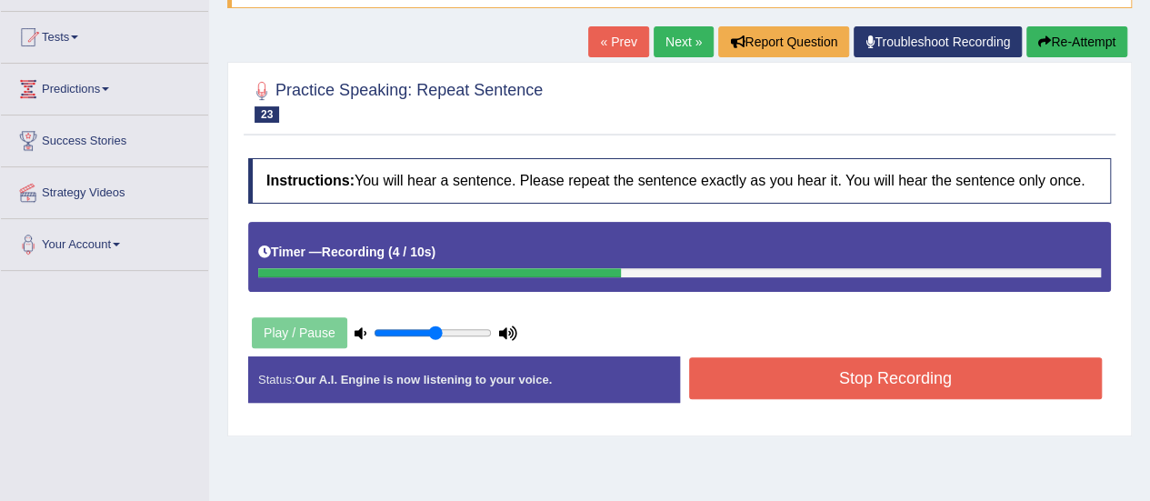
click at [737, 370] on button "Stop Recording" at bounding box center [896, 378] width 414 height 42
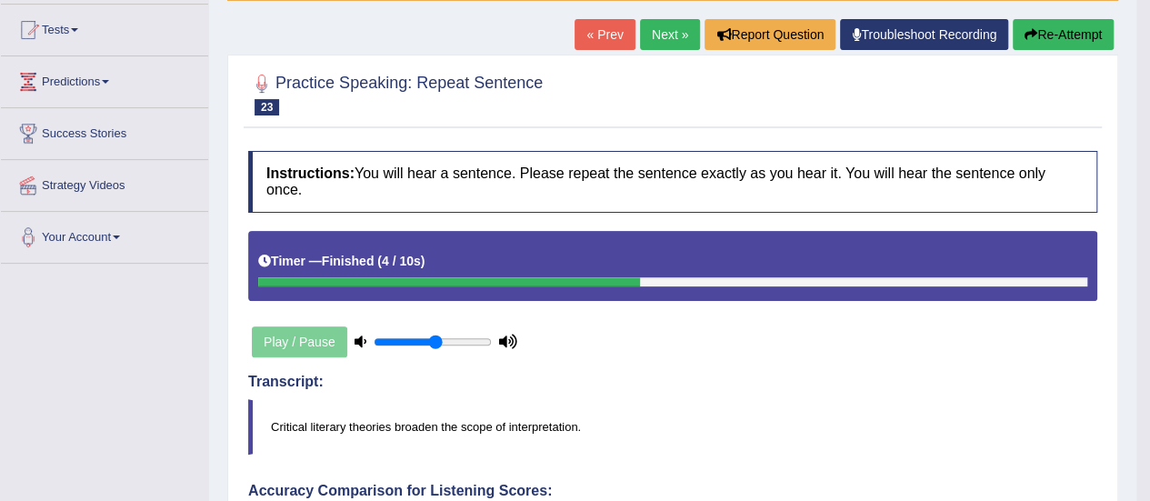
scroll to position [0, 0]
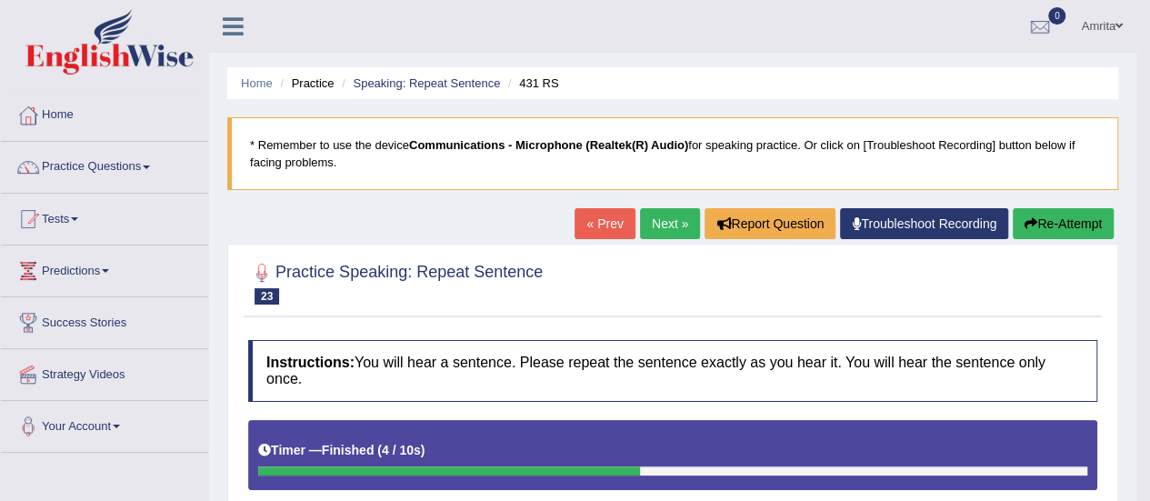
click at [671, 222] on link "Next »" at bounding box center [670, 223] width 60 height 31
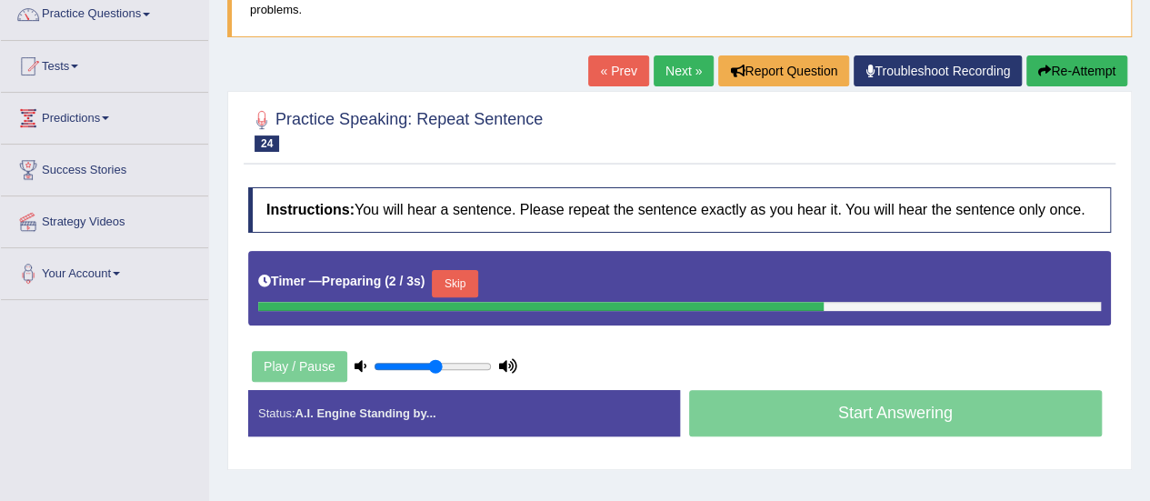
scroll to position [182, 0]
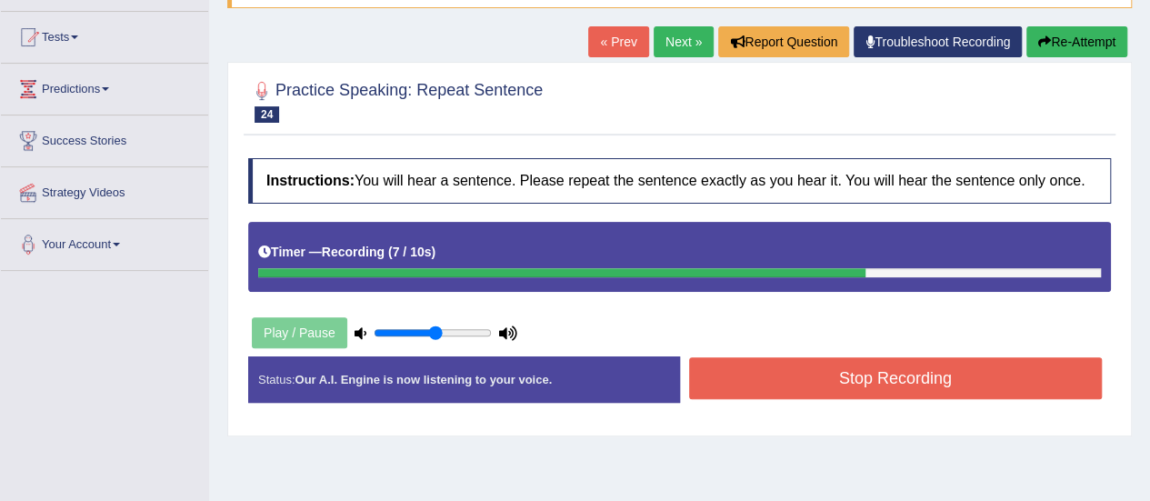
click at [729, 374] on button "Stop Recording" at bounding box center [896, 378] width 414 height 42
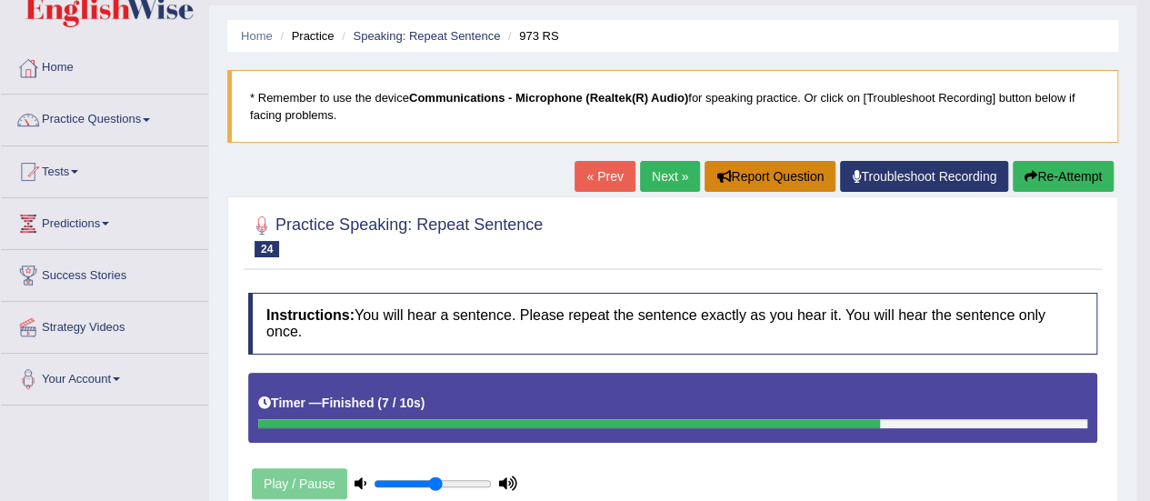
scroll to position [0, 0]
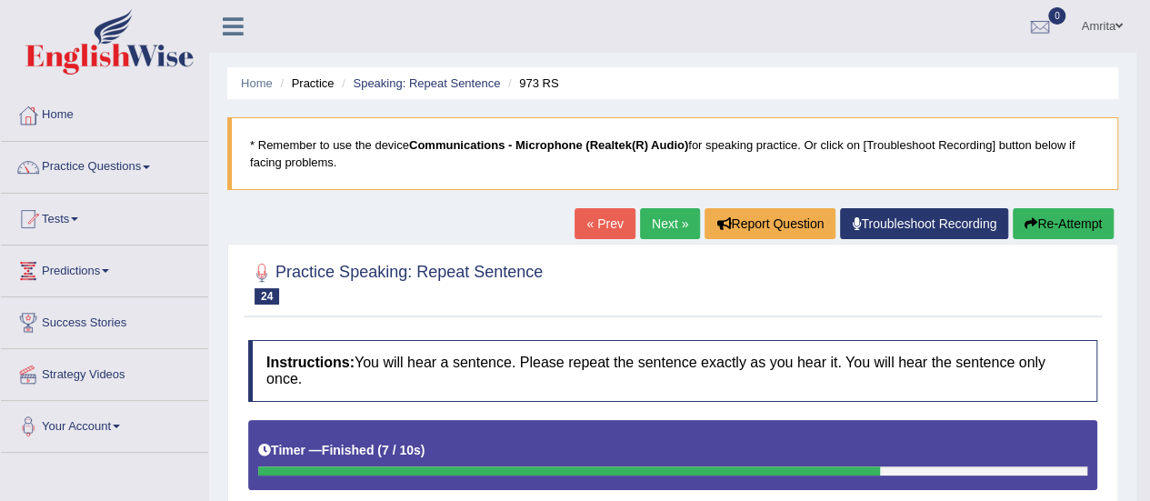
click at [1039, 221] on button "Re-Attempt" at bounding box center [1063, 223] width 101 height 31
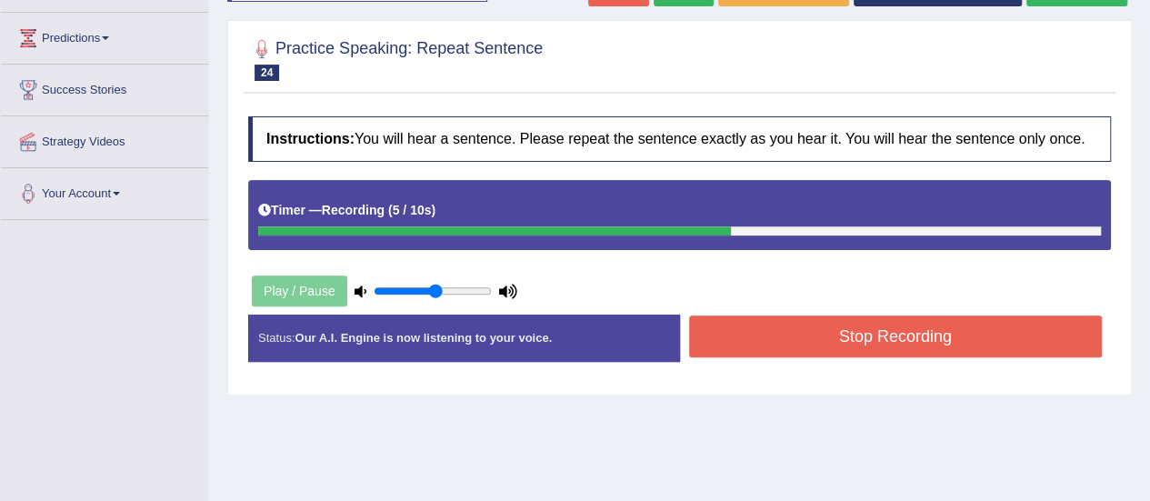
scroll to position [273, 0]
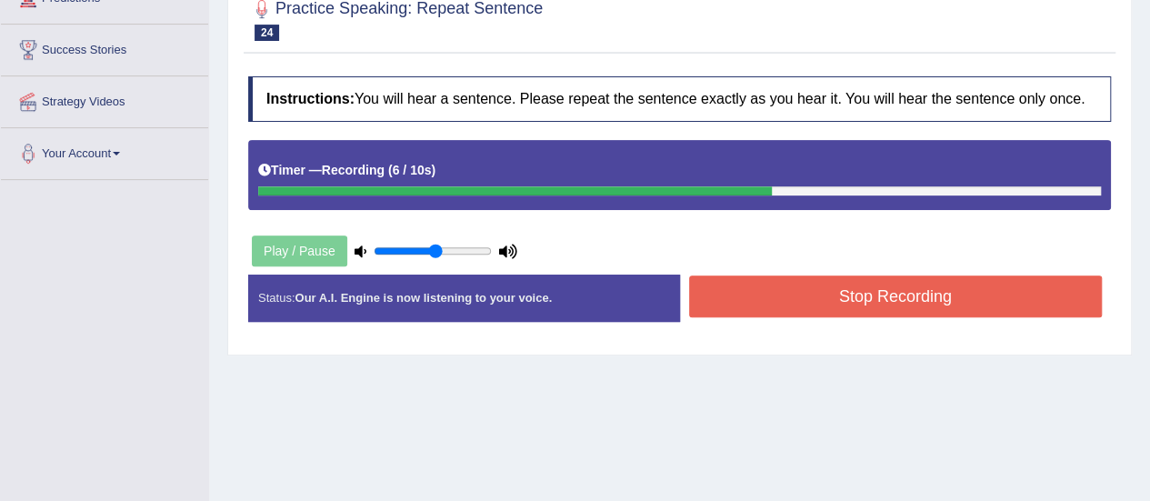
click at [944, 298] on button "Stop Recording" at bounding box center [896, 297] width 414 height 42
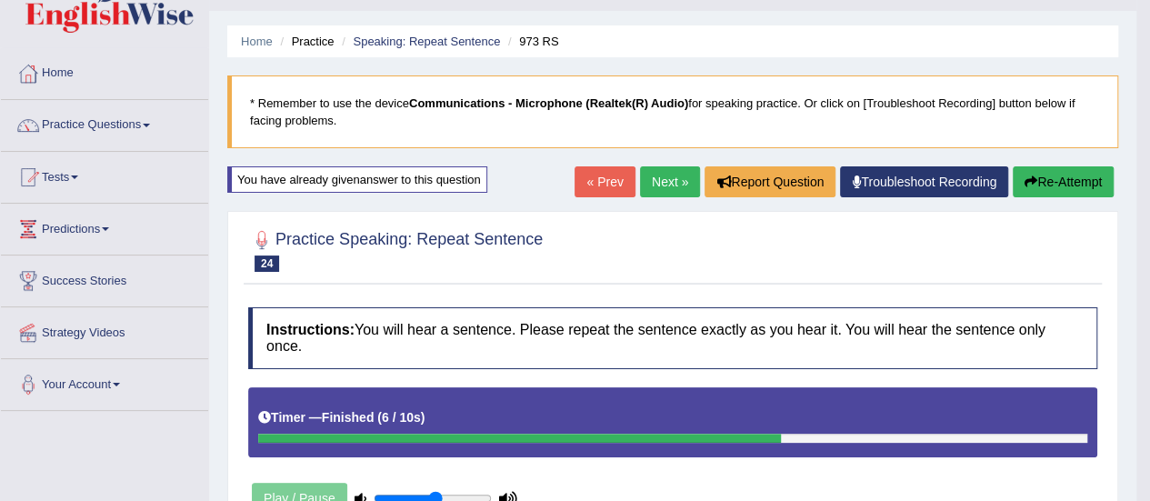
scroll to position [0, 0]
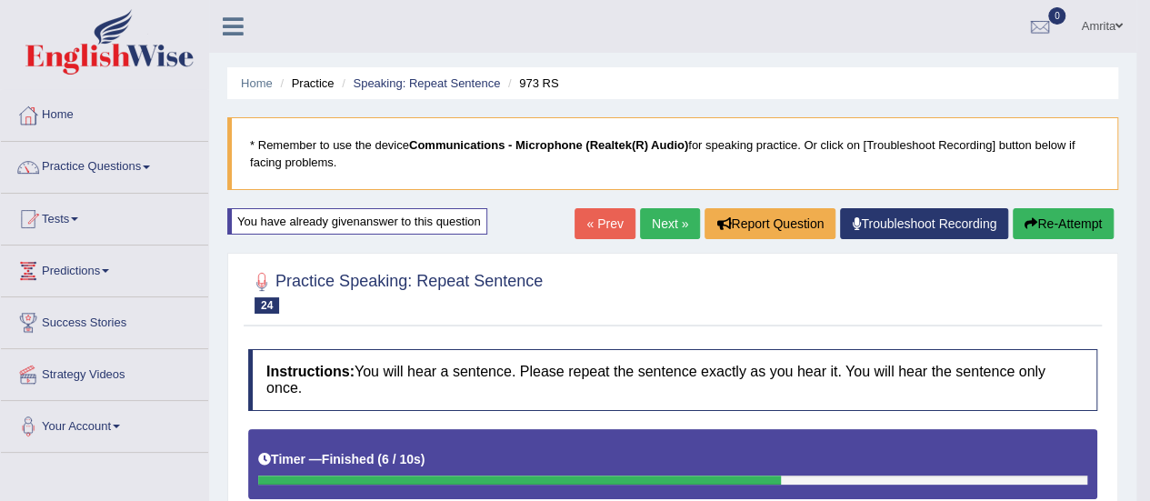
click at [665, 217] on link "Next »" at bounding box center [670, 223] width 60 height 31
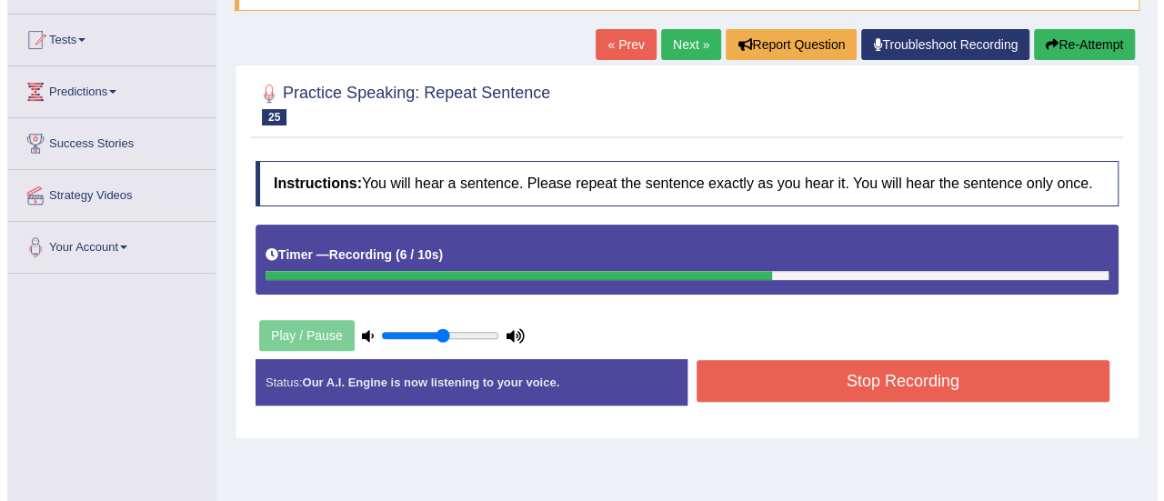
scroll to position [182, 0]
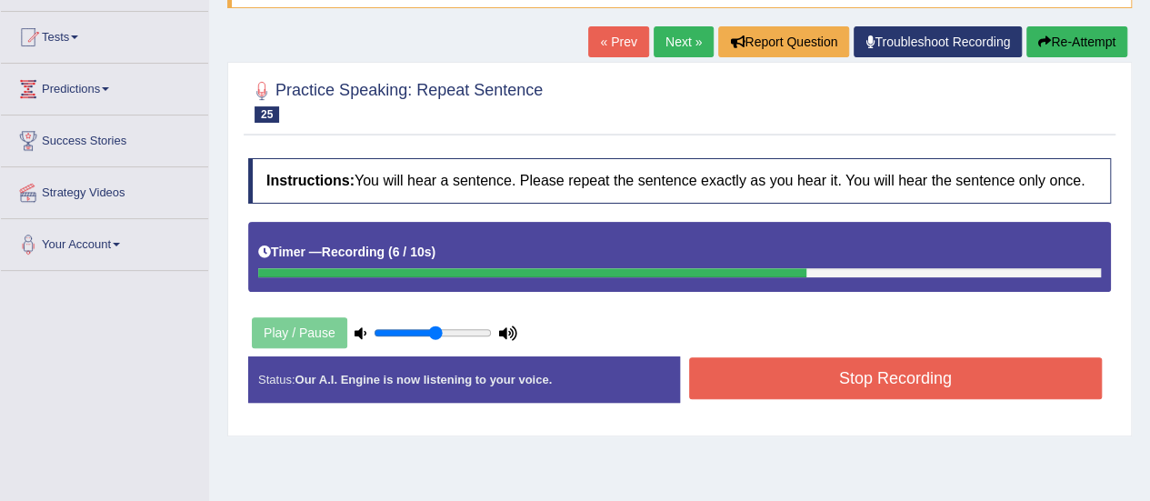
click at [884, 378] on button "Stop Recording" at bounding box center [896, 378] width 414 height 42
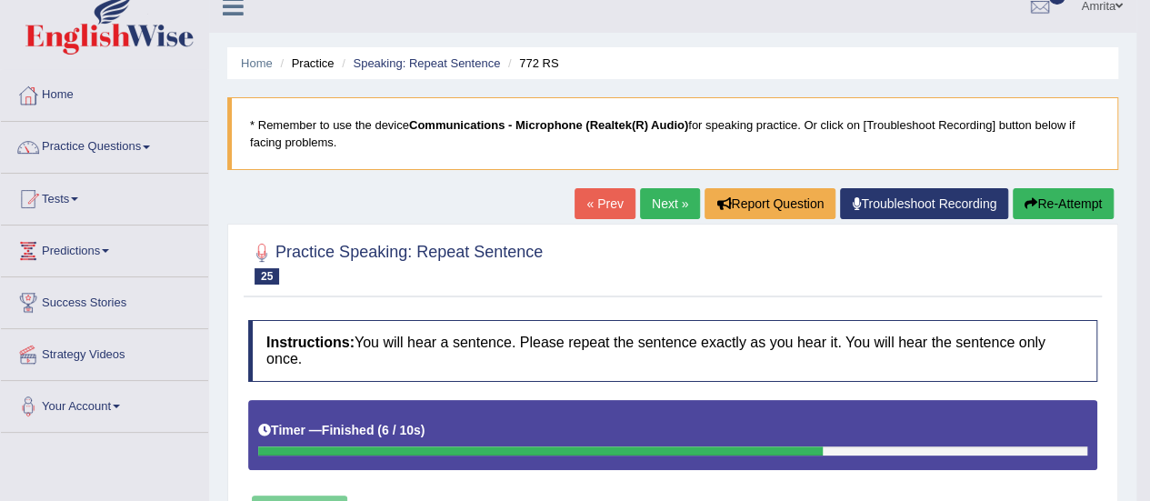
scroll to position [0, 0]
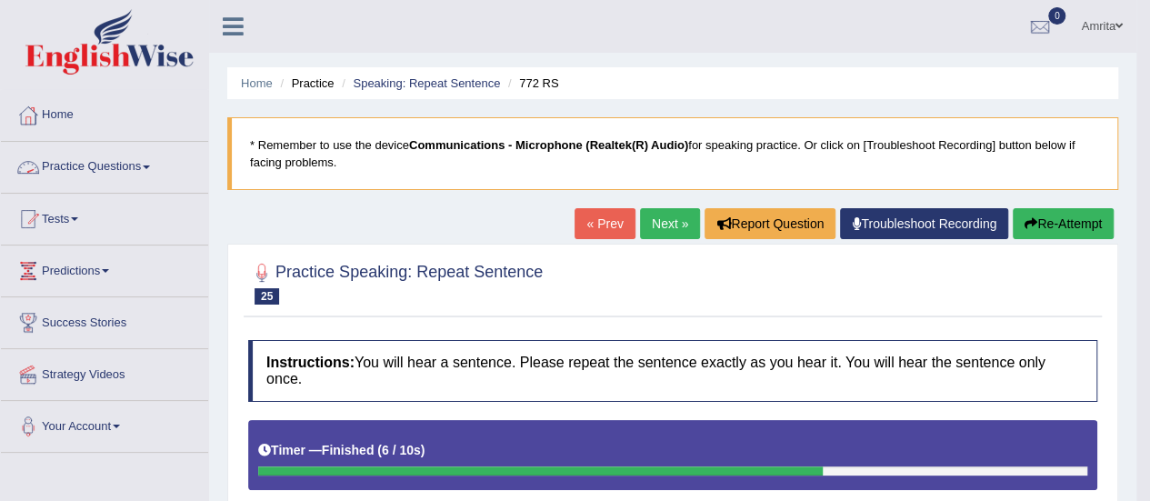
click at [111, 171] on link "Practice Questions" at bounding box center [104, 164] width 207 height 45
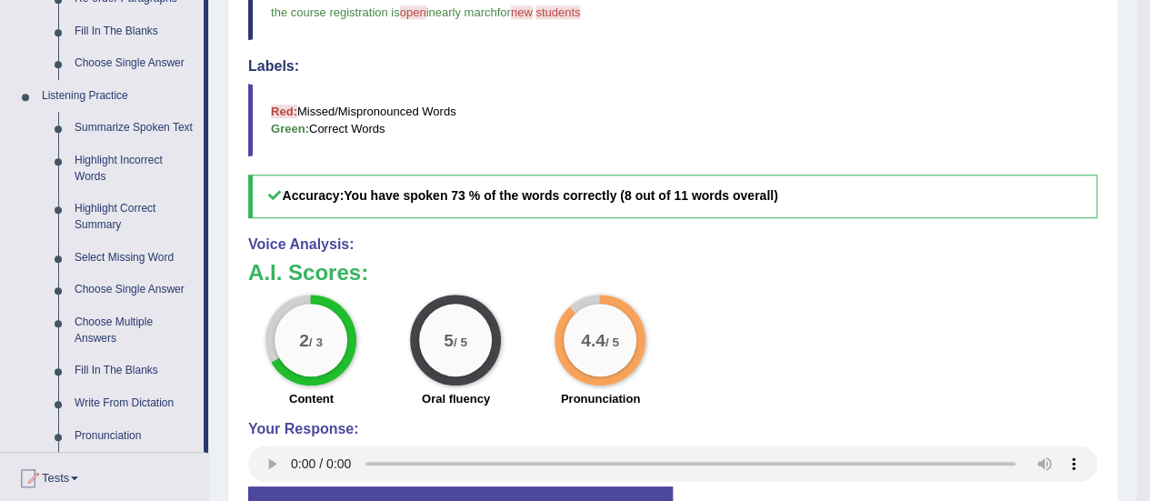
scroll to position [818, 0]
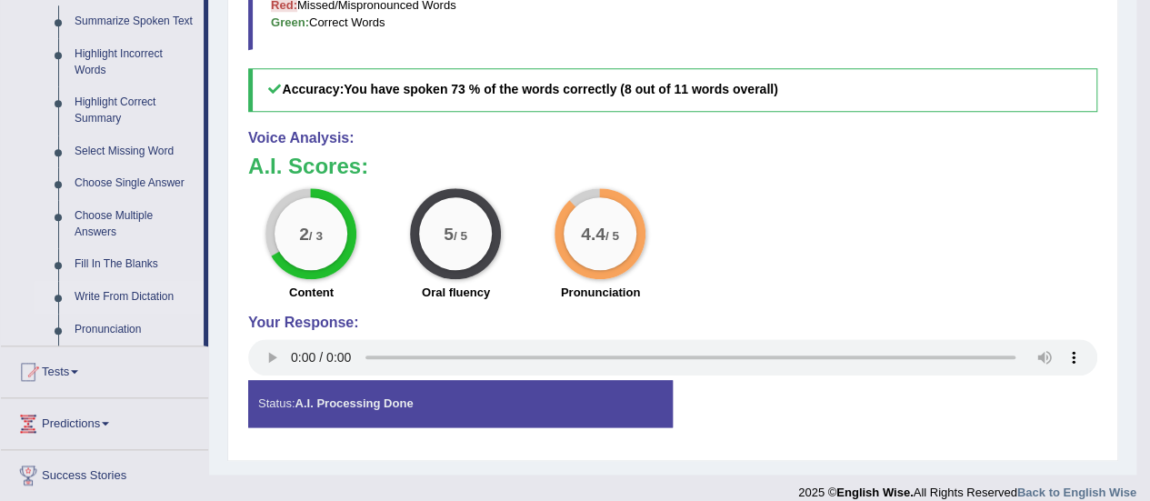
click at [118, 297] on link "Write From Dictation" at bounding box center [134, 297] width 137 height 33
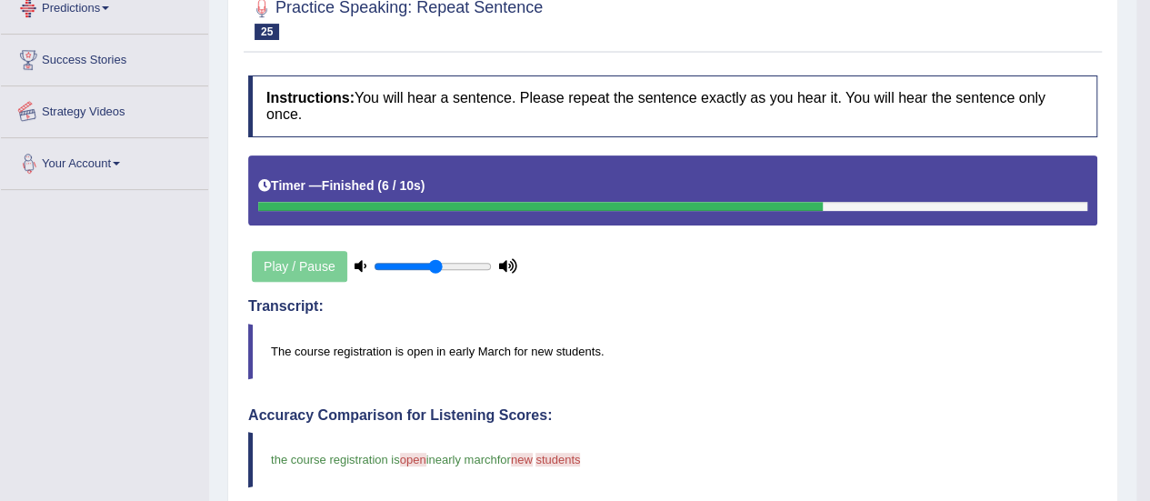
scroll to position [557, 0]
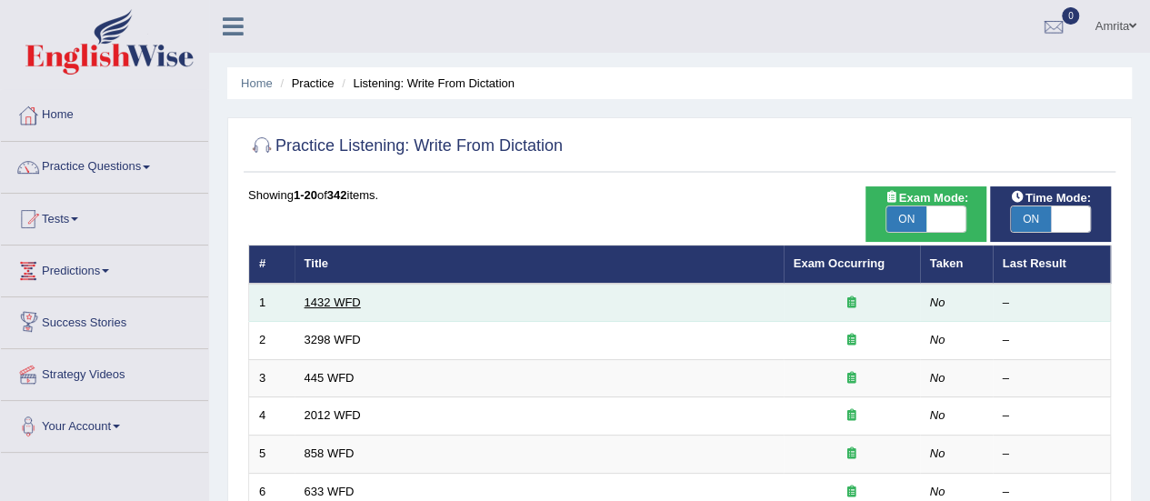
click at [324, 303] on link "1432 WFD" at bounding box center [333, 303] width 56 height 14
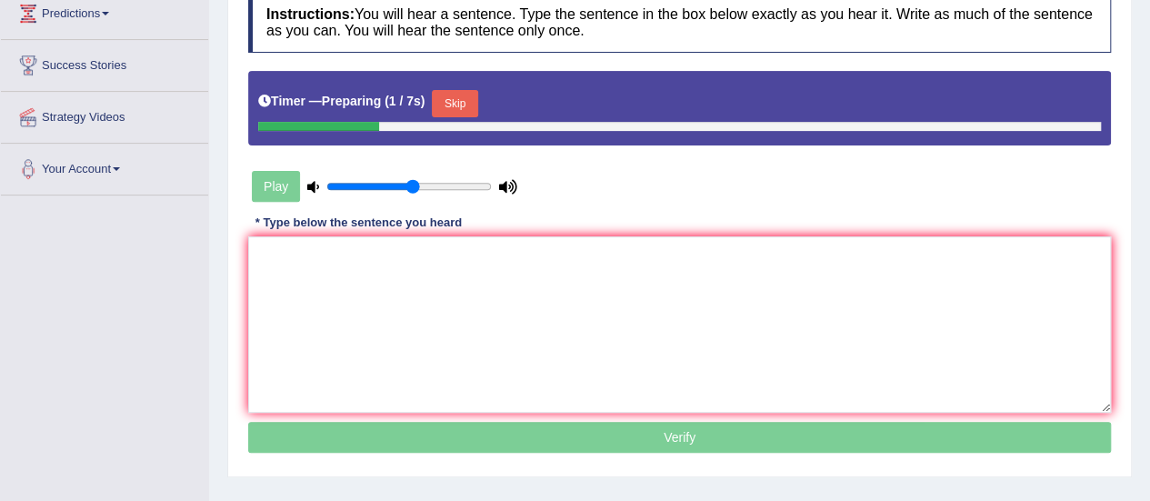
scroll to position [273, 0]
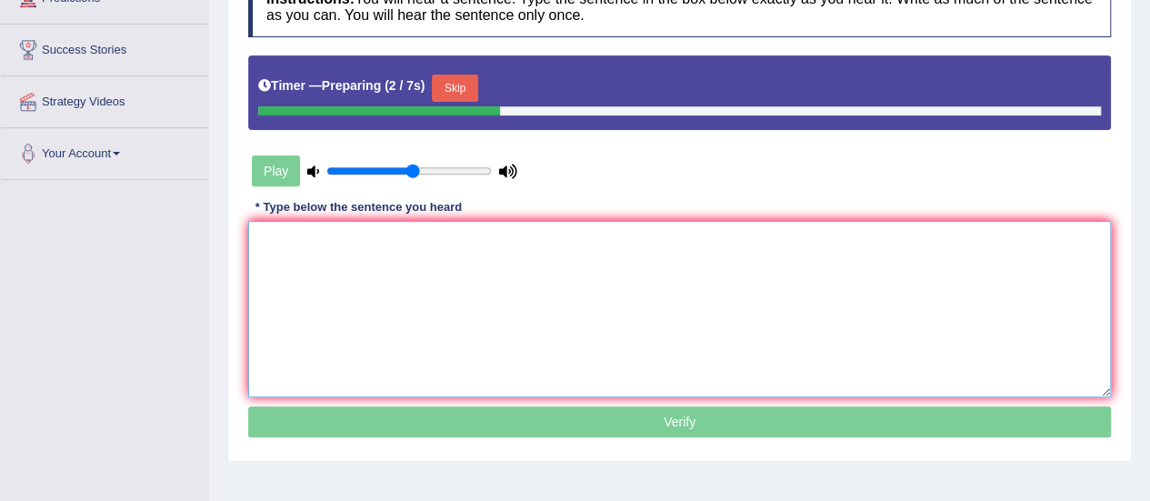
click at [298, 272] on textarea at bounding box center [679, 309] width 863 height 176
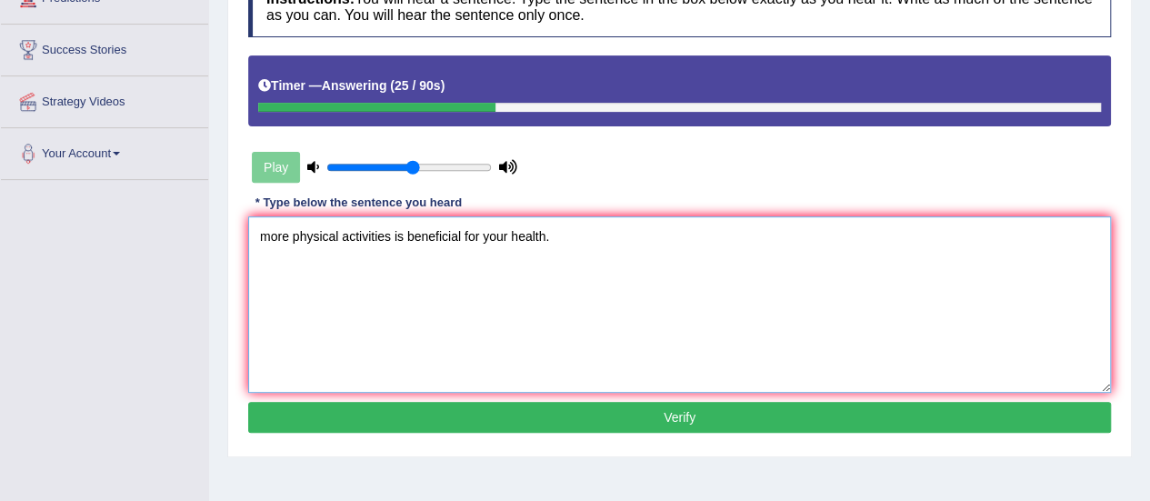
click at [479, 236] on textarea "more physical activities is beneficial for your health." at bounding box center [679, 304] width 863 height 176
click at [268, 232] on textarea "more physical activities is beneficial for to your health." at bounding box center [679, 304] width 863 height 176
type textarea "More physical activities is beneficial for to your health."
click at [577, 421] on button "Verify" at bounding box center [679, 417] width 863 height 31
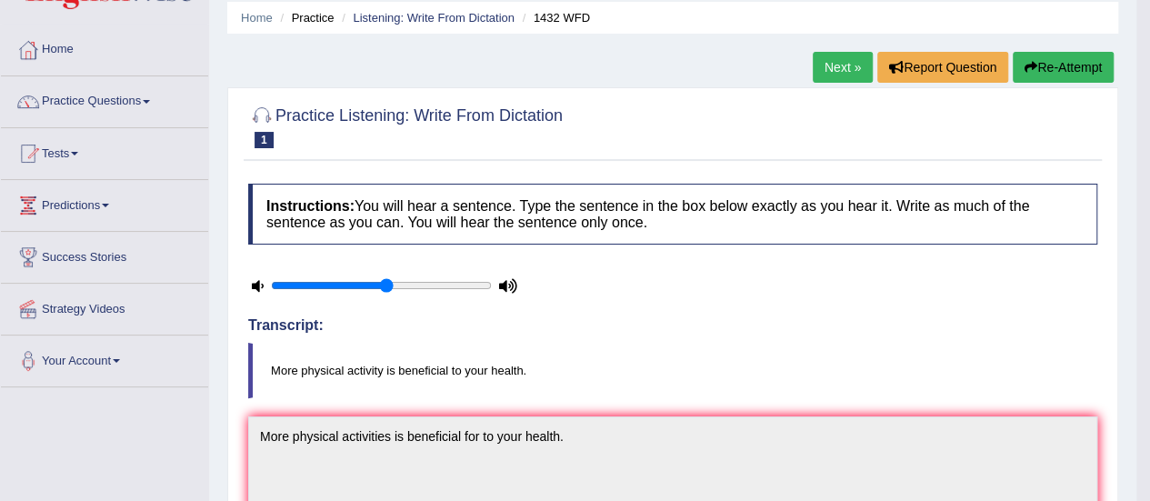
scroll to position [0, 0]
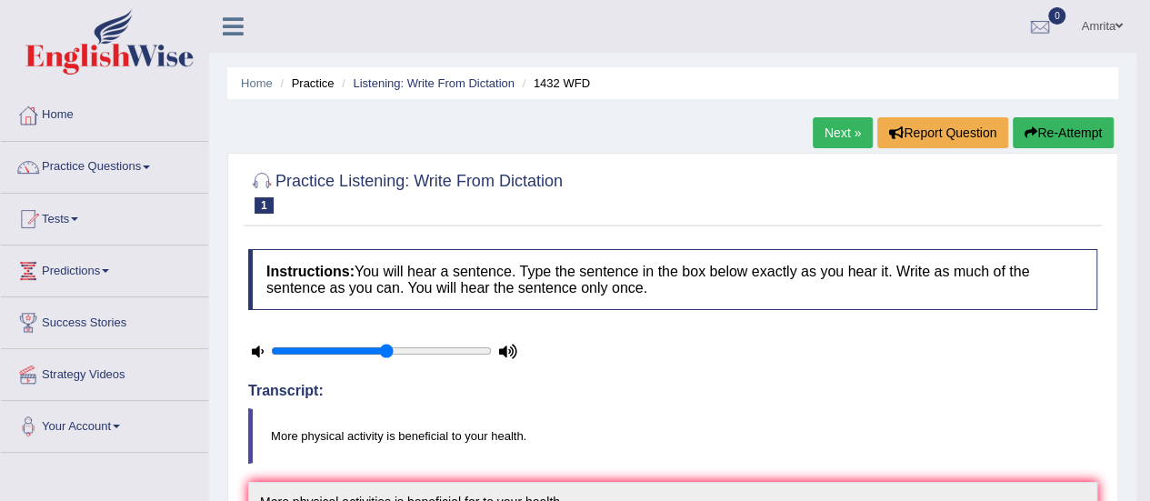
click at [831, 128] on link "Next »" at bounding box center [843, 132] width 60 height 31
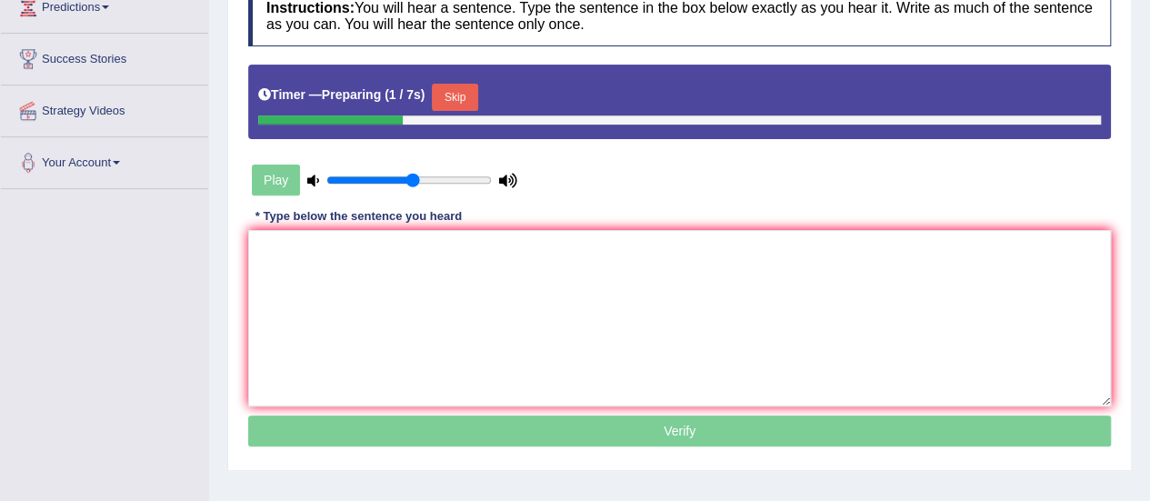
scroll to position [273, 0]
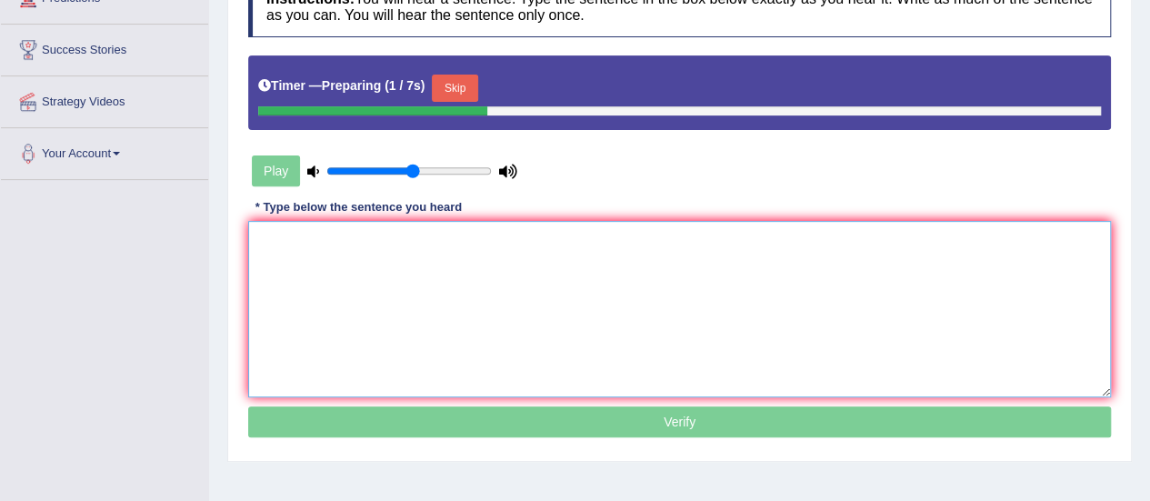
click at [324, 246] on textarea at bounding box center [679, 309] width 863 height 176
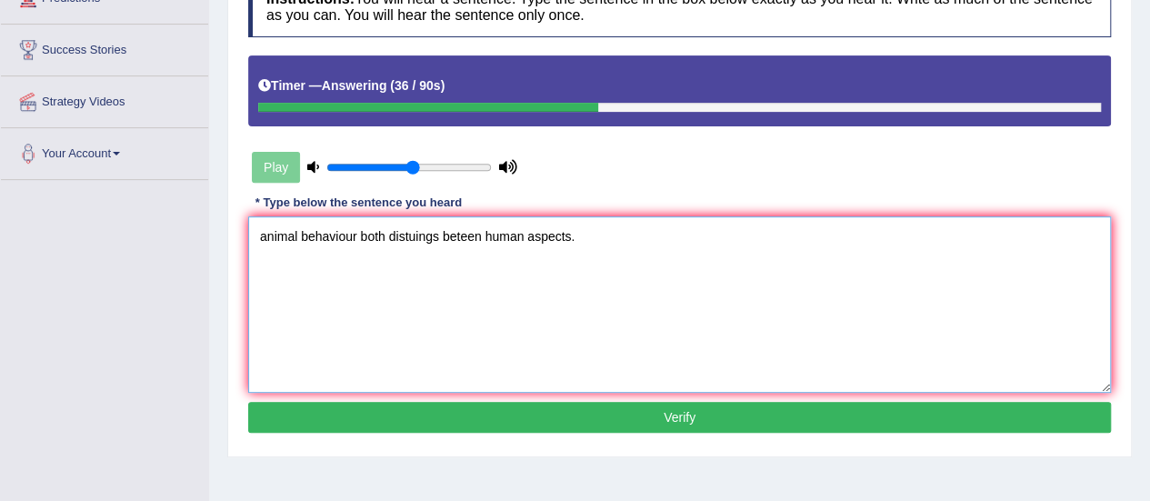
click at [265, 235] on textarea "animal behaviour both distuings beteen human aspects." at bounding box center [679, 304] width 863 height 176
type textarea "Animal behaviour both distuings beteen human aspects."
click at [547, 414] on button "Verify" at bounding box center [679, 417] width 863 height 31
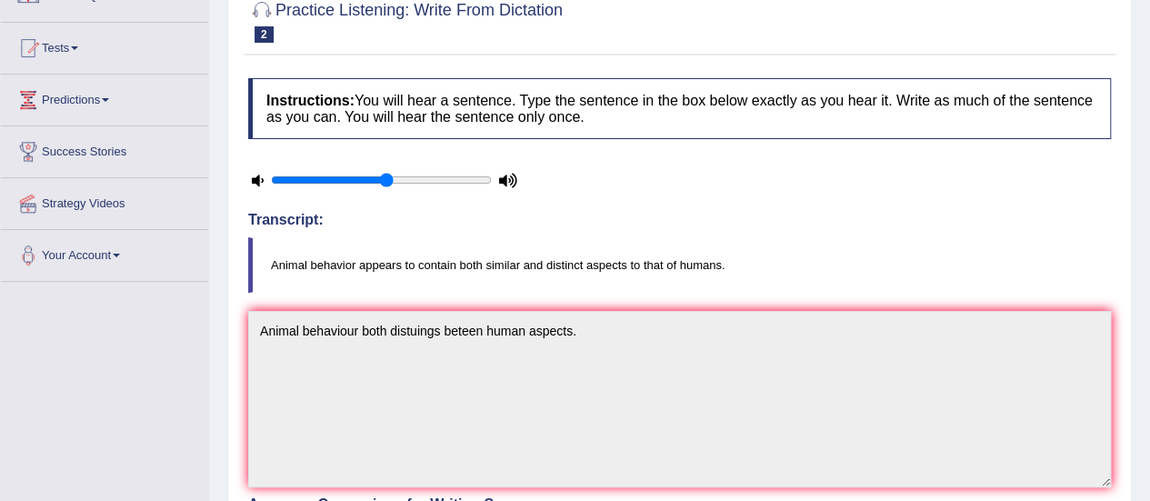
scroll to position [0, 0]
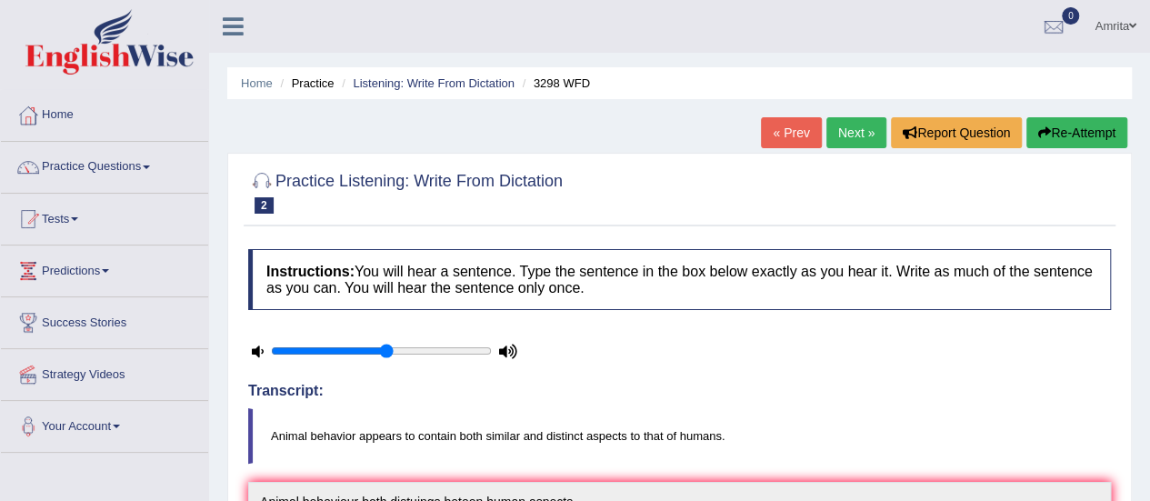
click at [855, 123] on link "Next »" at bounding box center [857, 132] width 60 height 31
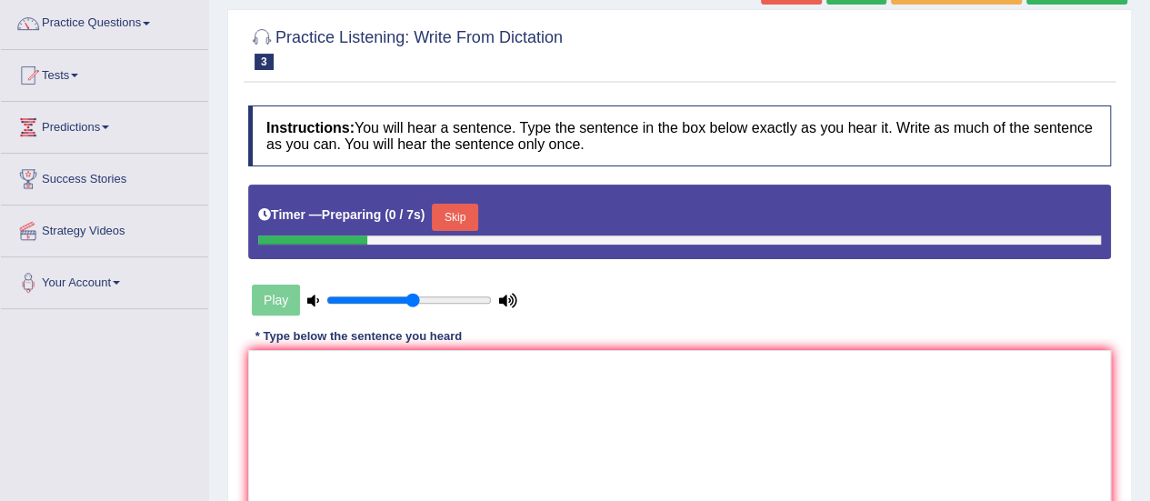
scroll to position [182, 0]
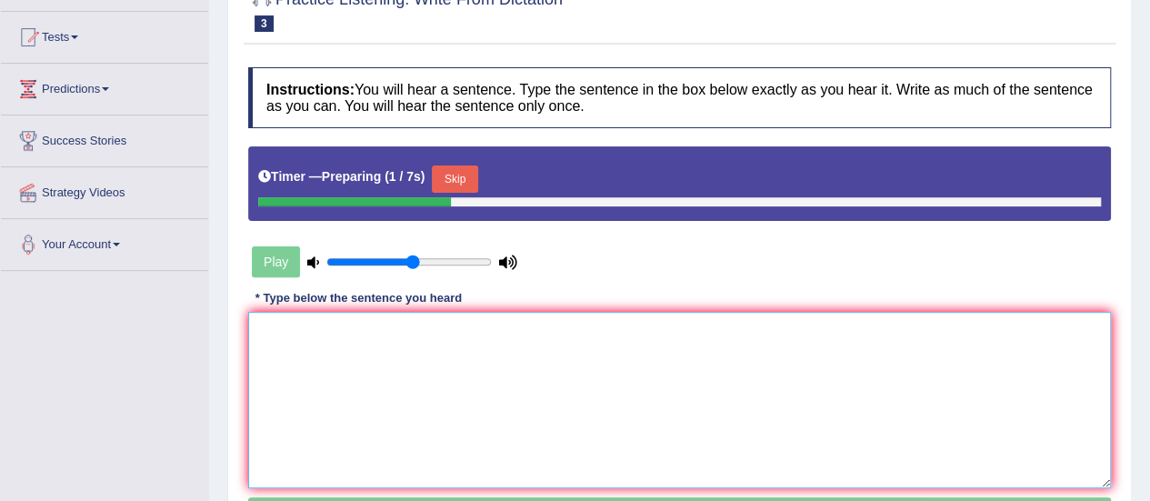
click at [286, 340] on textarea at bounding box center [679, 400] width 863 height 176
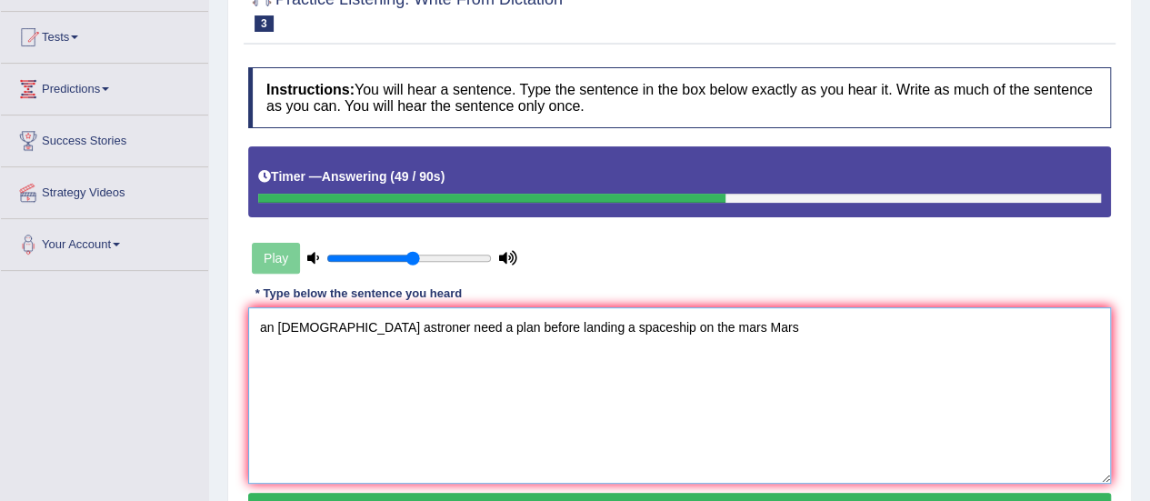
drag, startPoint x: 263, startPoint y: 325, endPoint x: 276, endPoint y: 325, distance: 12.7
click at [266, 325] on textarea "an [DEMOGRAPHIC_DATA] astroner need a plan before landing a spaceship on the ma…" at bounding box center [679, 395] width 863 height 176
click at [412, 328] on textarea "An [DEMOGRAPHIC_DATA] astroner need a plan before landing a spaceship on the ma…" at bounding box center [679, 395] width 863 height 176
click at [718, 325] on textarea "An [DEMOGRAPHIC_DATA] astroner needS a plan before landing a spaceship on the m…" at bounding box center [679, 395] width 863 height 176
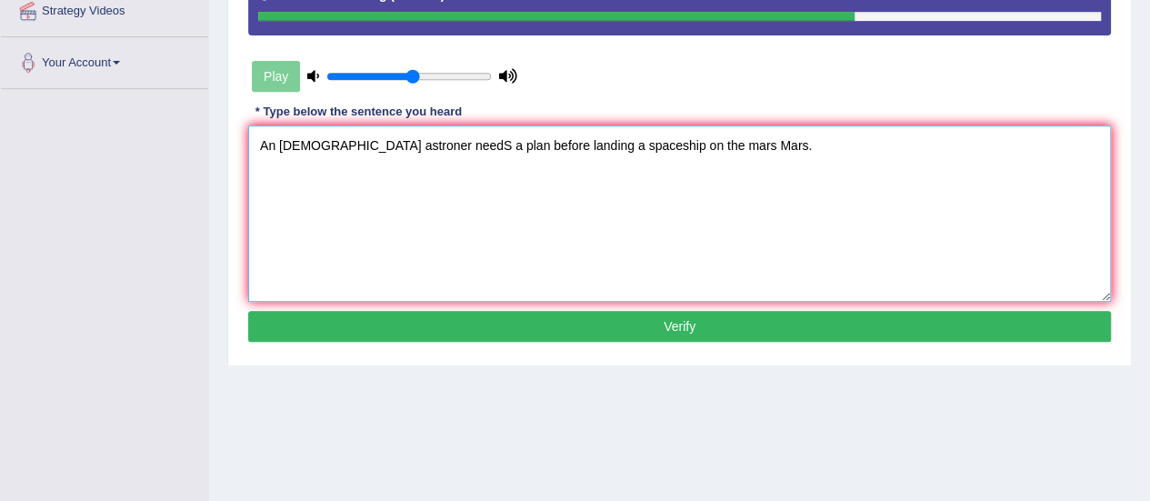
type textarea "An [DEMOGRAPHIC_DATA] astroner needS a plan before landing a spaceship on the m…"
click at [721, 328] on button "Verify" at bounding box center [679, 326] width 863 height 31
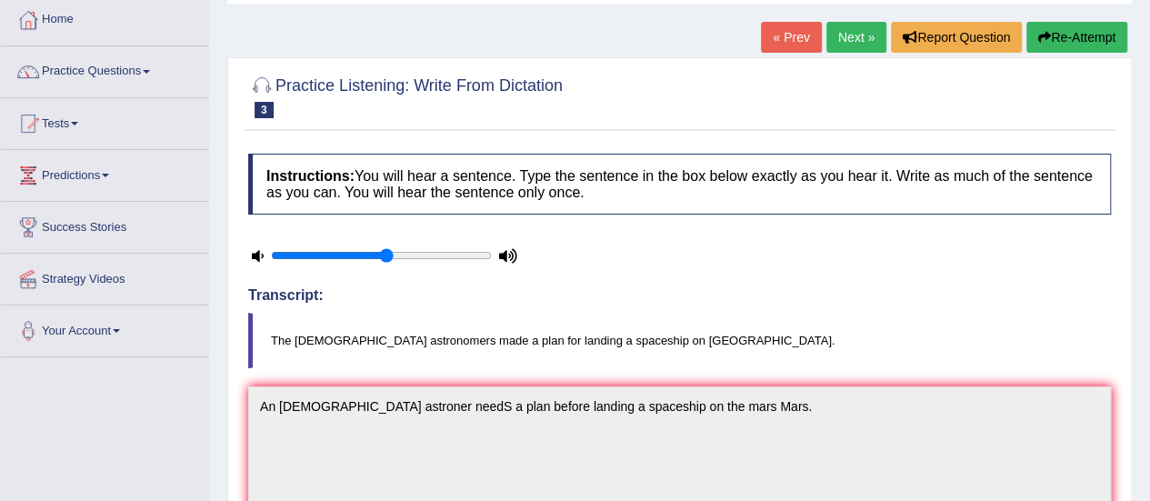
scroll to position [0, 0]
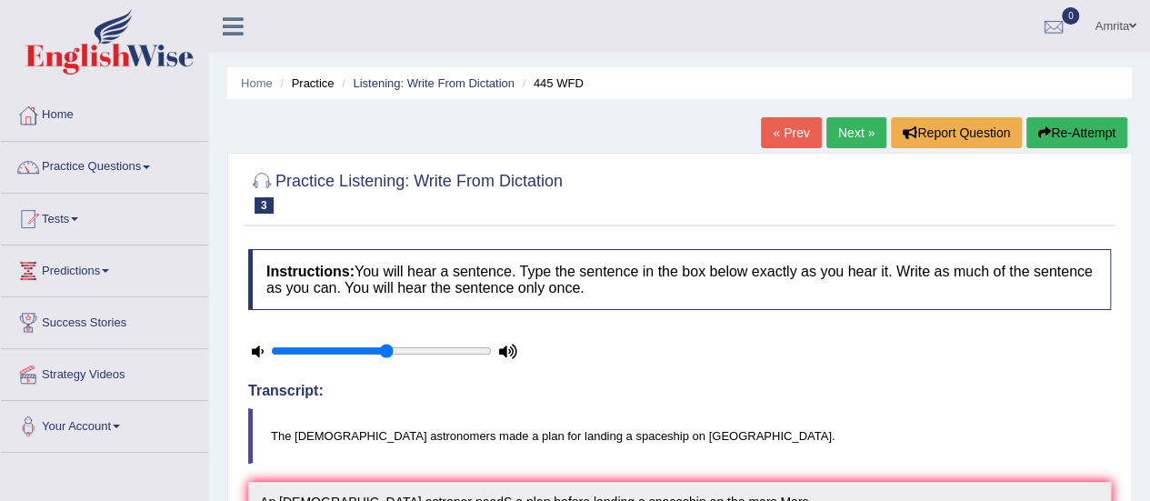
click at [857, 135] on link "Next »" at bounding box center [857, 132] width 60 height 31
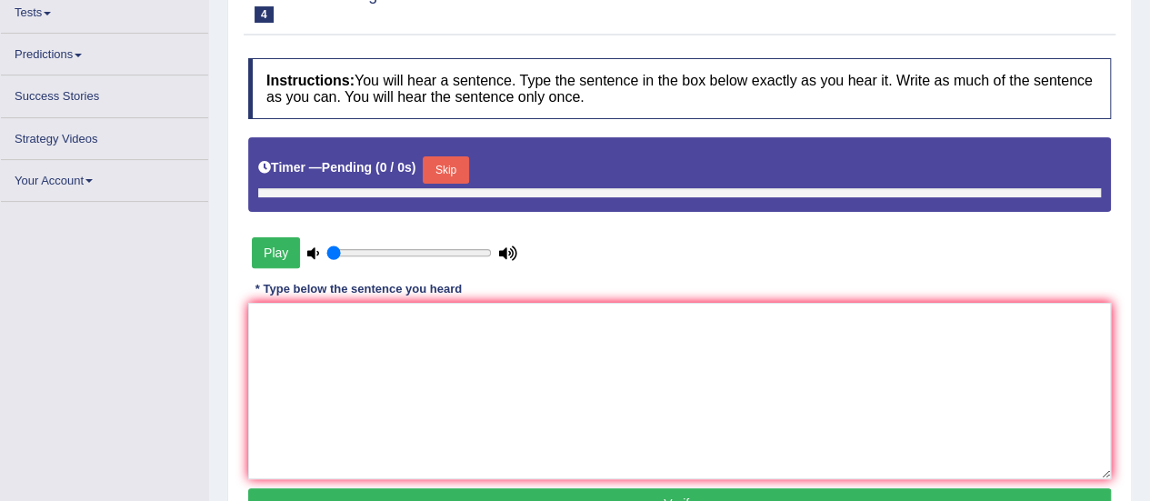
type input "0.55"
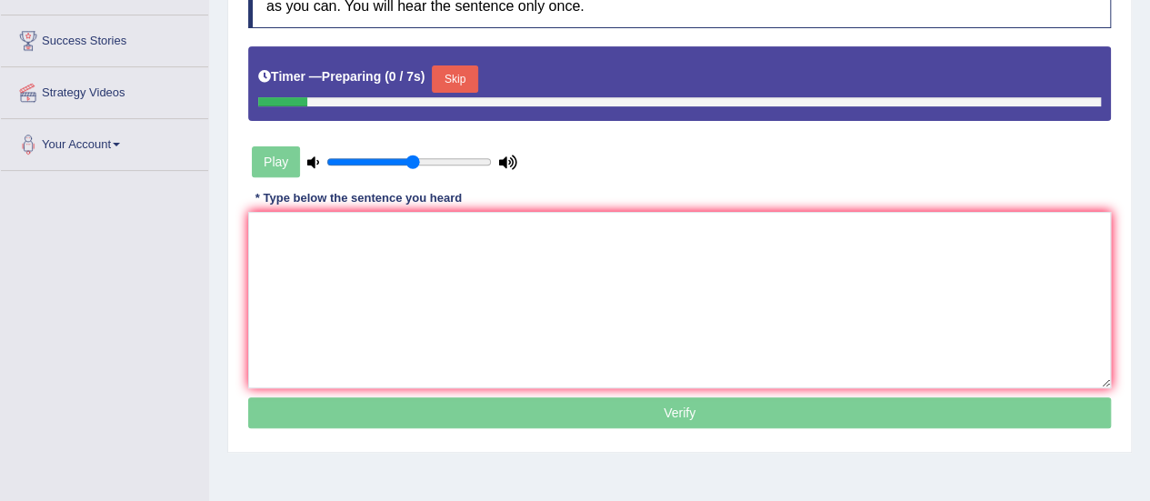
scroll to position [296, 0]
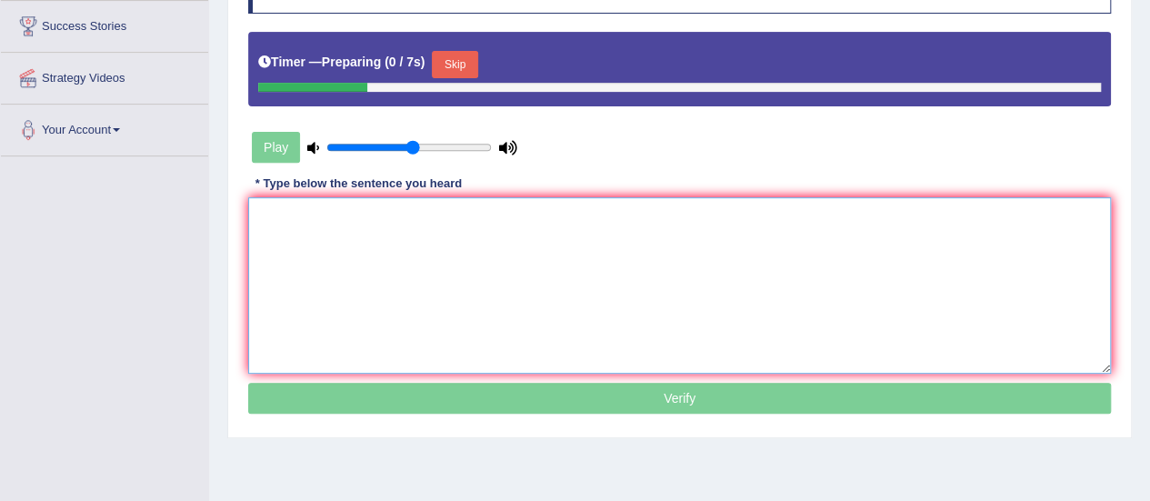
click at [353, 222] on textarea at bounding box center [679, 285] width 863 height 176
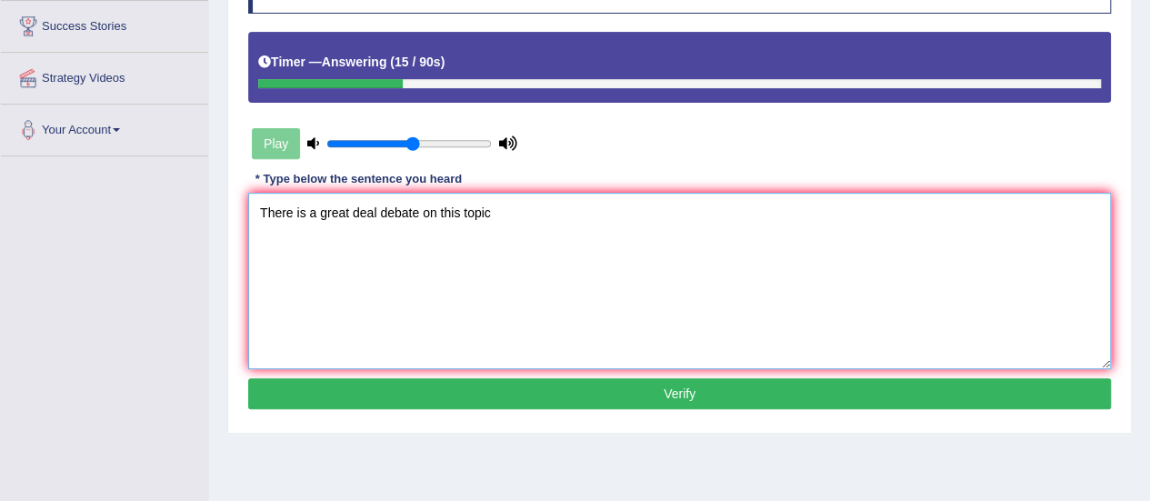
click at [377, 213] on textarea "There is a great deal debate on this topic" at bounding box center [679, 281] width 863 height 176
drag, startPoint x: 509, startPoint y: 203, endPoint x: 529, endPoint y: 212, distance: 22.0
click at [527, 211] on textarea "There is a great deal data debate on this topic" at bounding box center [679, 281] width 863 height 176
click at [526, 210] on textarea "There is a great deal data debate on this topic" at bounding box center [679, 281] width 863 height 176
click at [531, 212] on textarea "There is a great deal data debate on this topic" at bounding box center [679, 281] width 863 height 176
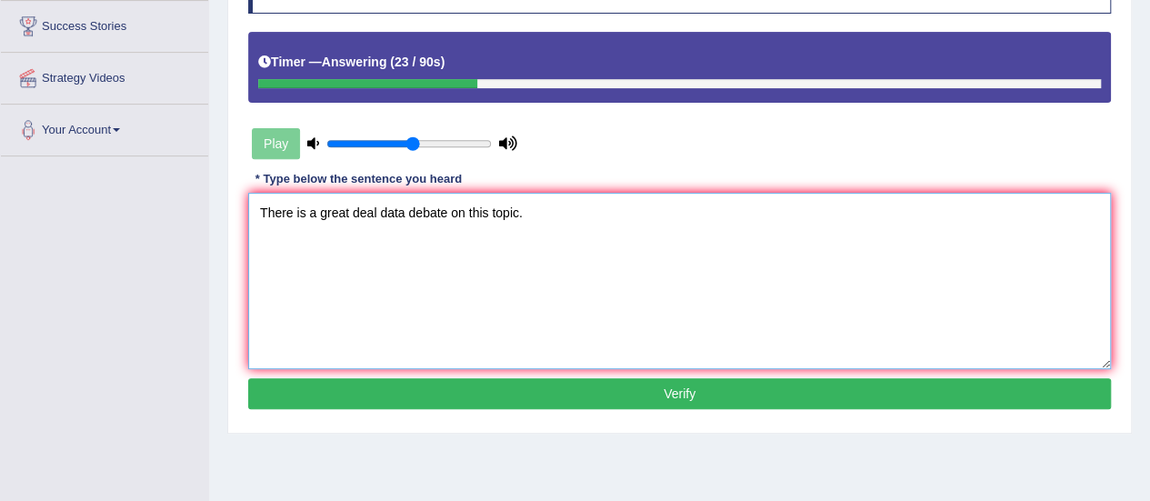
type textarea "There is a great deal data debate on this topic."
click at [612, 392] on button "Verify" at bounding box center [679, 393] width 863 height 31
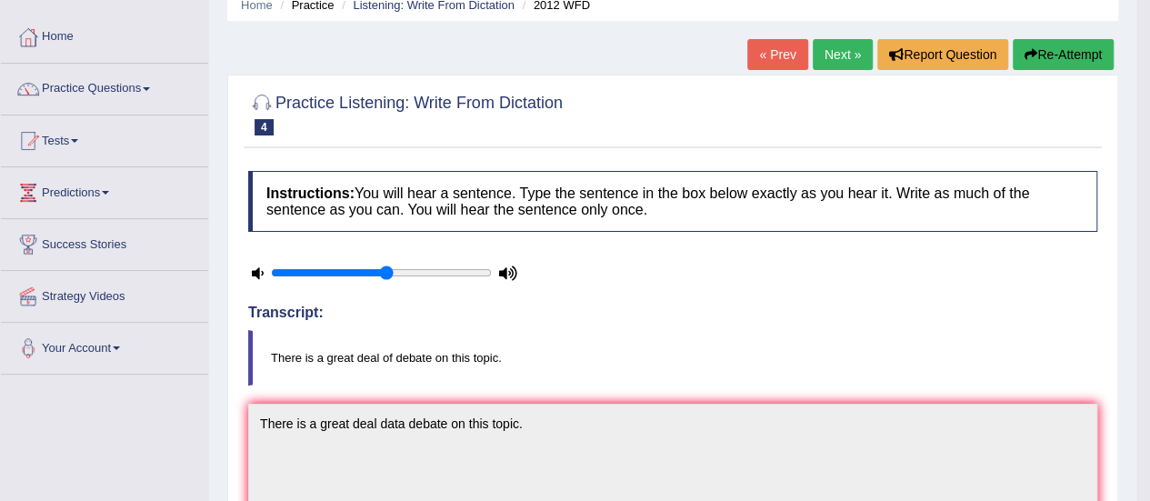
scroll to position [24, 0]
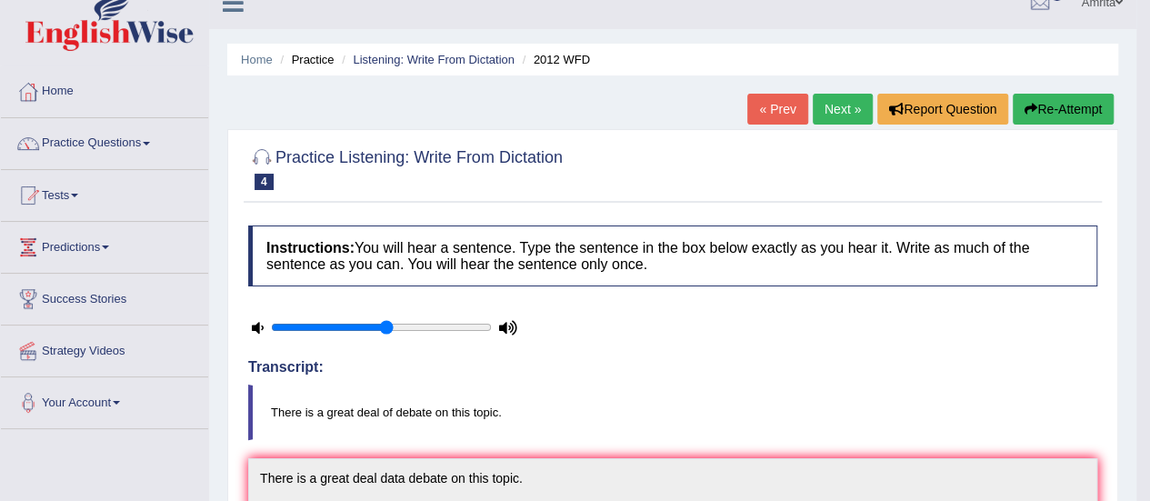
click at [855, 104] on link "Next »" at bounding box center [843, 109] width 60 height 31
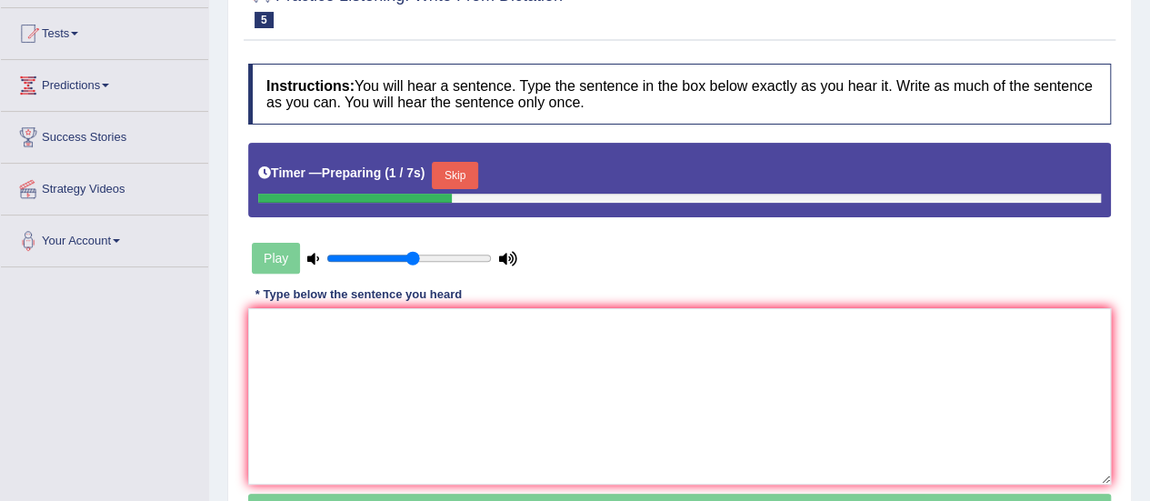
scroll to position [273, 0]
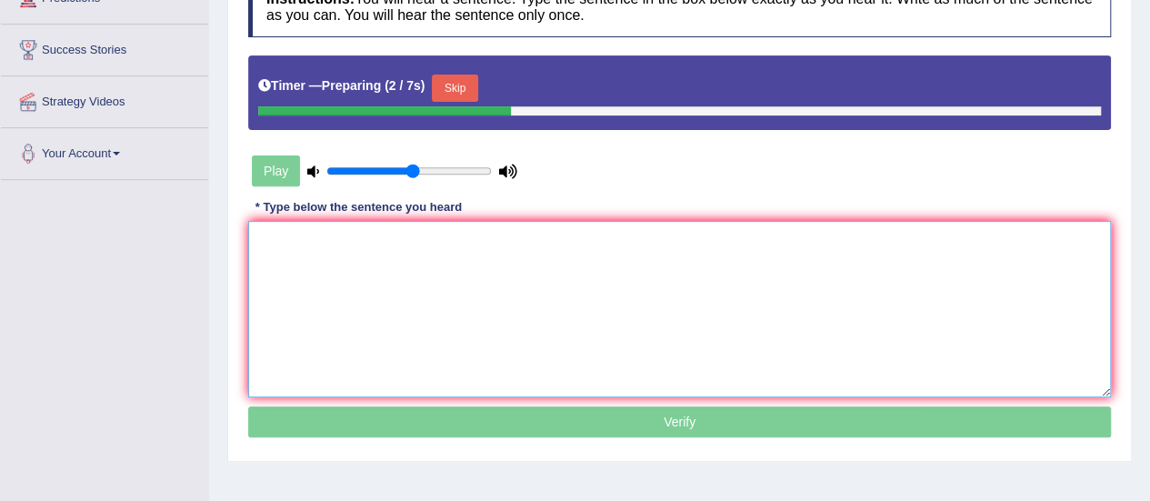
click at [275, 249] on textarea at bounding box center [679, 309] width 863 height 176
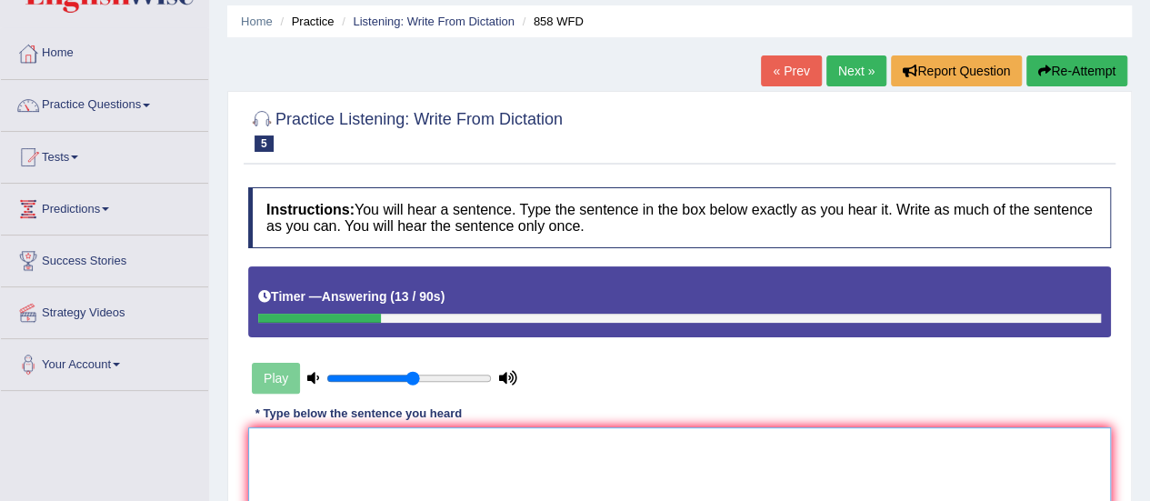
scroll to position [91, 0]
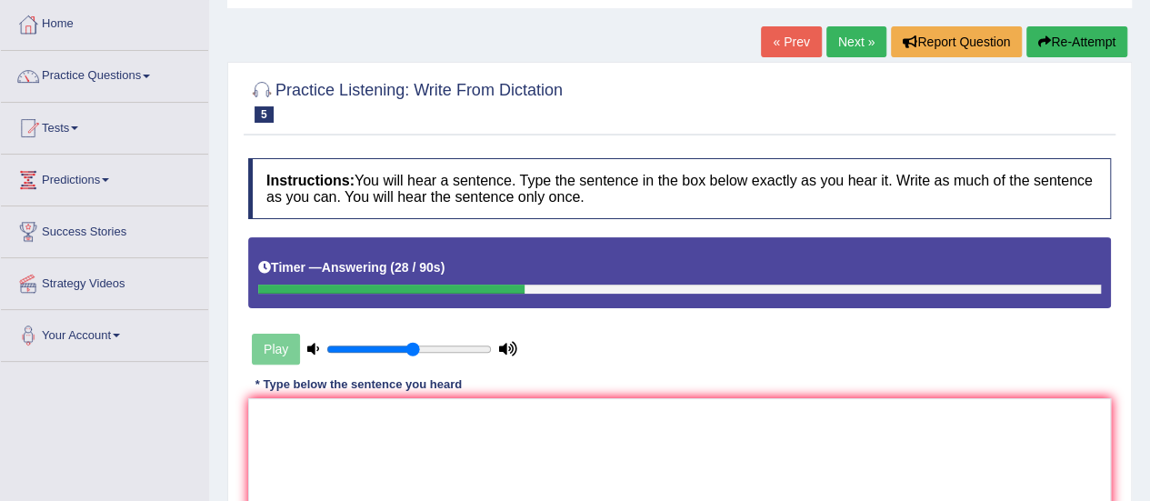
click at [1077, 43] on button "Re-Attempt" at bounding box center [1077, 41] width 101 height 31
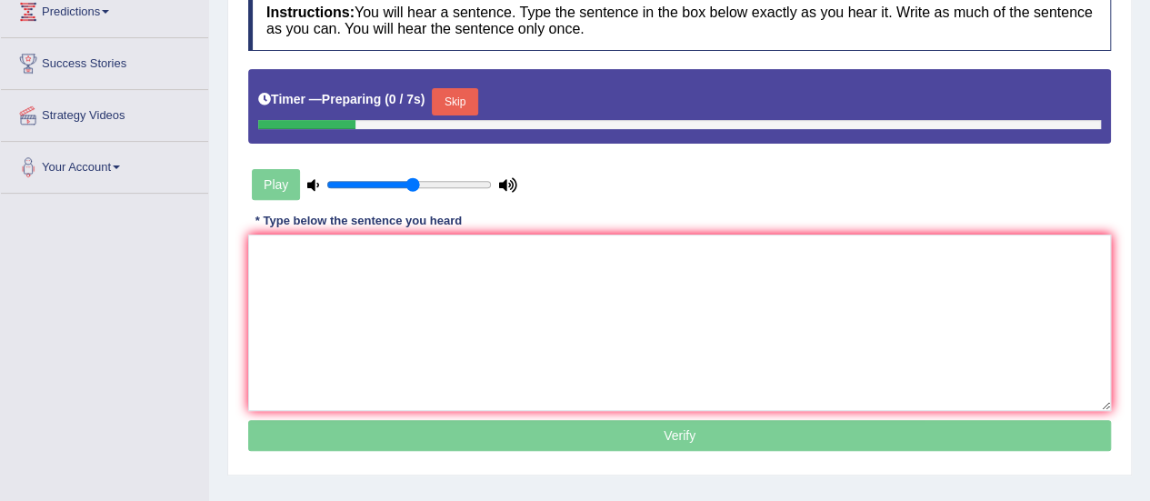
scroll to position [273, 0]
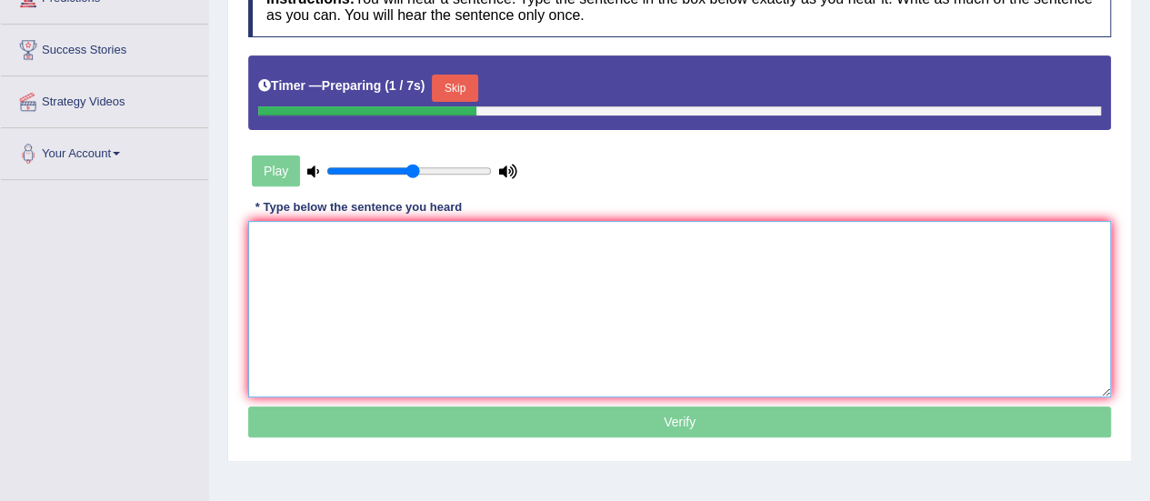
click at [564, 285] on textarea at bounding box center [679, 309] width 863 height 176
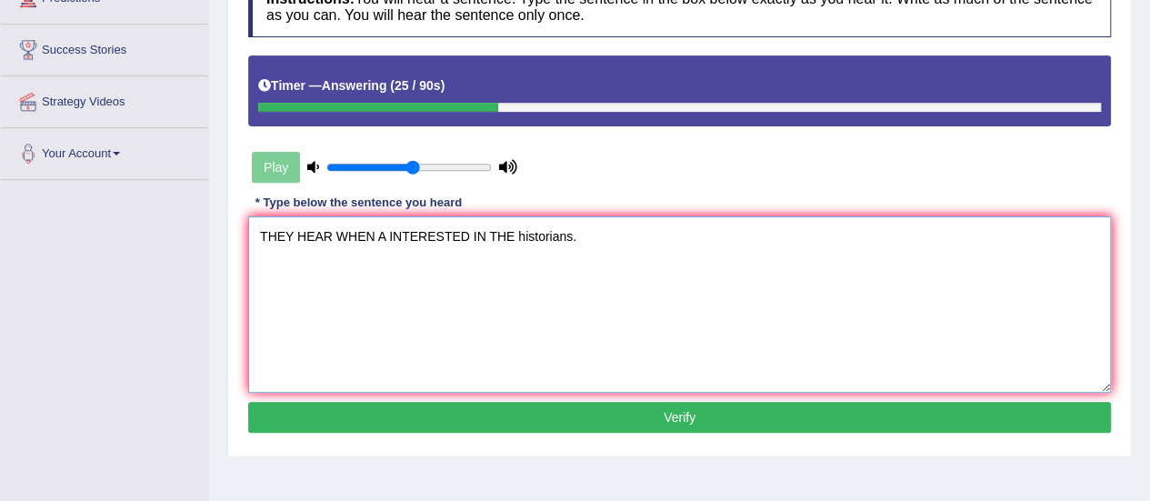
drag, startPoint x: 512, startPoint y: 233, endPoint x: 474, endPoint y: 238, distance: 38.6
click at [474, 238] on textarea "THEY HEAR WHEN A INTERESTED IN THE historians." at bounding box center [679, 304] width 863 height 176
drag, startPoint x: 472, startPoint y: 231, endPoint x: 338, endPoint y: 236, distance: 133.8
click at [338, 236] on textarea "THEY HEAR WHEN A INTERESTED in the historians." at bounding box center [679, 304] width 863 height 176
drag, startPoint x: 333, startPoint y: 233, endPoint x: 269, endPoint y: 233, distance: 63.7
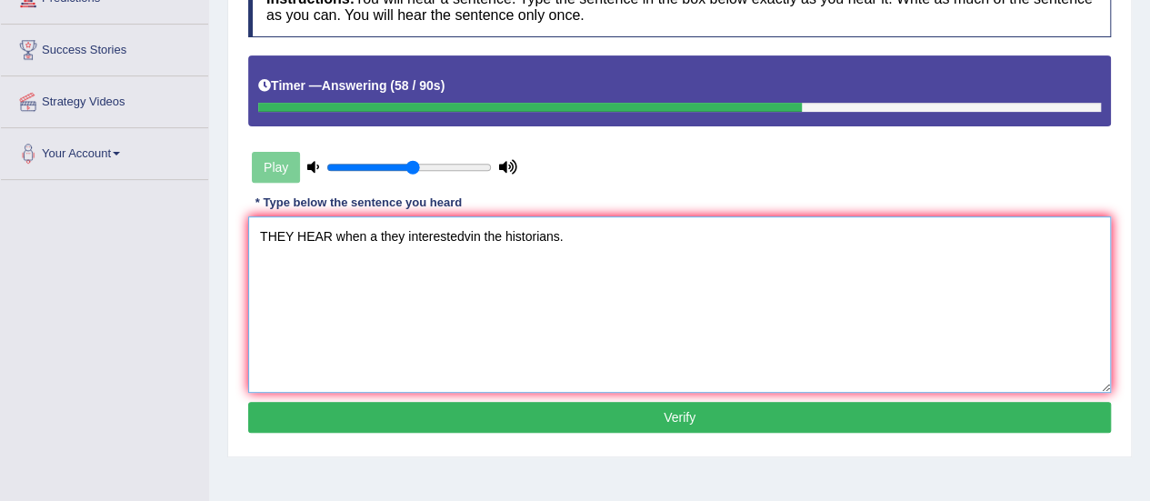
click at [269, 233] on textarea "THEY HEAR when a they interestedvin the historians." at bounding box center [679, 304] width 863 height 176
click at [453, 235] on textarea "They hear when a they interestedvin the historians." at bounding box center [679, 304] width 863 height 176
click at [555, 236] on textarea "They hear when a they interested in the historians." at bounding box center [679, 304] width 863 height 176
type textarea "They hear when a they interested in the historians."
click at [457, 415] on button "Verify" at bounding box center [679, 417] width 863 height 31
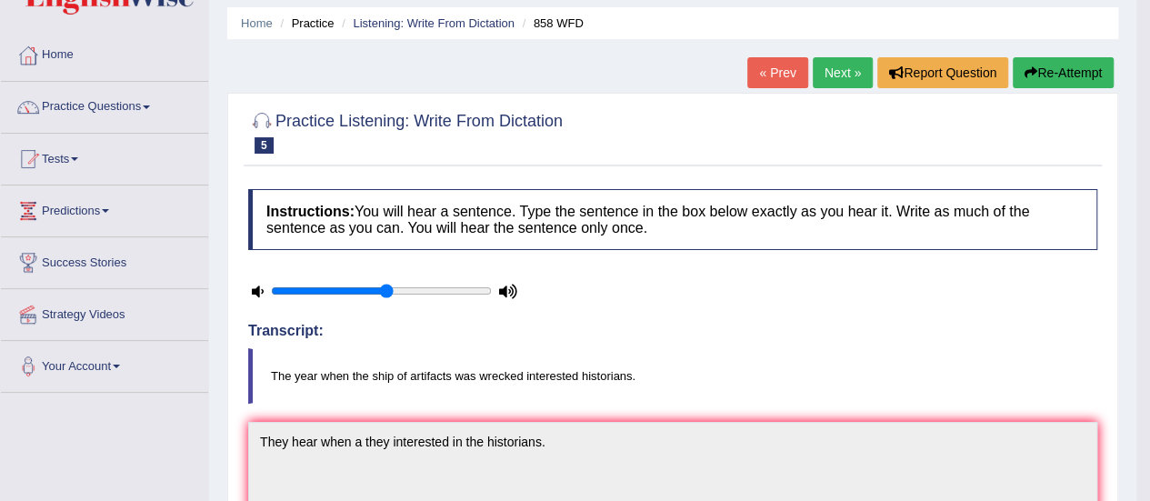
scroll to position [0, 0]
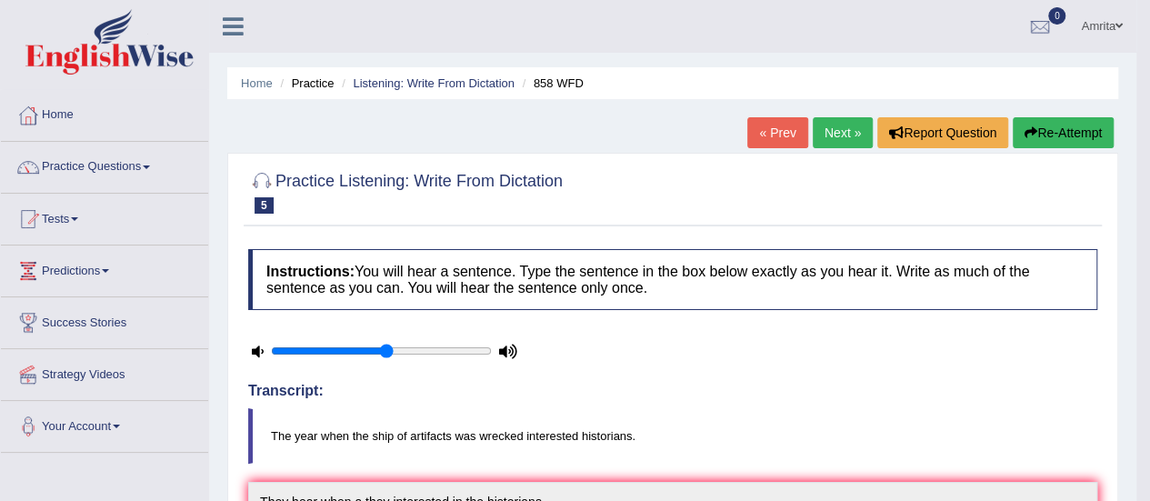
click at [1054, 127] on button "Re-Attempt" at bounding box center [1063, 132] width 101 height 31
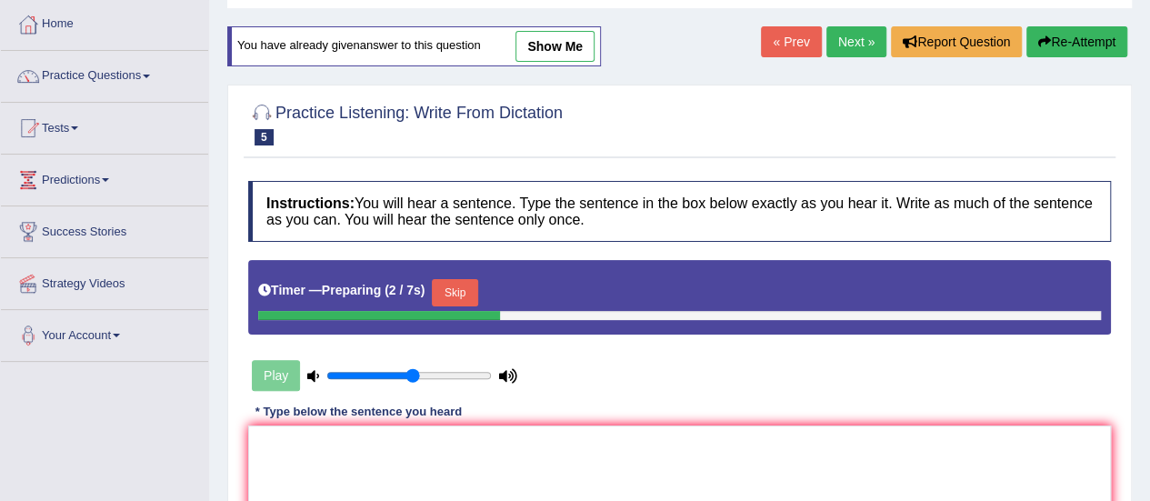
scroll to position [182, 0]
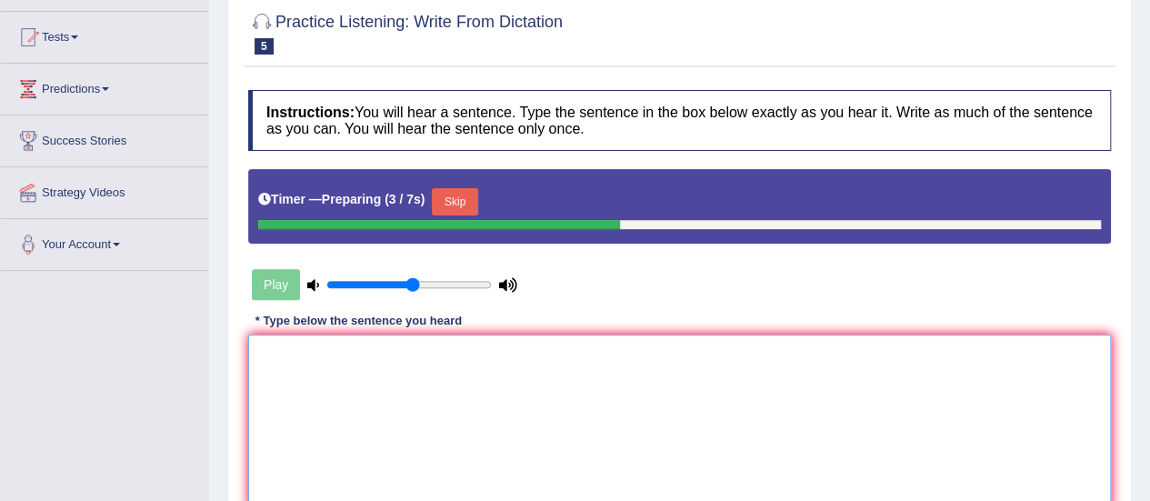
click at [327, 360] on textarea at bounding box center [679, 423] width 863 height 176
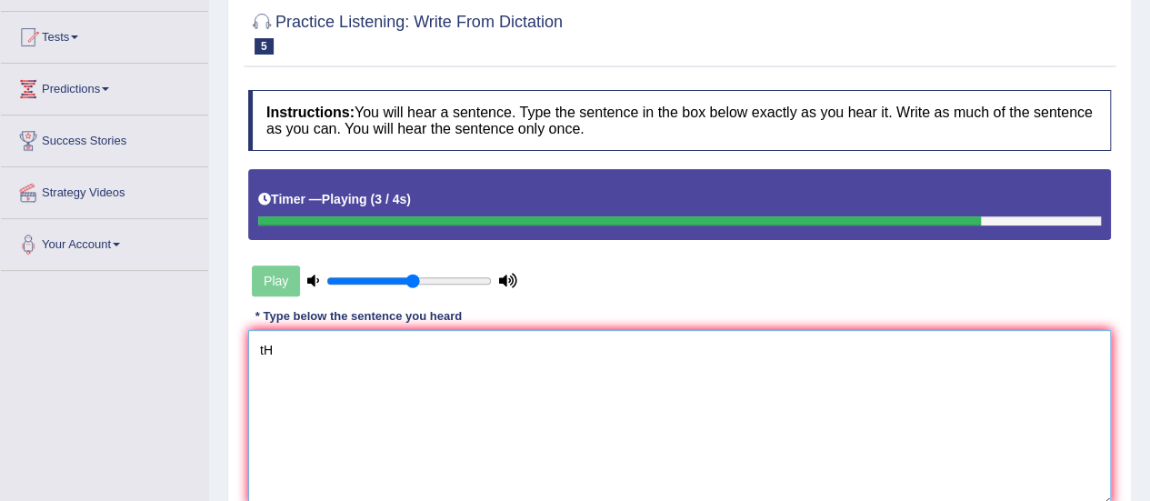
type textarea "t"
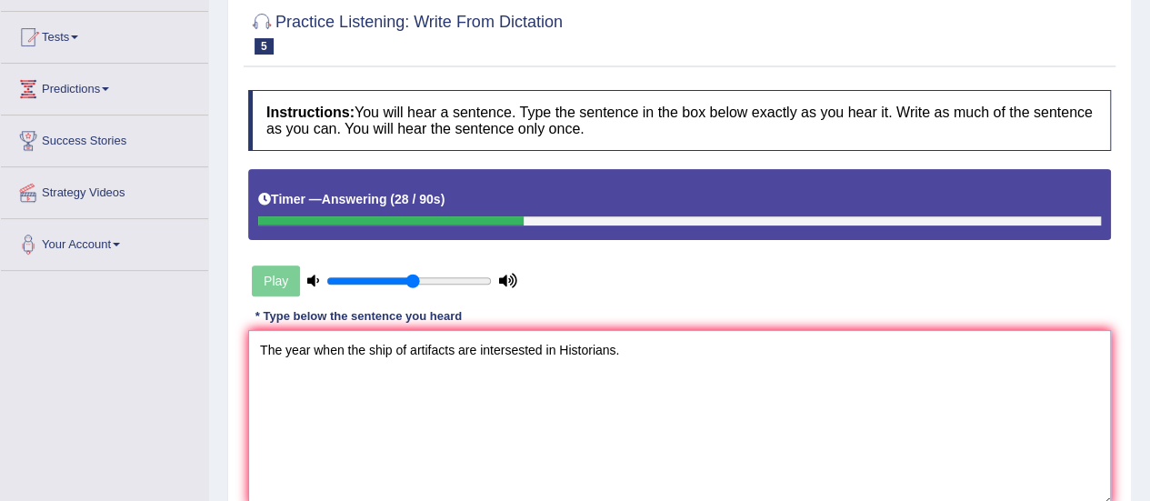
click at [565, 349] on textarea "The year when the ship of artifacts are intersested in Historians." at bounding box center [679, 418] width 863 height 176
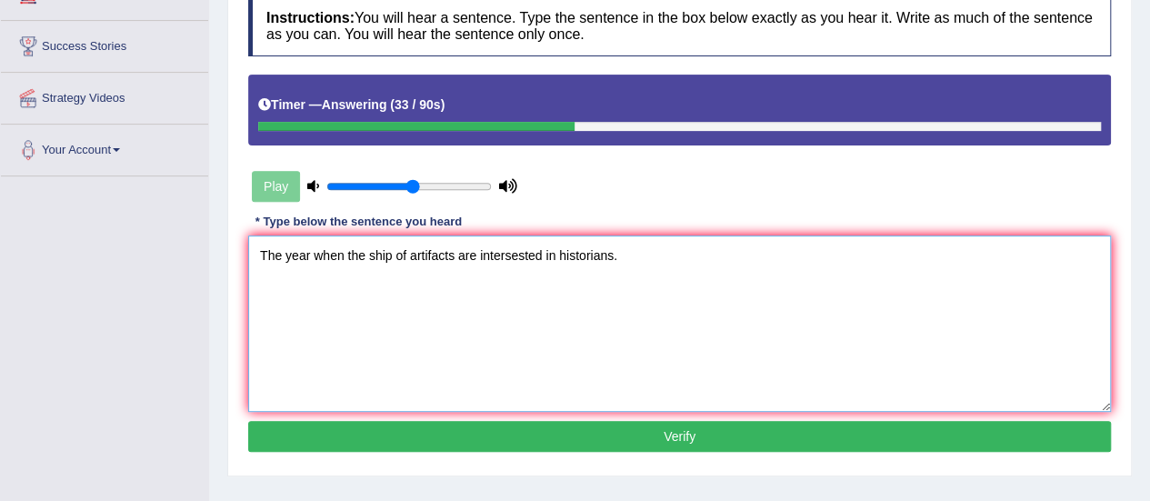
scroll to position [364, 0]
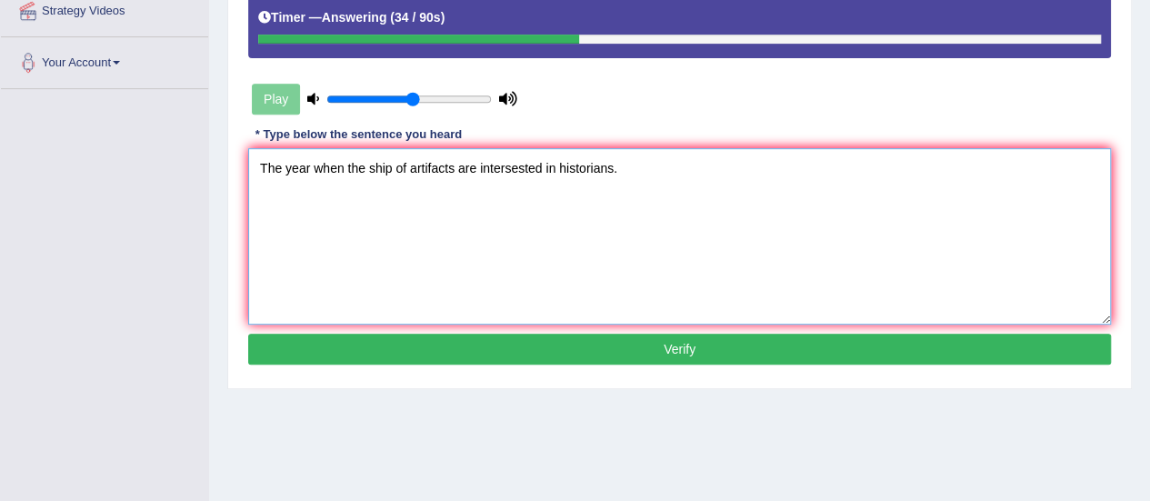
type textarea "The year when the ship of artifacts are intersested in historians."
click at [475, 352] on button "Verify" at bounding box center [679, 349] width 863 height 31
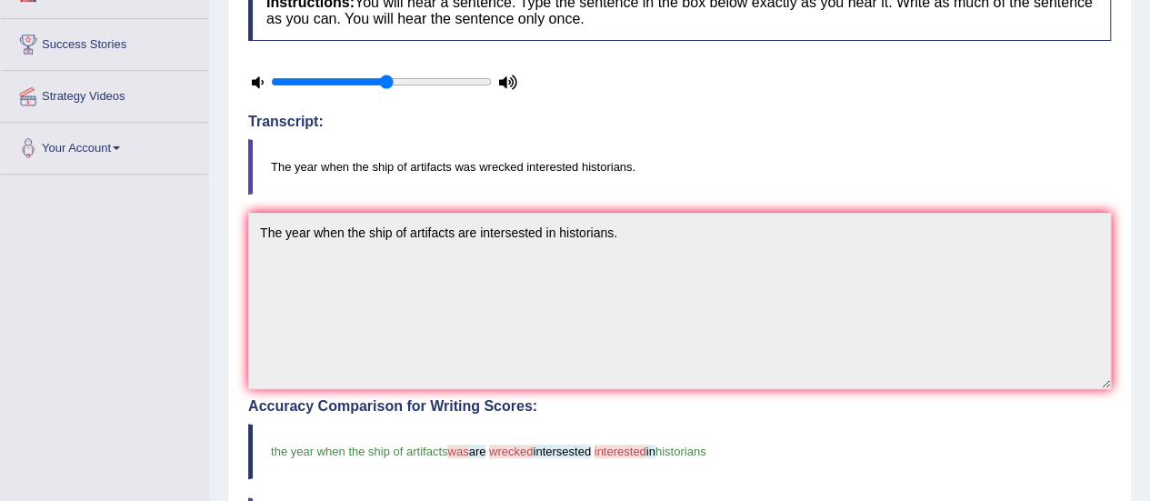
scroll to position [0, 0]
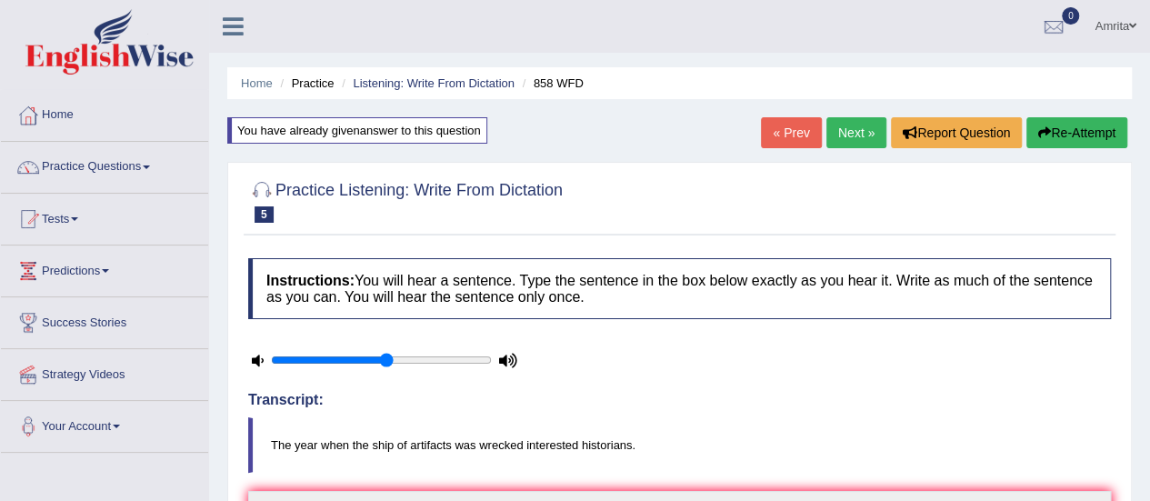
click at [856, 128] on link "Next »" at bounding box center [857, 132] width 60 height 31
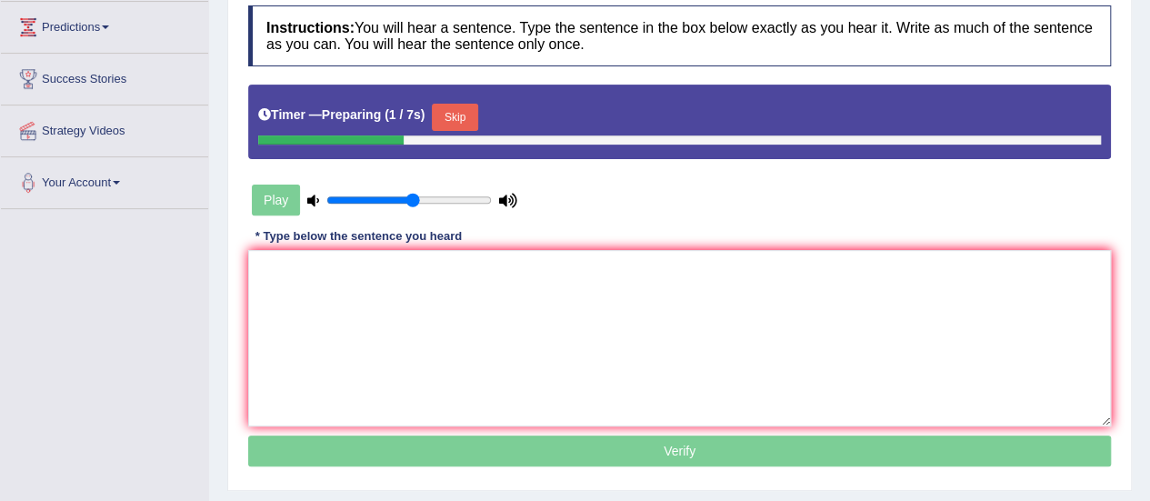
scroll to position [273, 0]
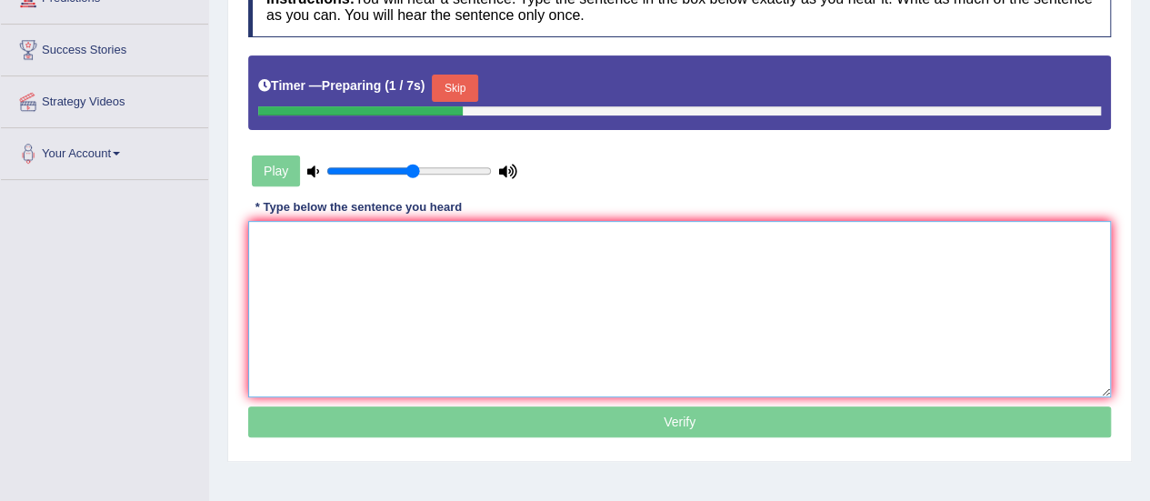
click at [461, 283] on textarea at bounding box center [679, 309] width 863 height 176
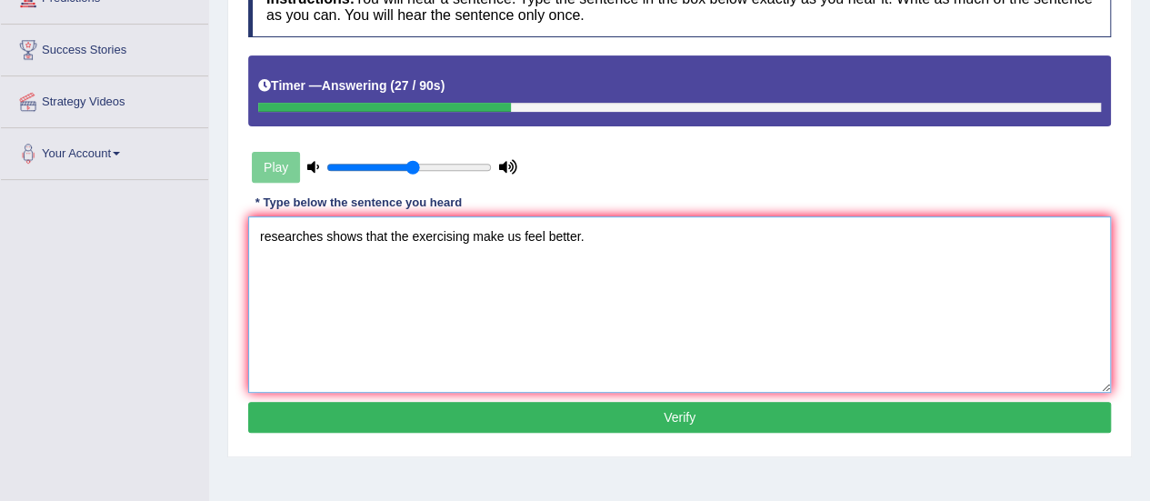
click at [266, 236] on textarea "researches shows that the exercising make us feel better." at bounding box center [679, 304] width 863 height 176
click at [329, 236] on textarea "Researches shows that the exercising make us feel better." at bounding box center [679, 304] width 863 height 176
click at [366, 236] on textarea "Researches shows that the exercising make us feel better." at bounding box center [679, 304] width 863 height 176
click at [328, 237] on textarea "Researches show that the exercising make us feel better." at bounding box center [679, 304] width 863 height 176
click at [420, 239] on textarea "Researches Research show that the exercising make us feel better." at bounding box center [679, 304] width 863 height 176
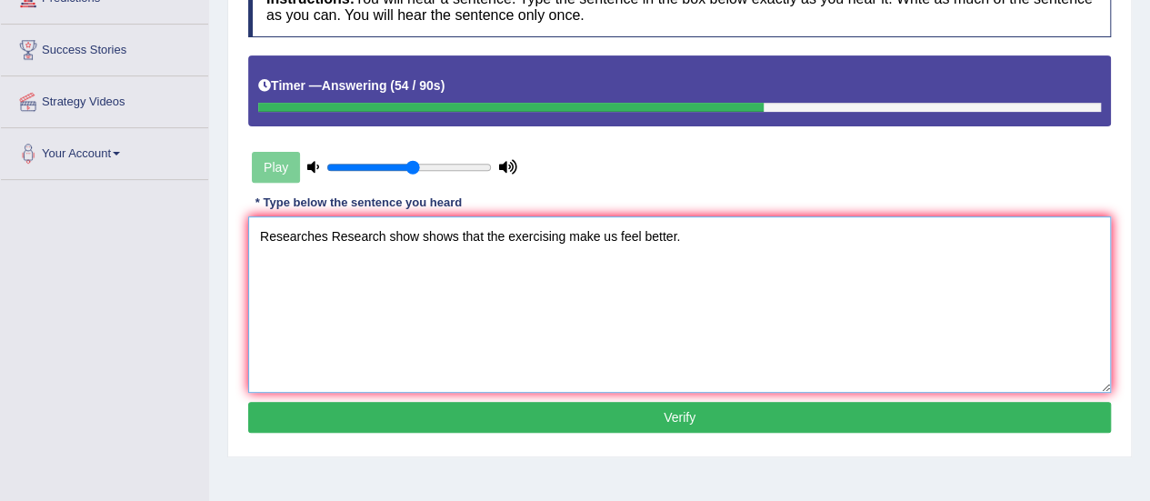
click at [567, 237] on textarea "Researches Research show shows that the exercising make us feel better." at bounding box center [679, 304] width 863 height 176
type textarea "Researches Research show shows that the exercising make us feel better."
click at [551, 414] on button "Verify" at bounding box center [679, 417] width 863 height 31
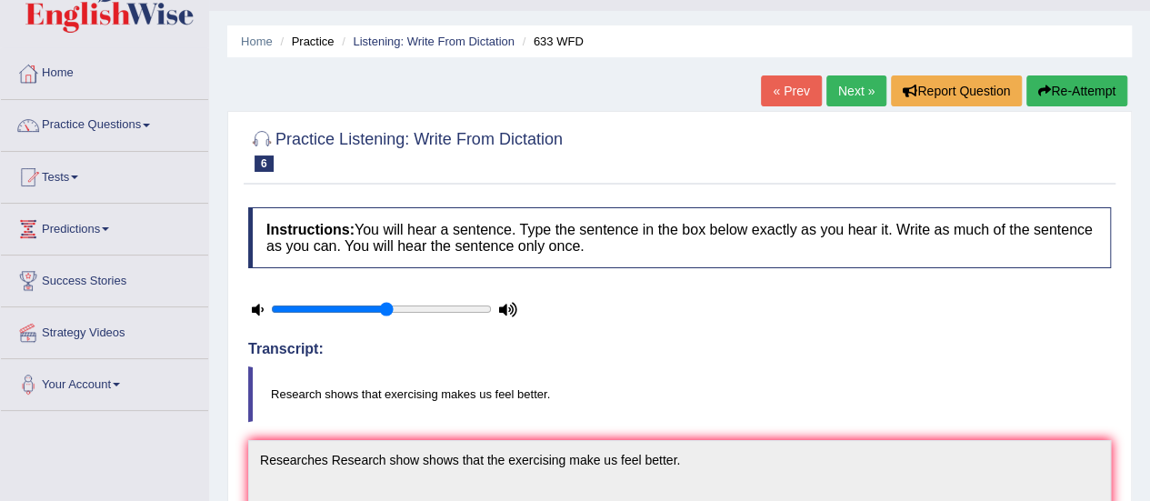
scroll to position [0, 0]
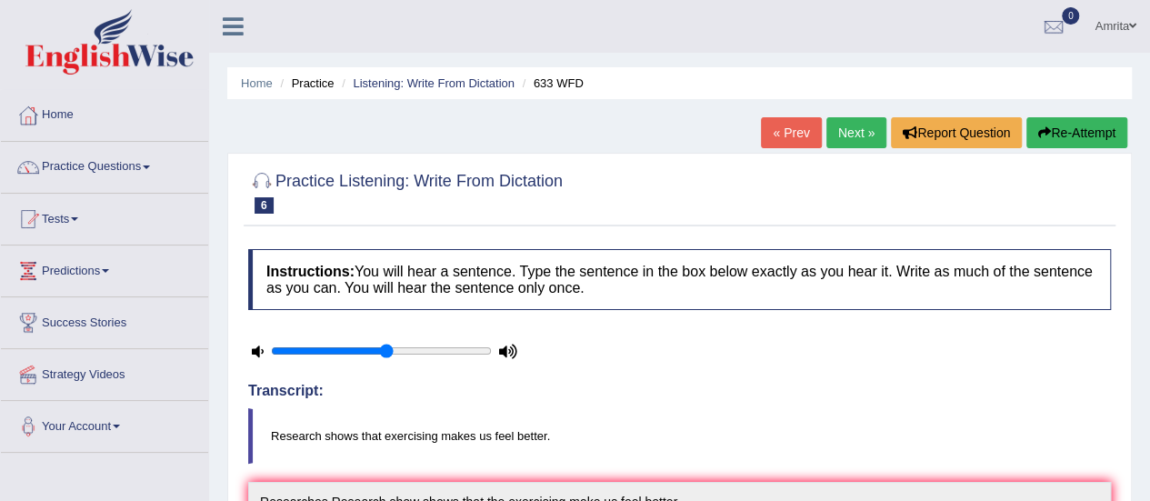
click at [855, 132] on link "Next »" at bounding box center [857, 132] width 60 height 31
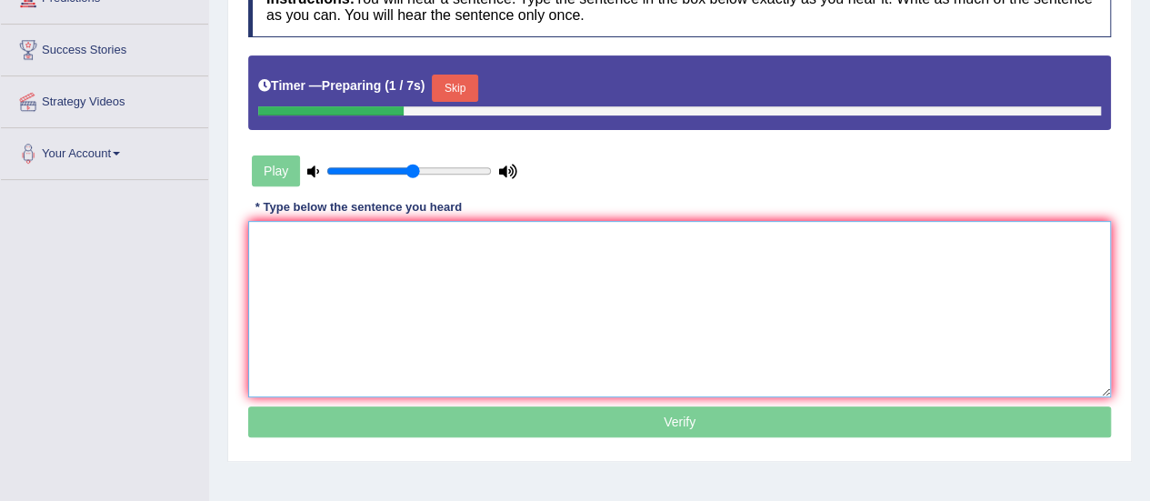
click at [311, 322] on textarea at bounding box center [679, 309] width 863 height 176
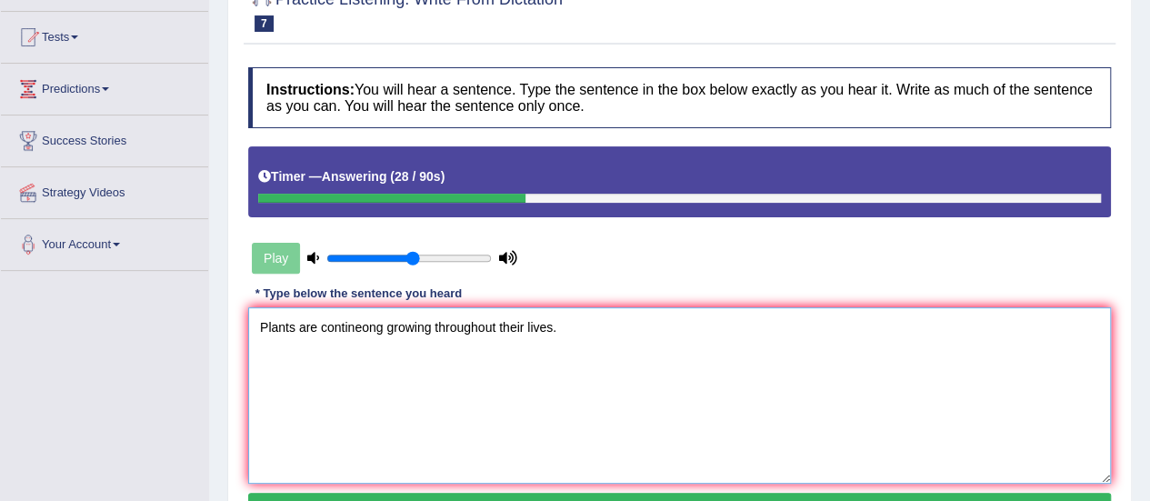
click at [362, 323] on textarea "Plants are contineong growing throughout their lives." at bounding box center [679, 395] width 863 height 176
click at [324, 321] on textarea "Plants are continuing growing throughout their lives." at bounding box center [679, 395] width 863 height 176
drag, startPoint x: 318, startPoint y: 330, endPoint x: 333, endPoint y: 329, distance: 14.6
click at [317, 328] on textarea "Plants are continuing growing throughout their lives." at bounding box center [679, 395] width 863 height 176
click at [316, 323] on textarea "Plants are continuing growing throughout their lives." at bounding box center [679, 395] width 863 height 176
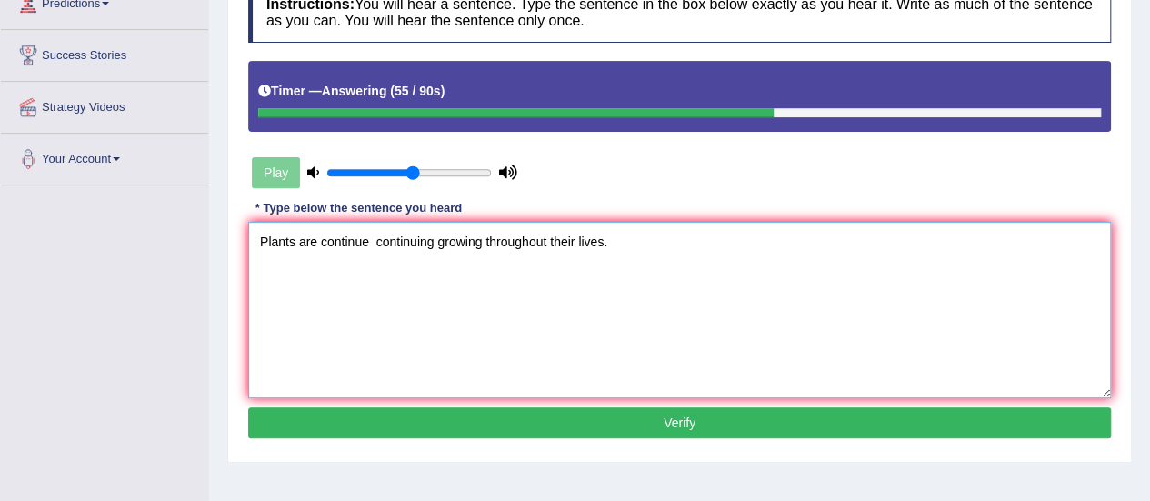
scroll to position [364, 0]
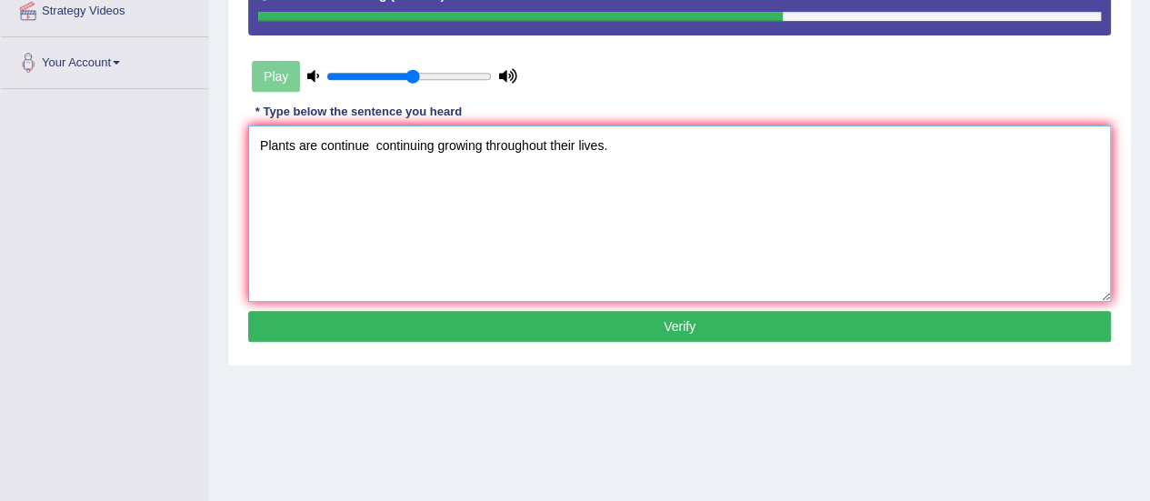
type textarea "Plants are continue continuing growing throughout their lives."
click at [417, 328] on button "Verify" at bounding box center [679, 326] width 863 height 31
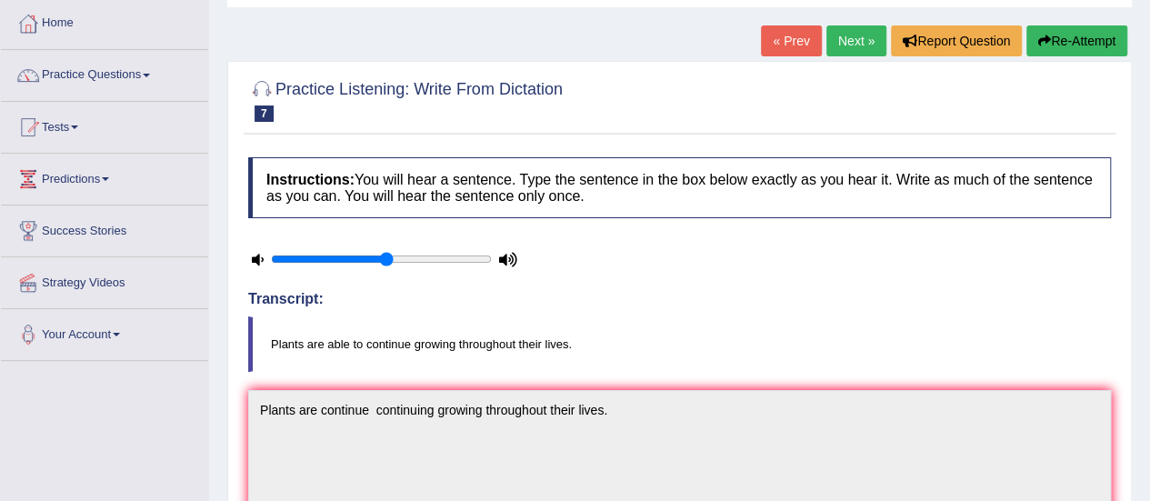
scroll to position [0, 0]
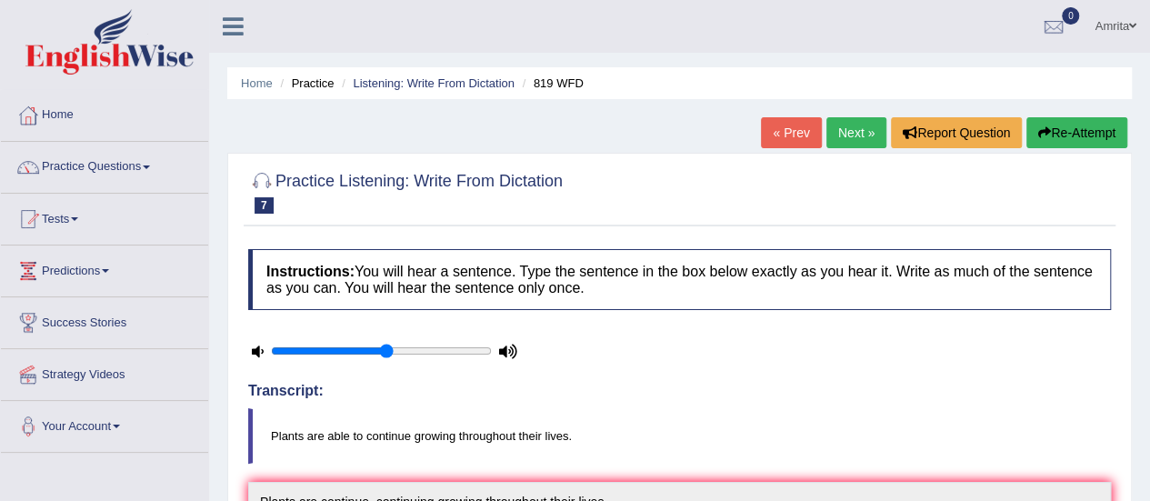
click at [858, 133] on link "Next »" at bounding box center [857, 132] width 60 height 31
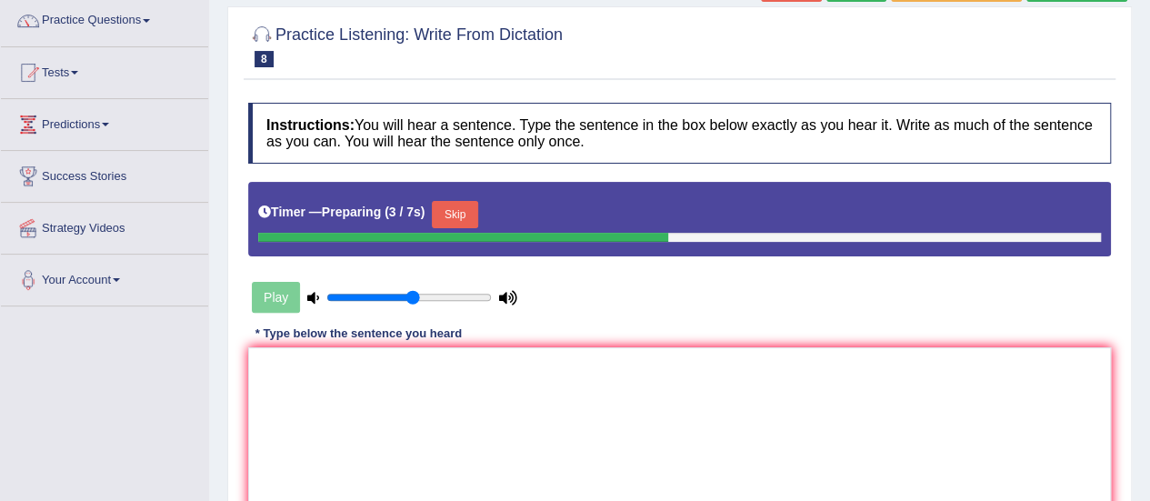
scroll to position [182, 0]
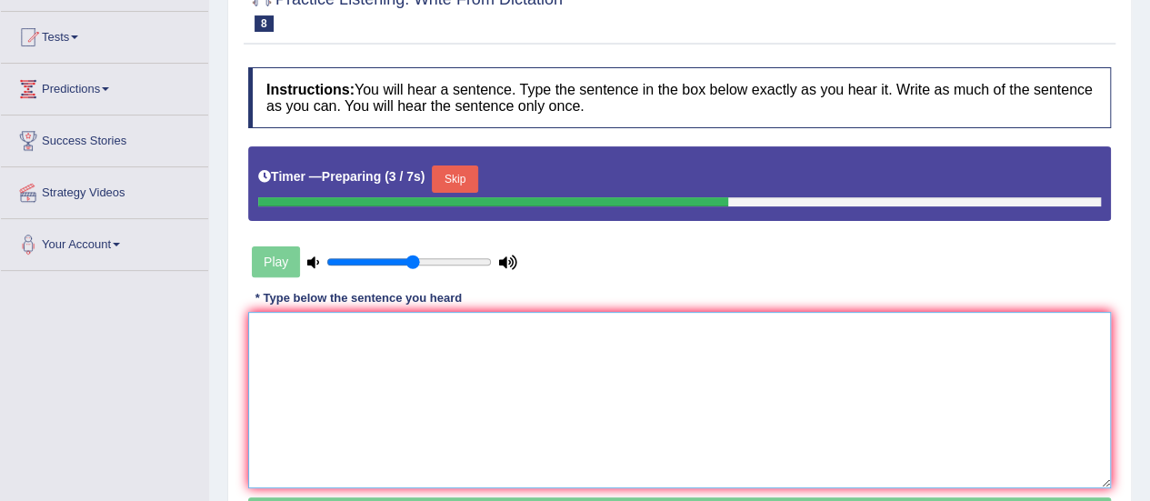
click at [334, 365] on textarea at bounding box center [679, 400] width 863 height 176
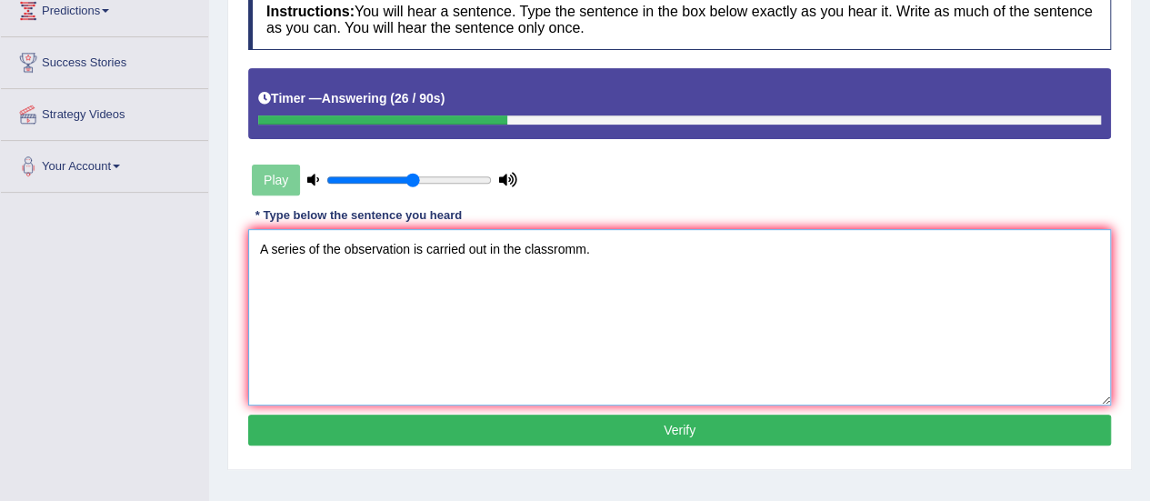
scroll to position [364, 0]
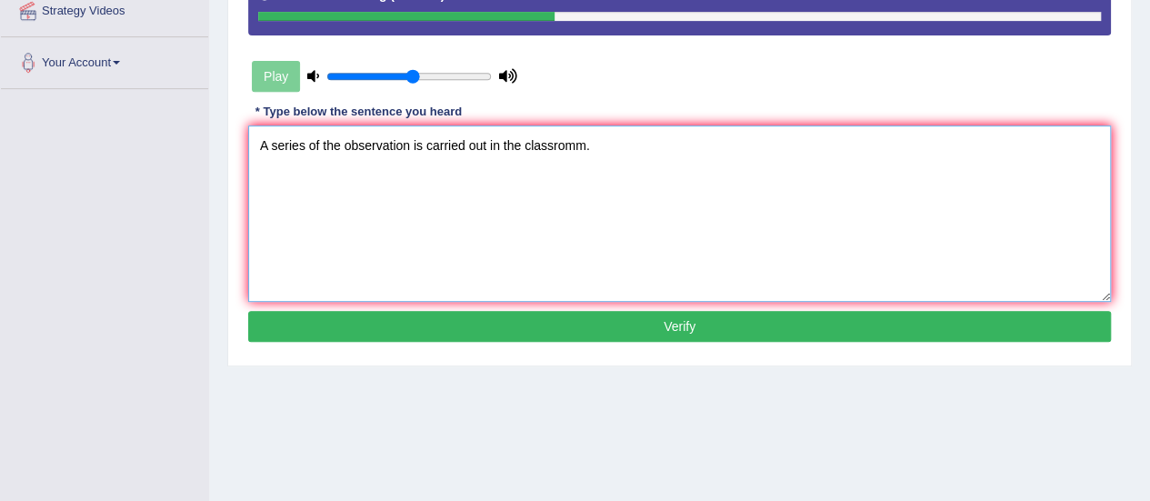
type textarea "A series of the observation is carried out in the classromm."
click at [424, 326] on button "Verify" at bounding box center [679, 326] width 863 height 31
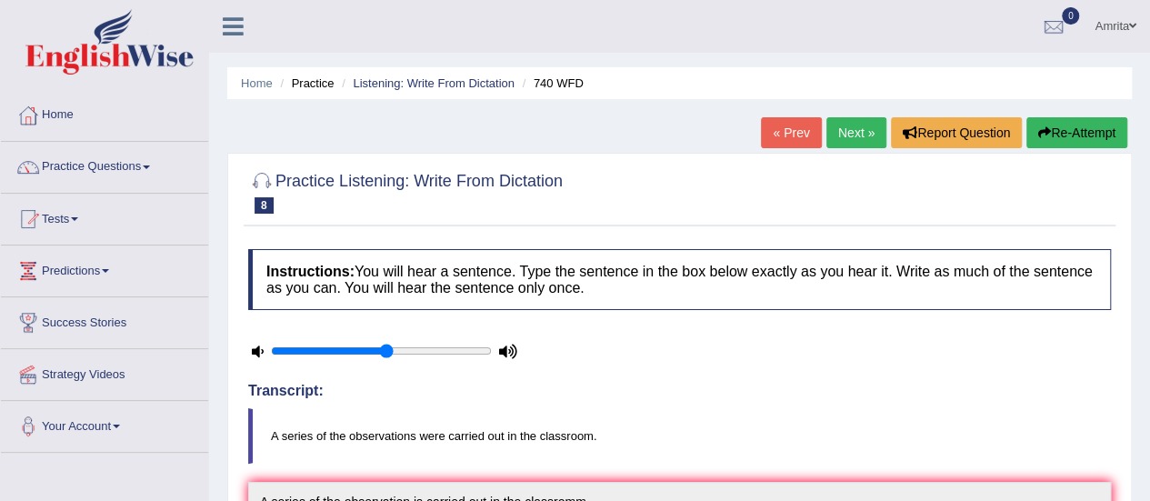
scroll to position [0, 0]
click at [858, 133] on link "Next »" at bounding box center [857, 132] width 60 height 31
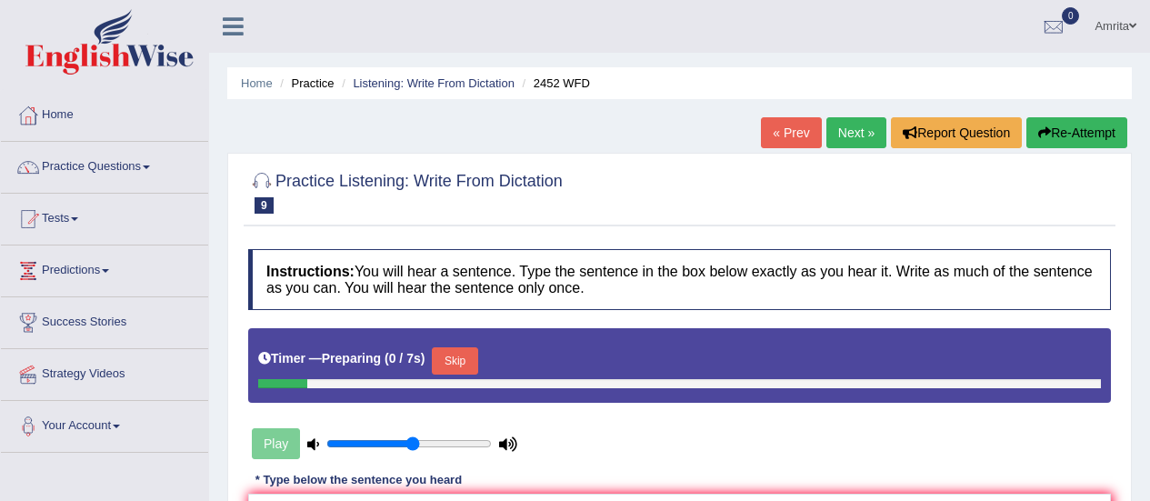
scroll to position [182, 0]
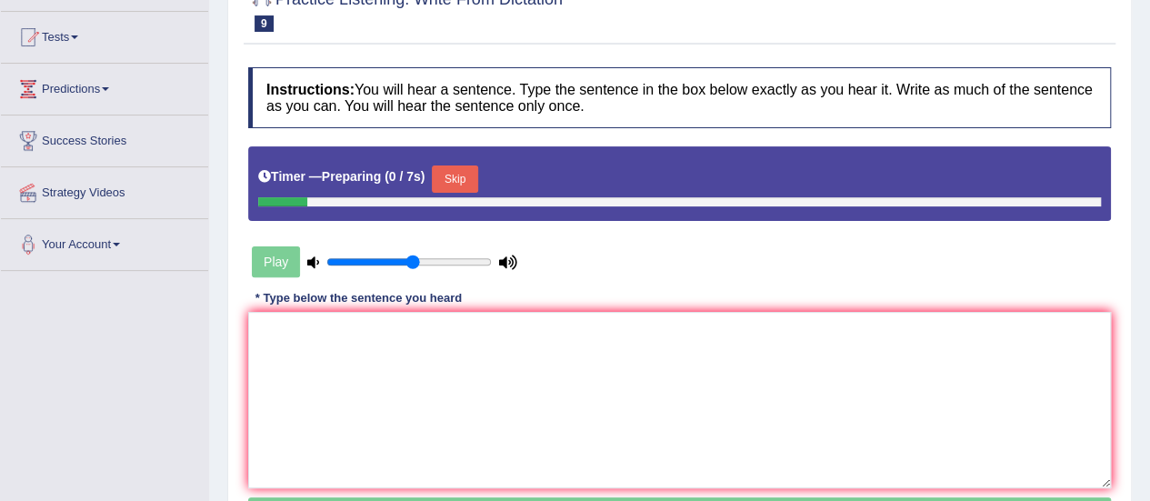
click at [437, 348] on textarea at bounding box center [679, 400] width 863 height 176
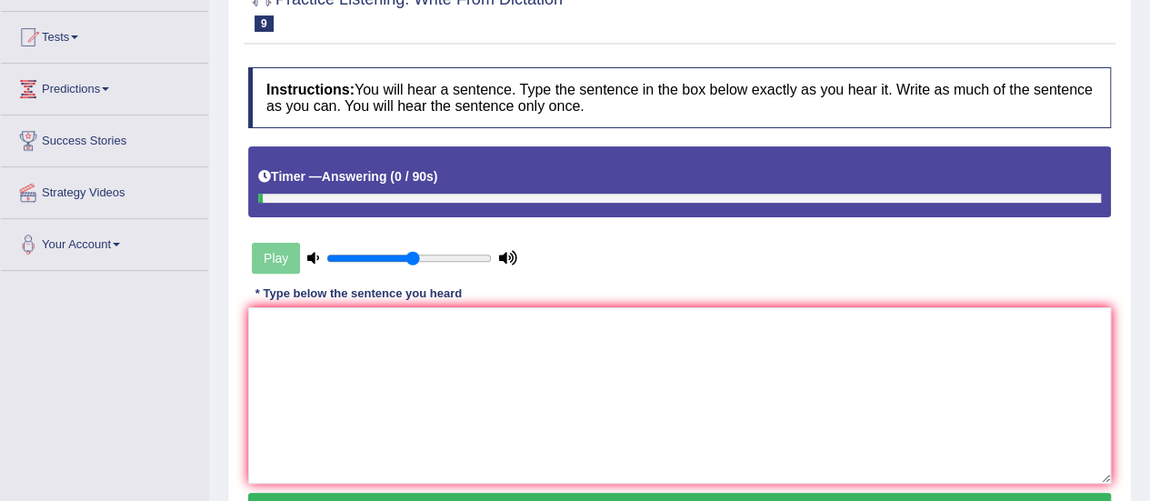
click at [582, 326] on textarea at bounding box center [679, 395] width 863 height 176
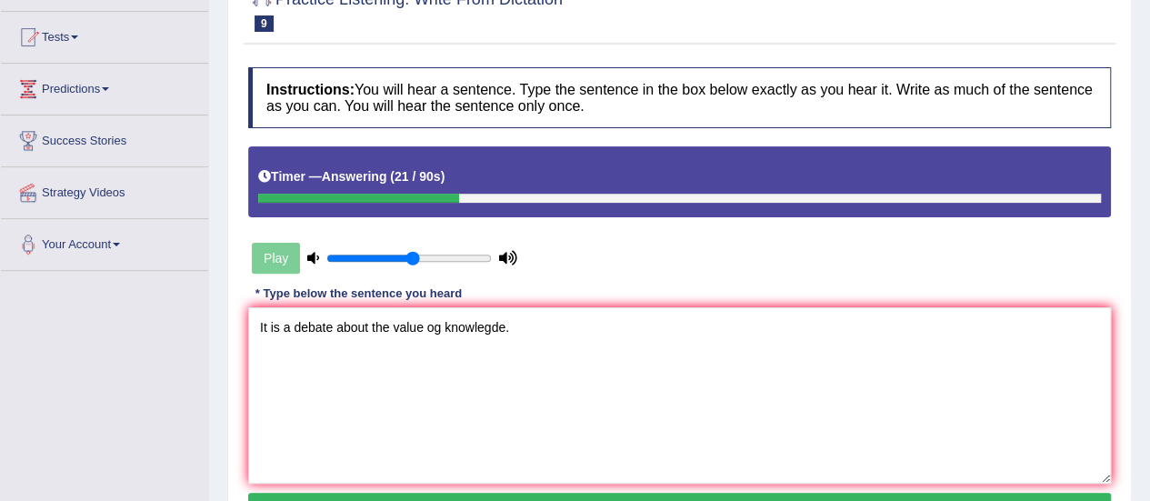
click at [490, 328] on textarea "It is a debate about the value og knowlegde." at bounding box center [679, 395] width 863 height 176
click at [498, 324] on textarea "It is a debate about the value og knowlegde." at bounding box center [679, 395] width 863 height 176
click at [546, 339] on textarea "It is a debate about the value og knowledge." at bounding box center [679, 395] width 863 height 176
drag, startPoint x: 440, startPoint y: 332, endPoint x: 499, endPoint y: 346, distance: 60.9
click at [442, 330] on textarea "It is a debate about the value og knowledge." at bounding box center [679, 395] width 863 height 176
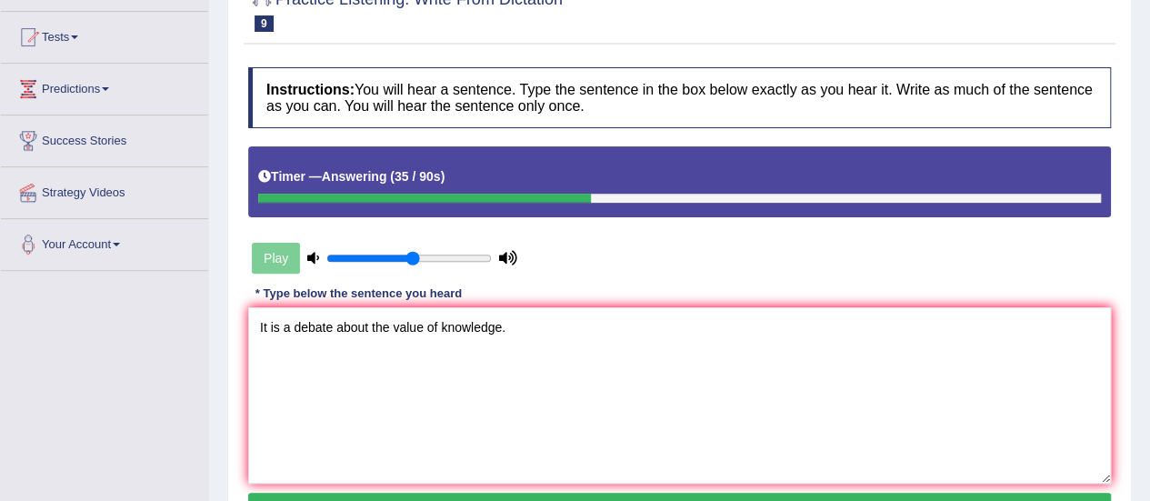
click at [555, 339] on textarea "It is a debate about the value of knowledge." at bounding box center [679, 395] width 863 height 176
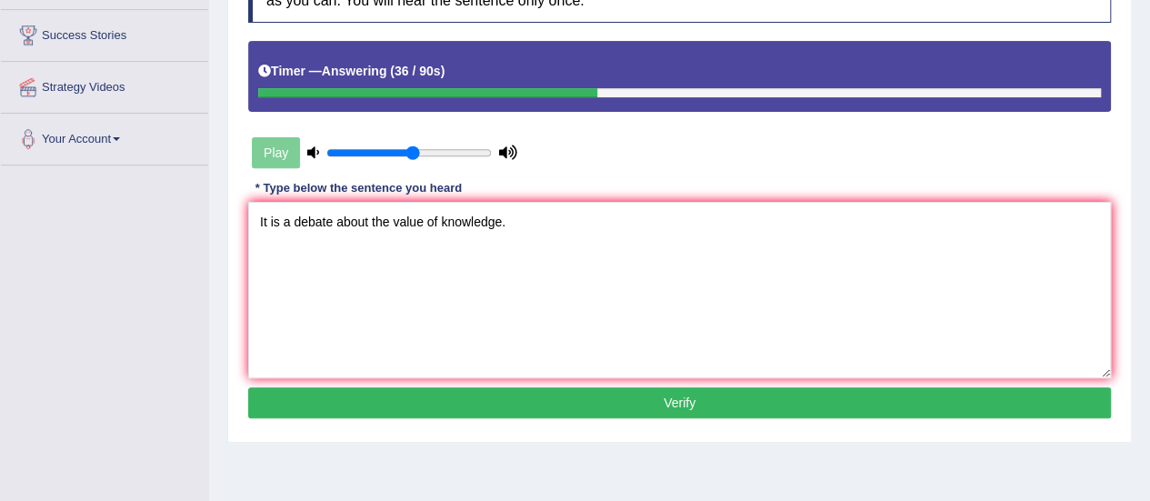
scroll to position [453, 0]
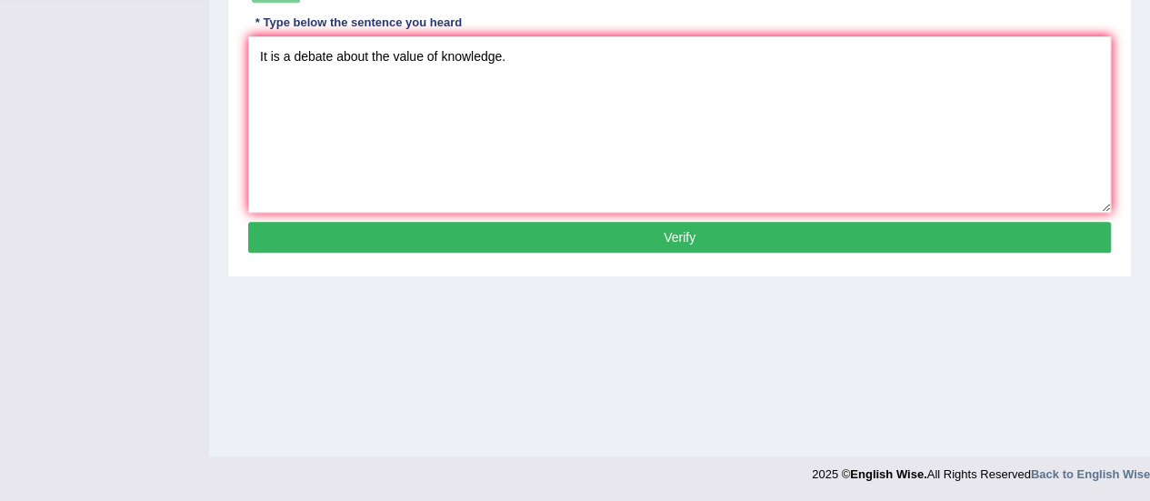
type textarea "It is a debate about the value of knowledge."
click at [437, 227] on button "Verify" at bounding box center [679, 237] width 863 height 31
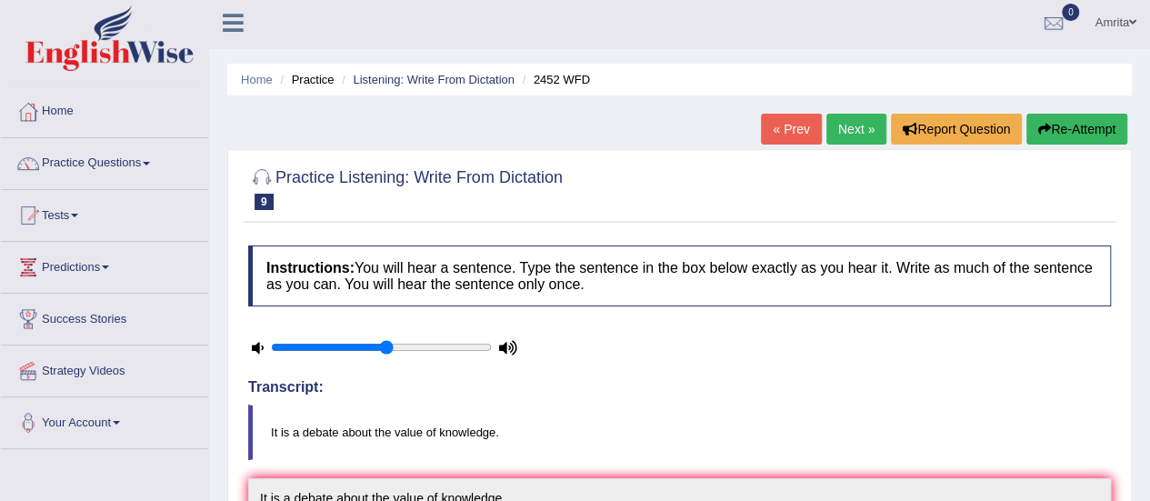
scroll to position [0, 0]
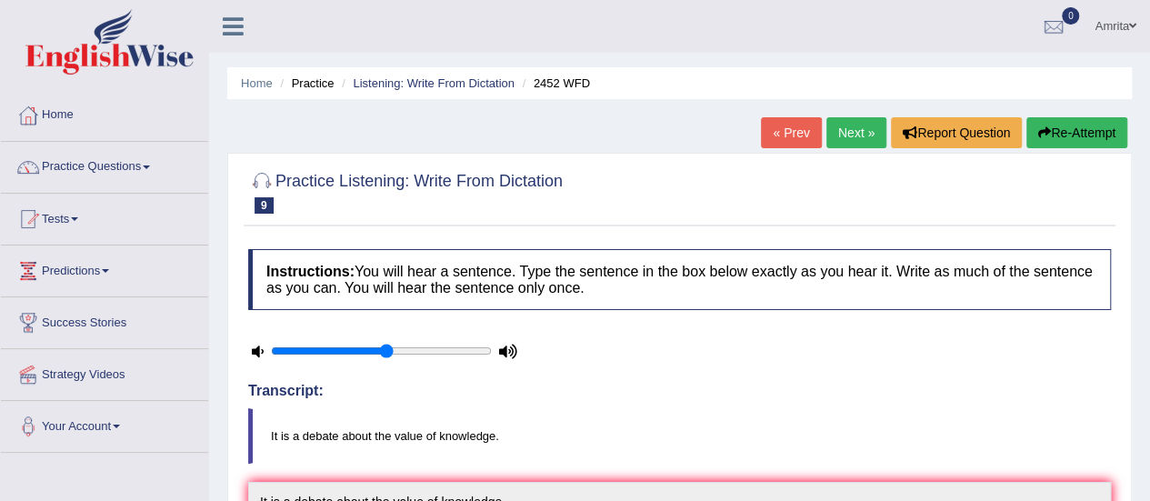
click at [839, 136] on link "Next »" at bounding box center [857, 132] width 60 height 31
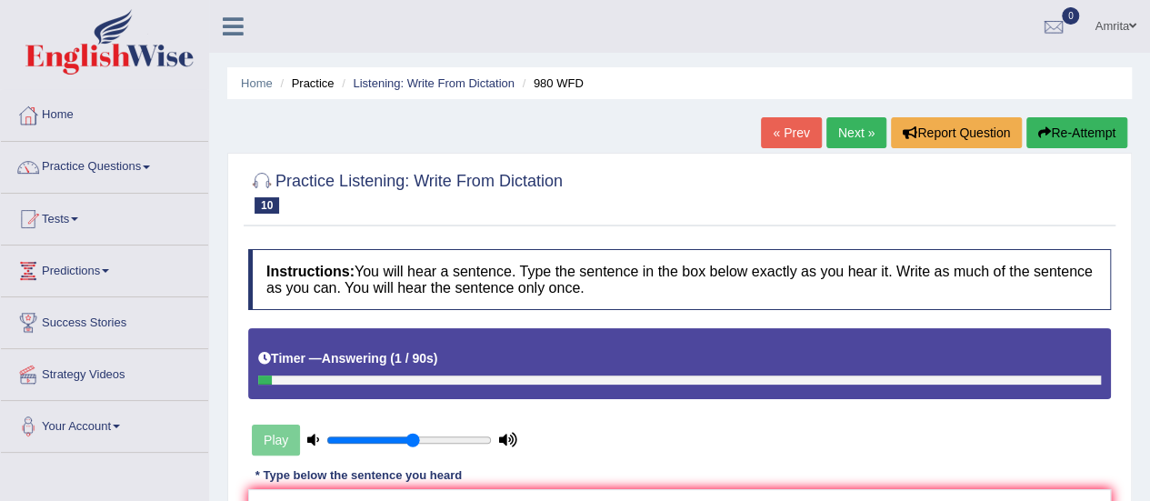
click at [1086, 130] on button "Re-Attempt" at bounding box center [1077, 132] width 101 height 31
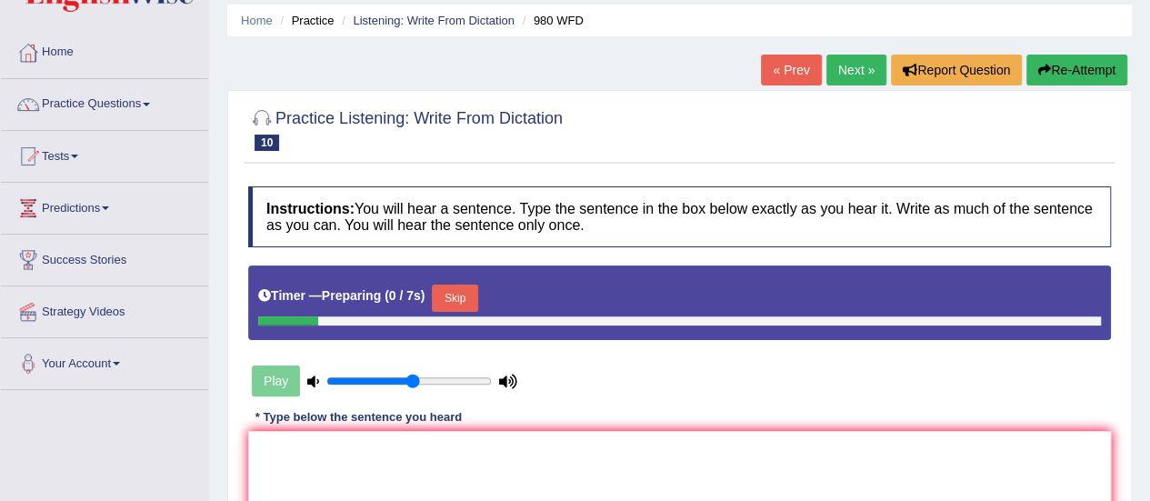
scroll to position [273, 0]
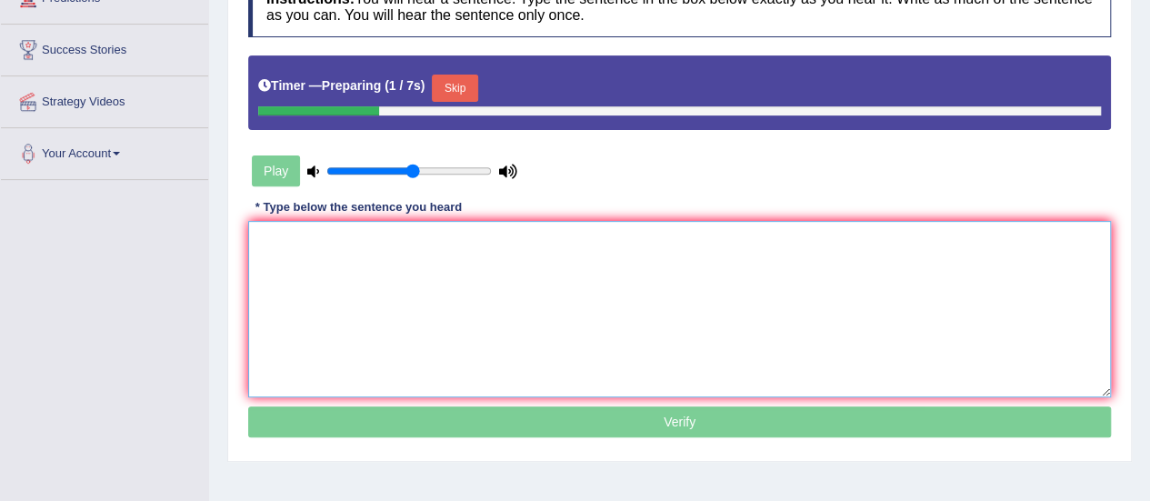
click at [314, 277] on textarea at bounding box center [679, 309] width 863 height 176
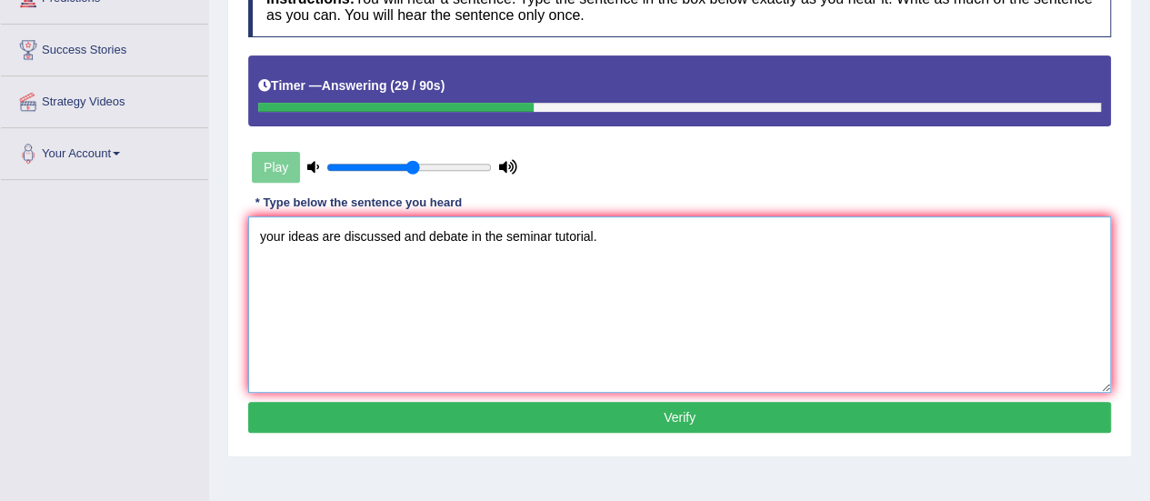
click at [265, 225] on textarea "your ideas are discussed and debate in the seminar tutorial." at bounding box center [679, 304] width 863 height 176
click at [469, 234] on textarea "Your ideas are discussed and debate in the seminar tutorial." at bounding box center [679, 304] width 863 height 176
type textarea "Your ideas are discussed and debate debated in the seminar tutorial."
click at [635, 418] on button "Verify" at bounding box center [679, 417] width 863 height 31
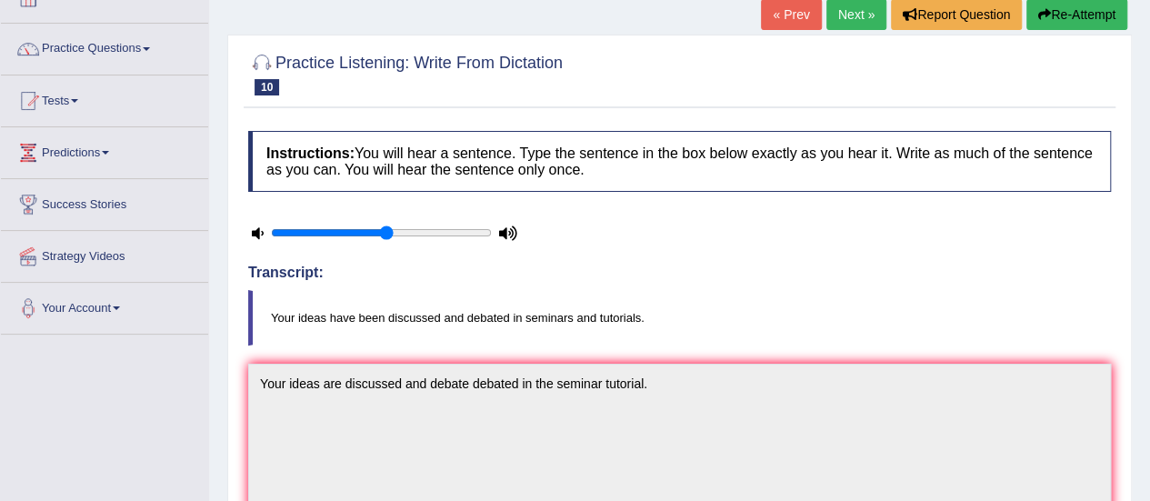
scroll to position [0, 0]
